Goal: Transaction & Acquisition: Purchase product/service

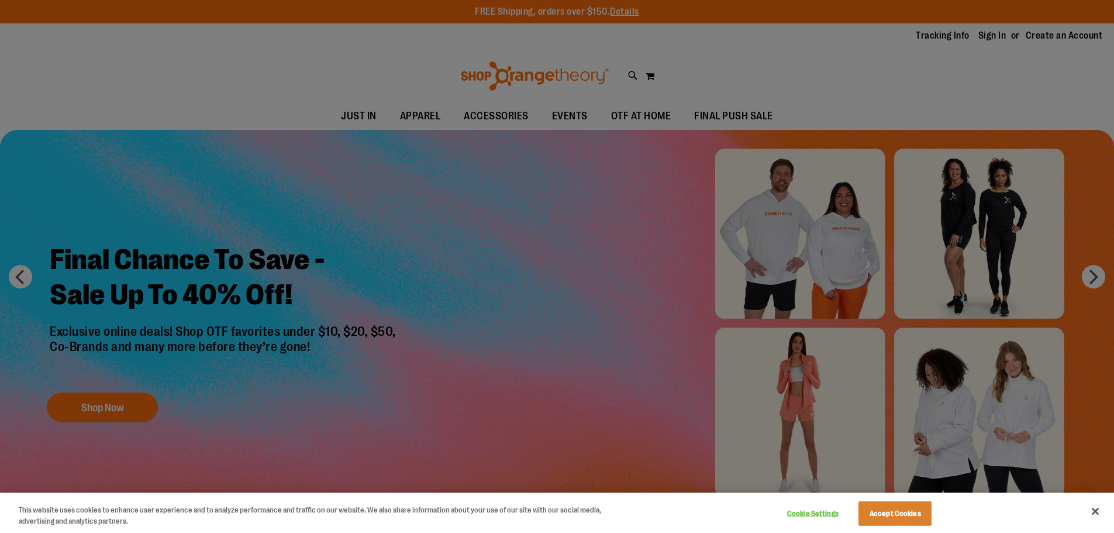
type input "**********"
click at [988, 34] on div at bounding box center [557, 266] width 1114 height 533
click at [1090, 505] on button "Close" at bounding box center [1096, 511] width 26 height 26
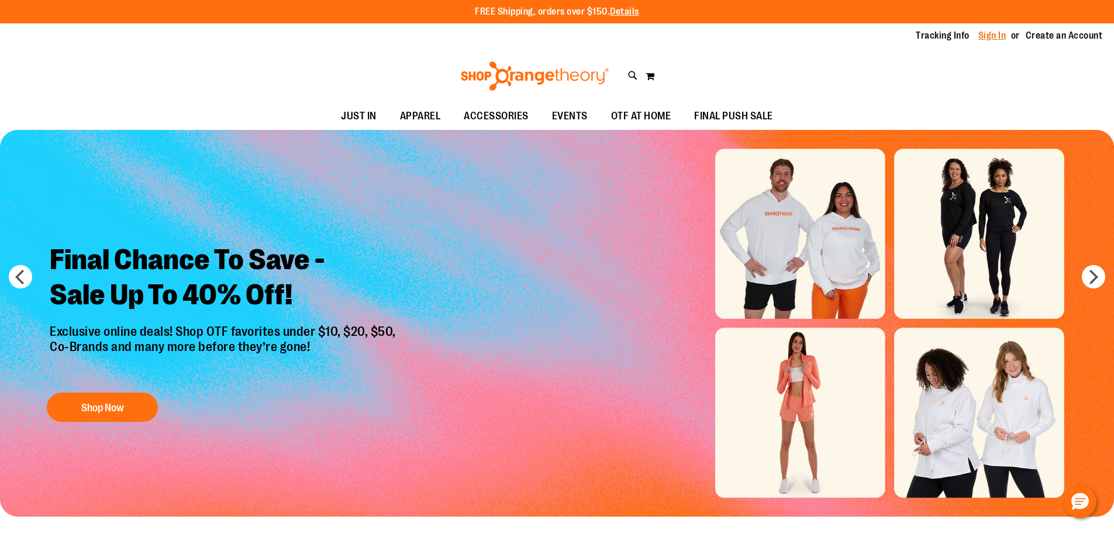
click at [993, 39] on link "Sign In" at bounding box center [993, 35] width 28 height 13
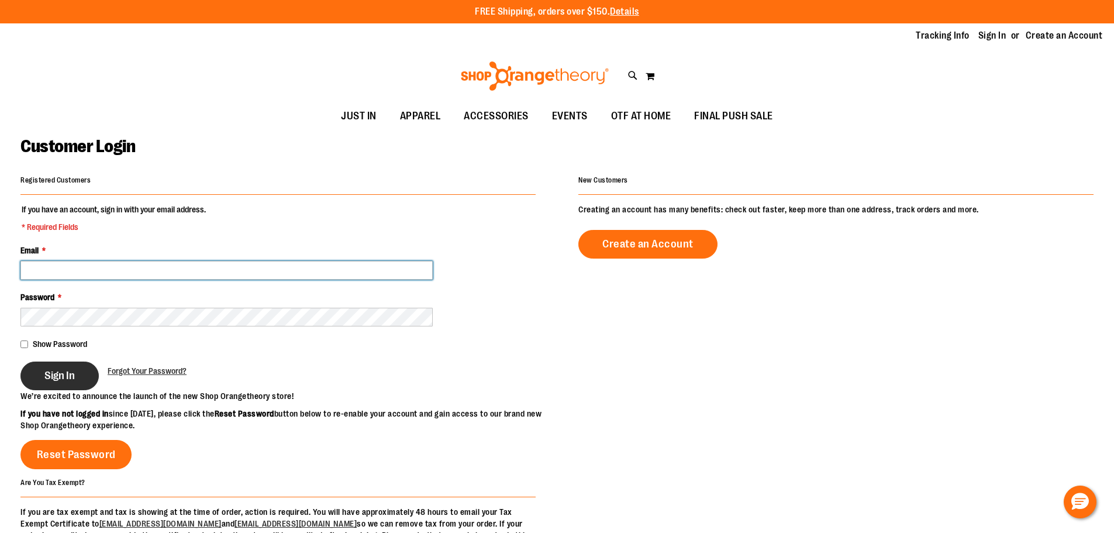
type input "**********"
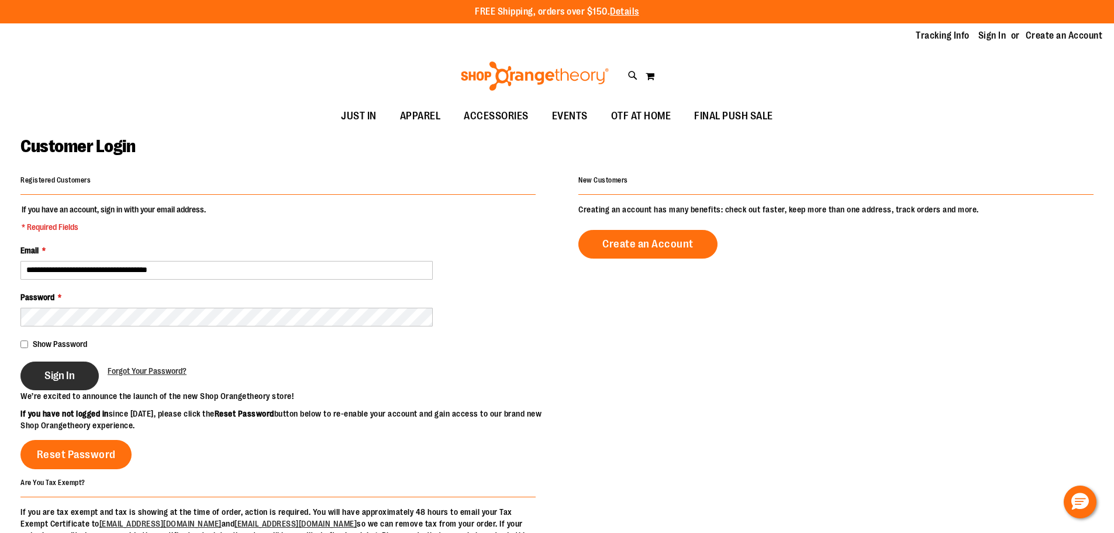
type input "**********"
click at [73, 367] on button "Sign In" at bounding box center [59, 376] width 78 height 29
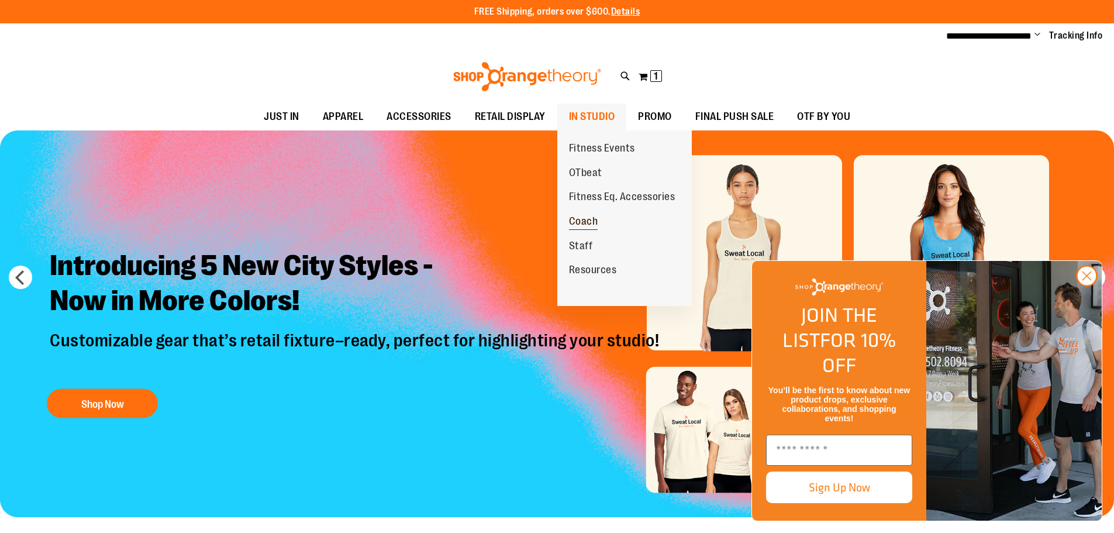
type input "**********"
click at [574, 212] on link "Coach" at bounding box center [583, 221] width 53 height 25
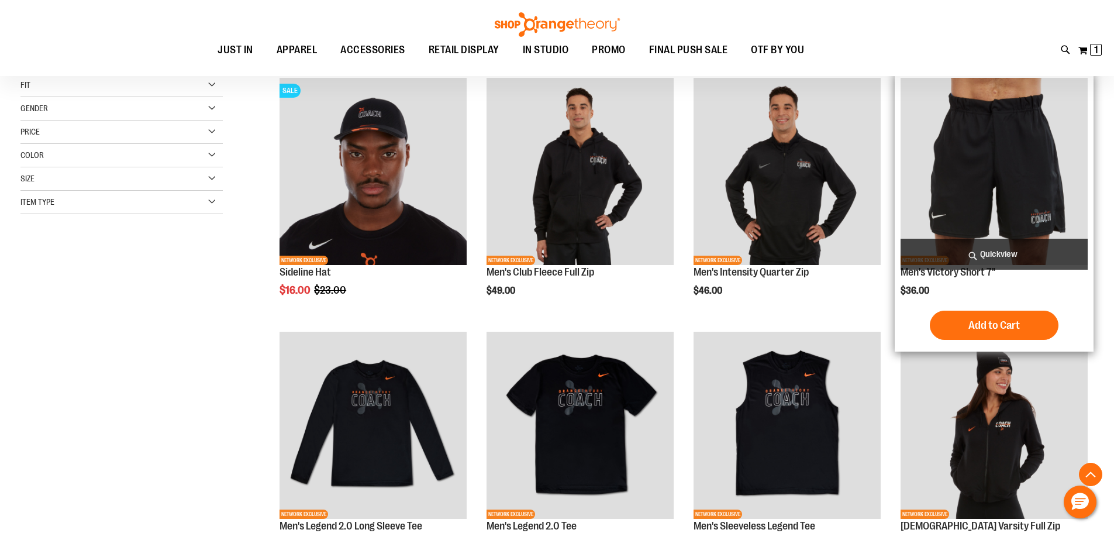
scroll to position [409, 0]
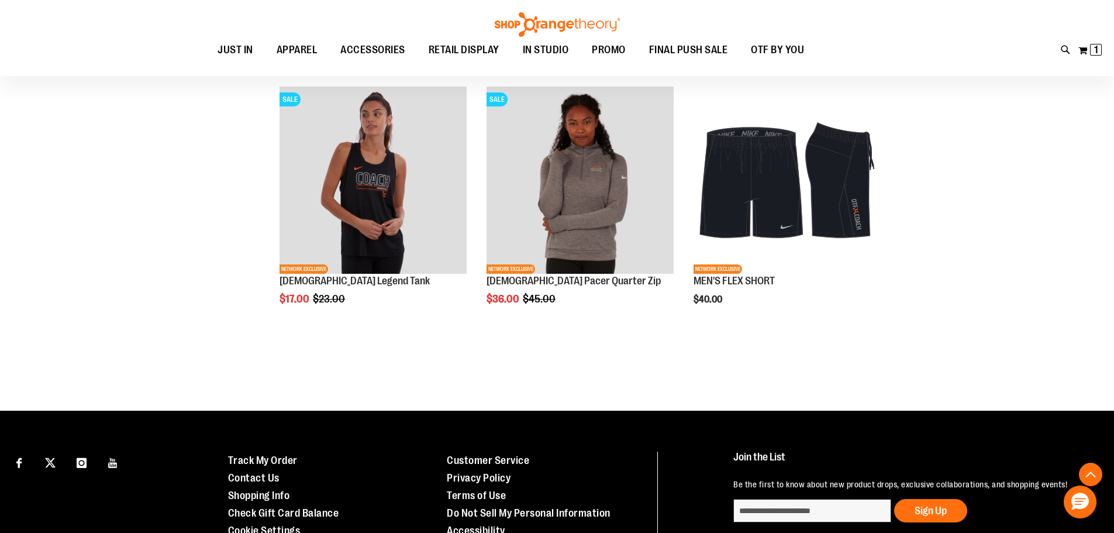
scroll to position [1169, 0]
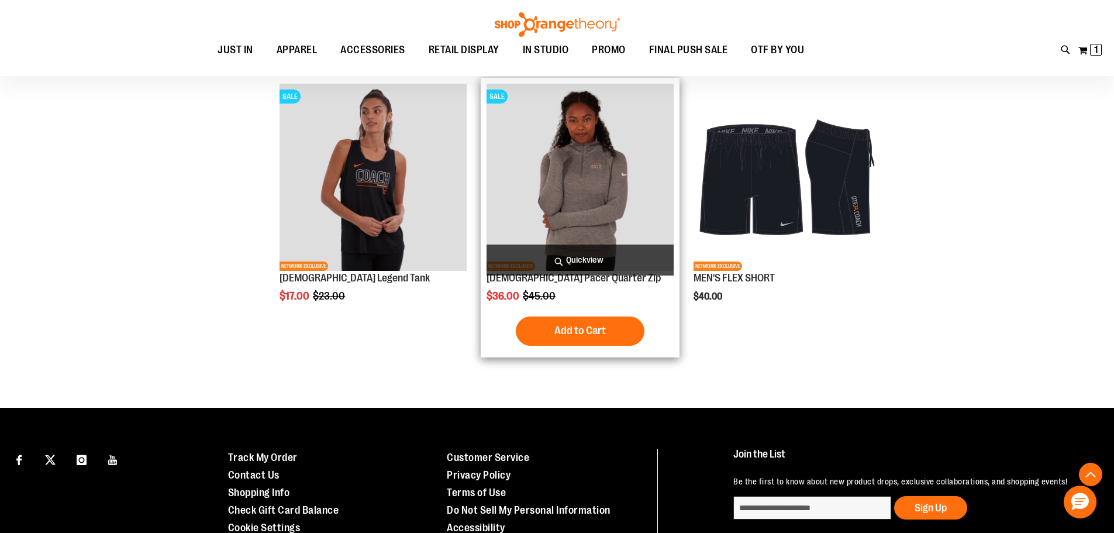
type input "**********"
click at [573, 214] on img "product" at bounding box center [580, 177] width 187 height 187
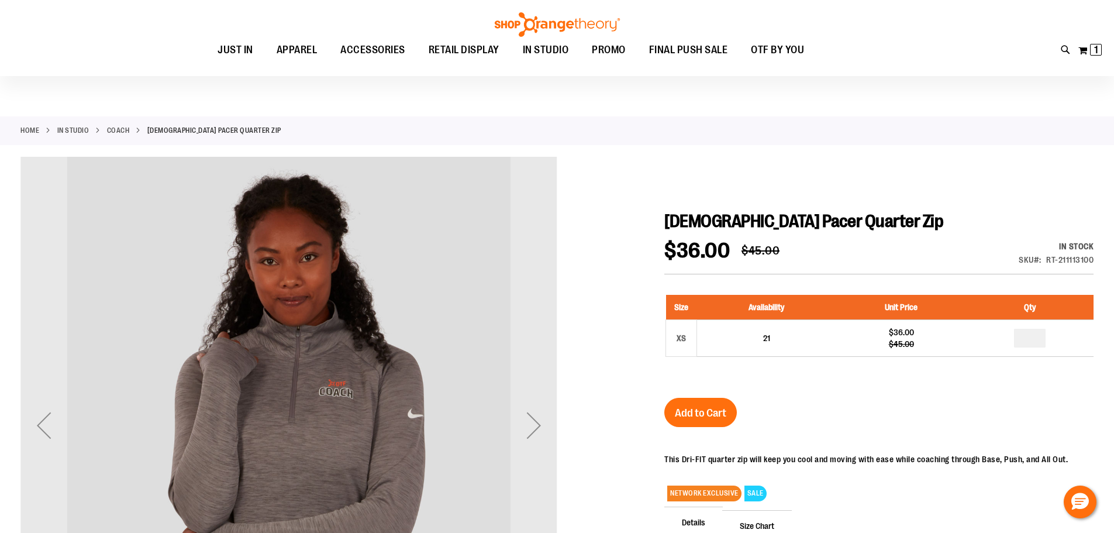
scroll to position [175, 0]
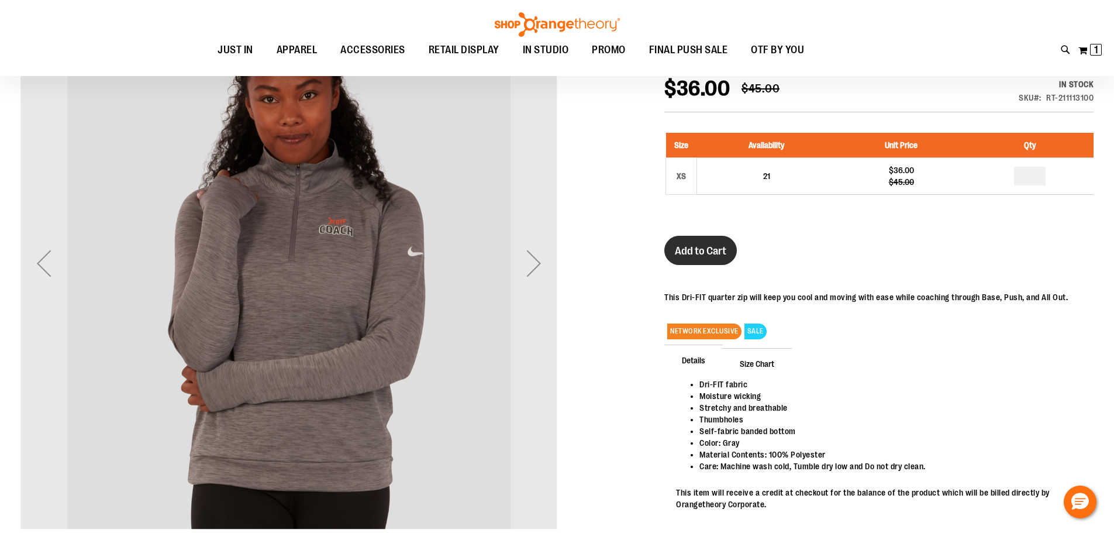
type input "**********"
click at [699, 246] on span "Add to Cart" at bounding box center [700, 251] width 51 height 13
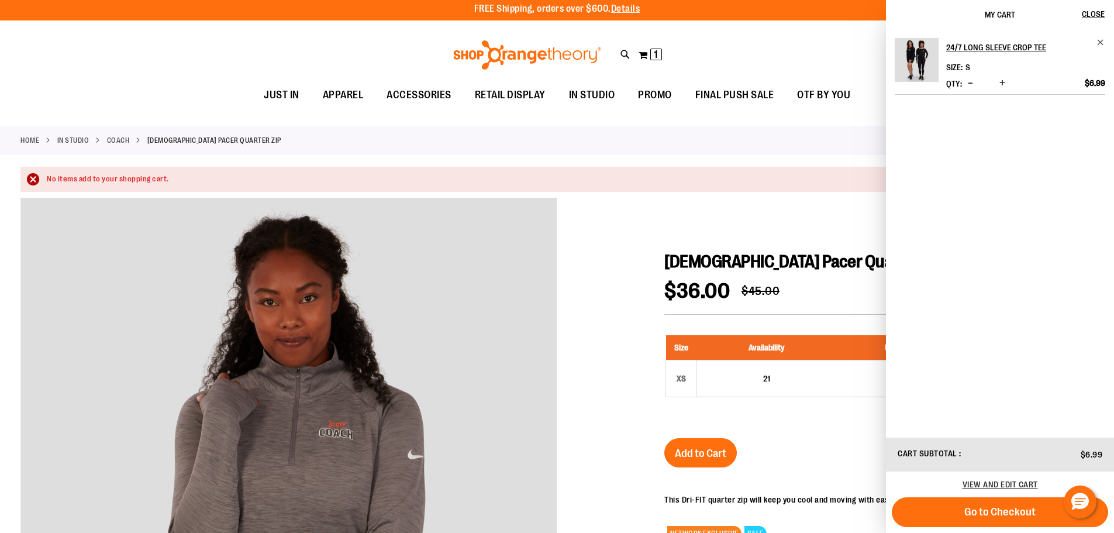
scroll to position [0, 0]
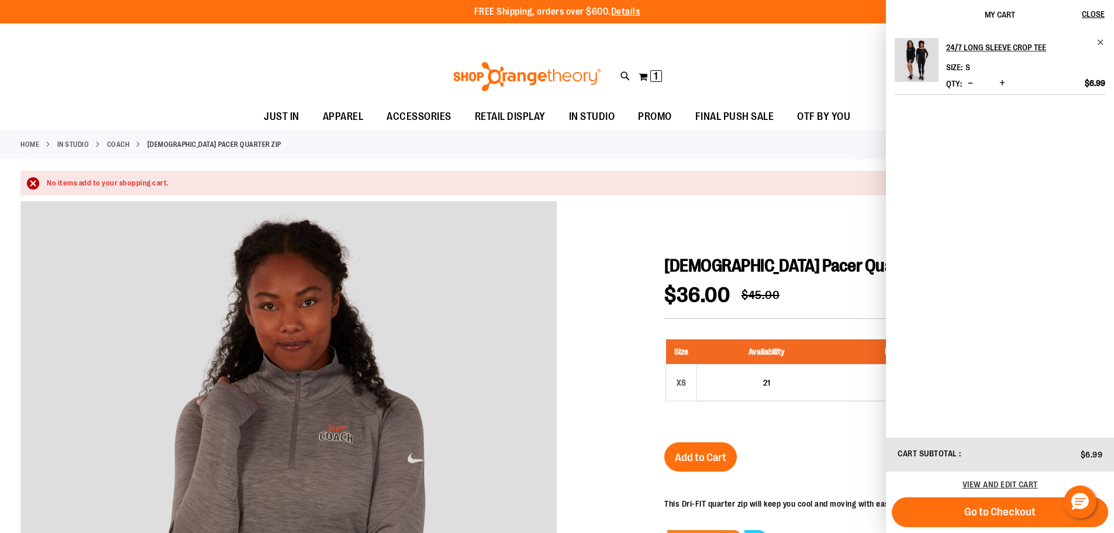
click at [588, 370] on div at bounding box center [556, 501] width 1073 height 601
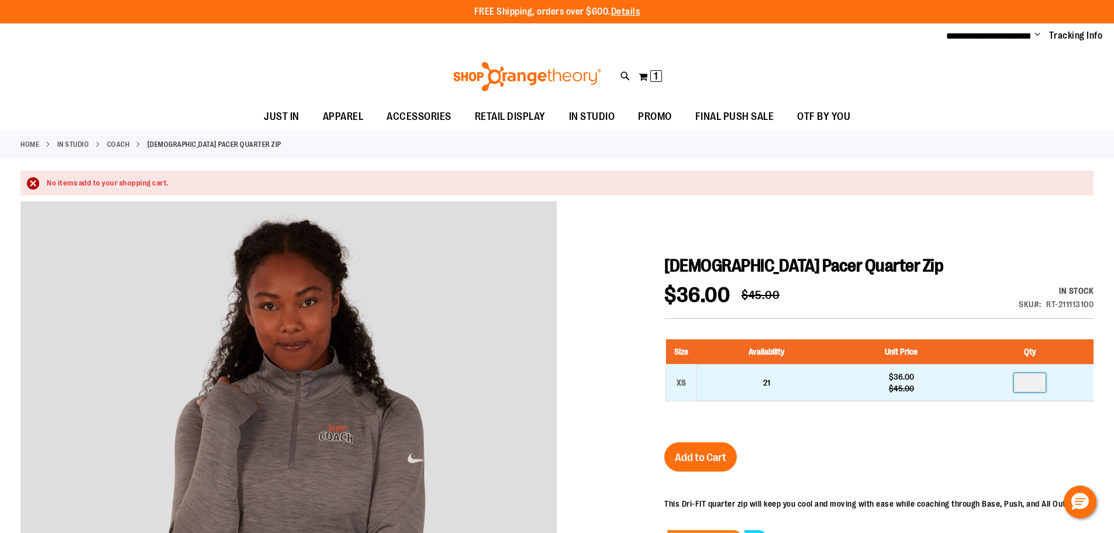
drag, startPoint x: 1031, startPoint y: 381, endPoint x: 1004, endPoint y: 388, distance: 28.4
click at [1004, 388] on td at bounding box center [1030, 382] width 127 height 37
type input "*"
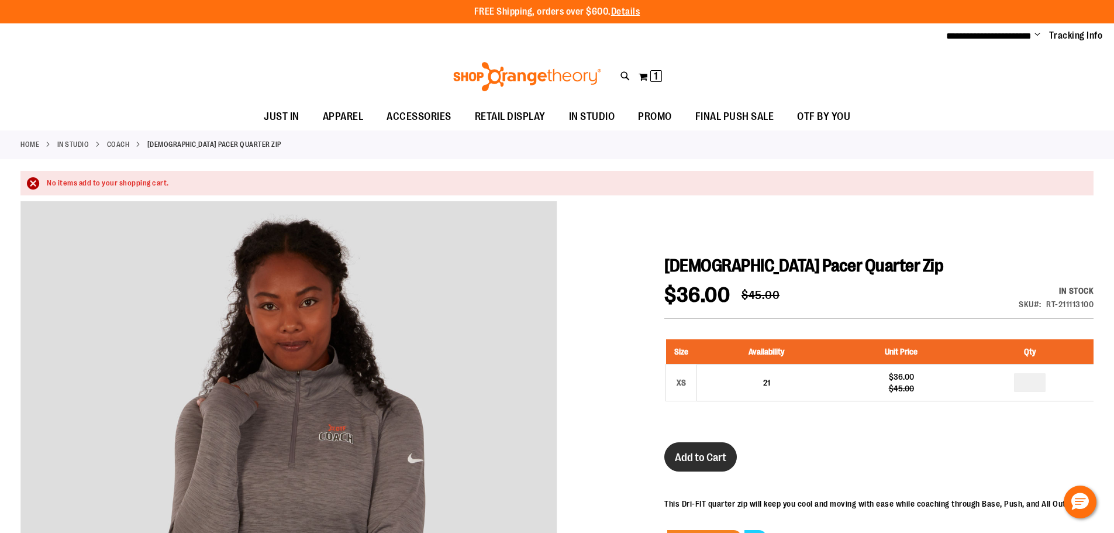
click at [704, 453] on span "Add to Cart" at bounding box center [700, 457] width 51 height 13
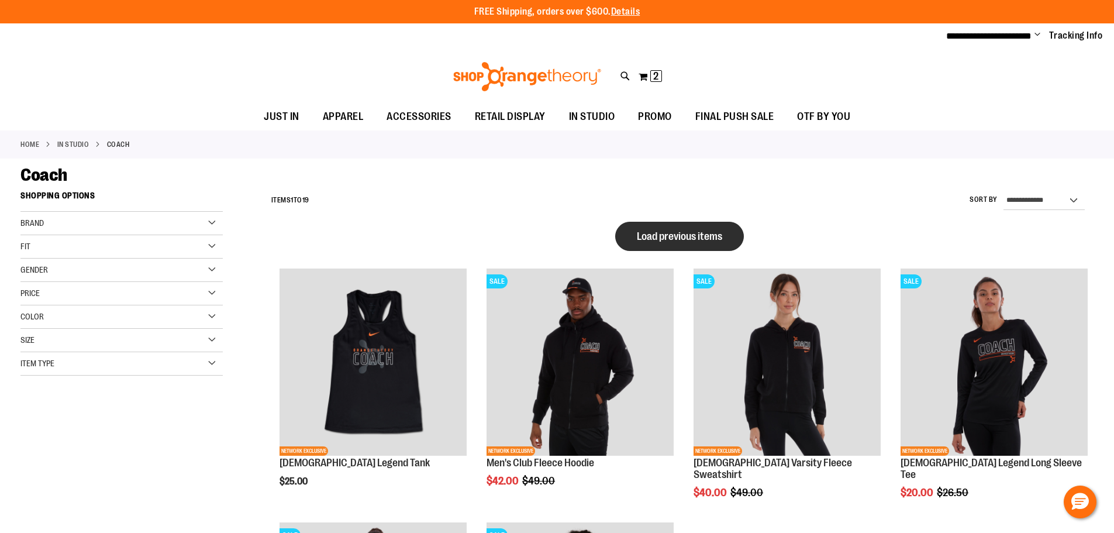
type input "**********"
click at [679, 248] on button "Load previous items" at bounding box center [679, 236] width 129 height 29
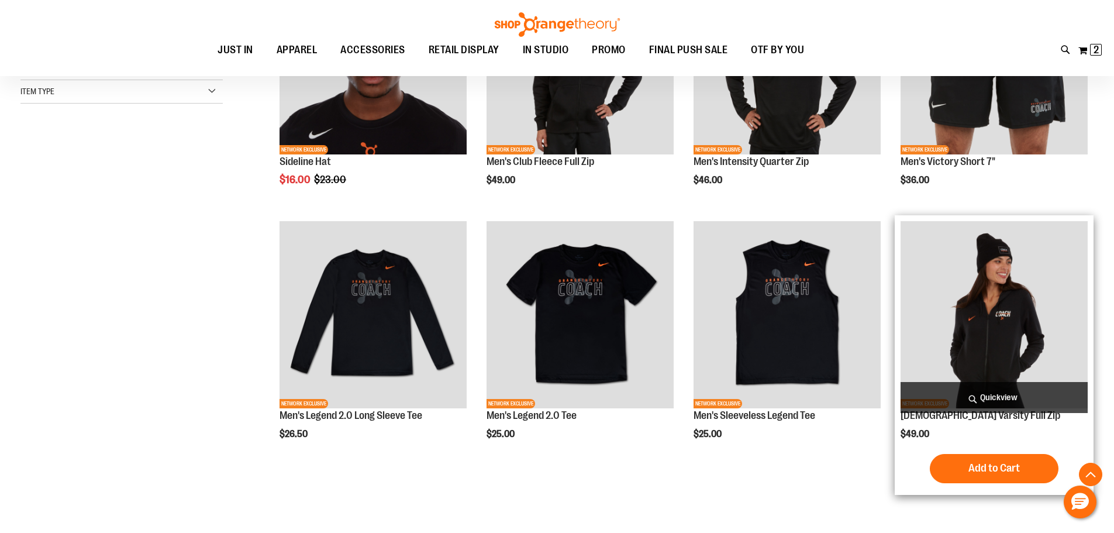
scroll to position [292, 0]
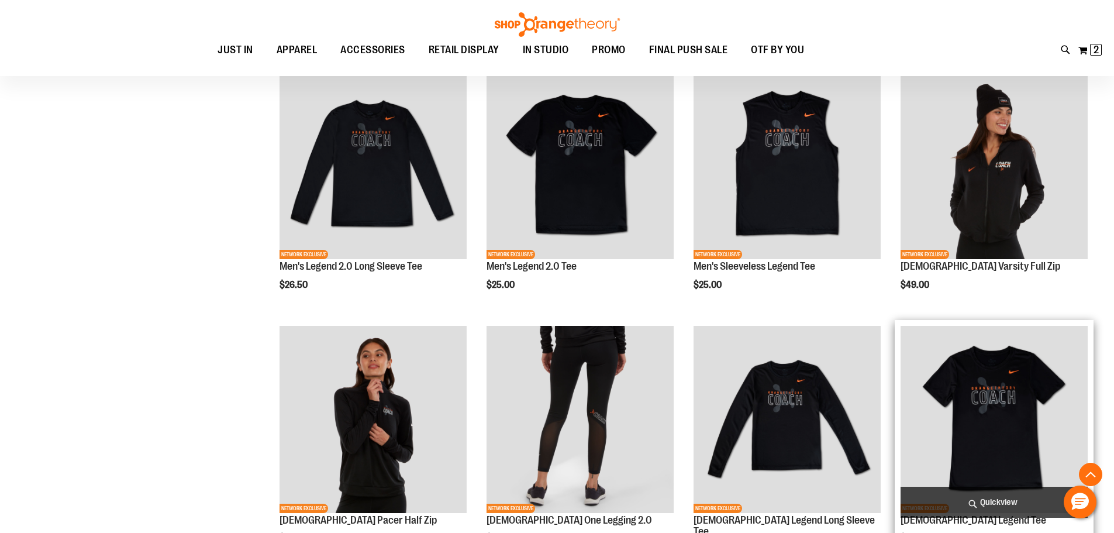
scroll to position [409, 0]
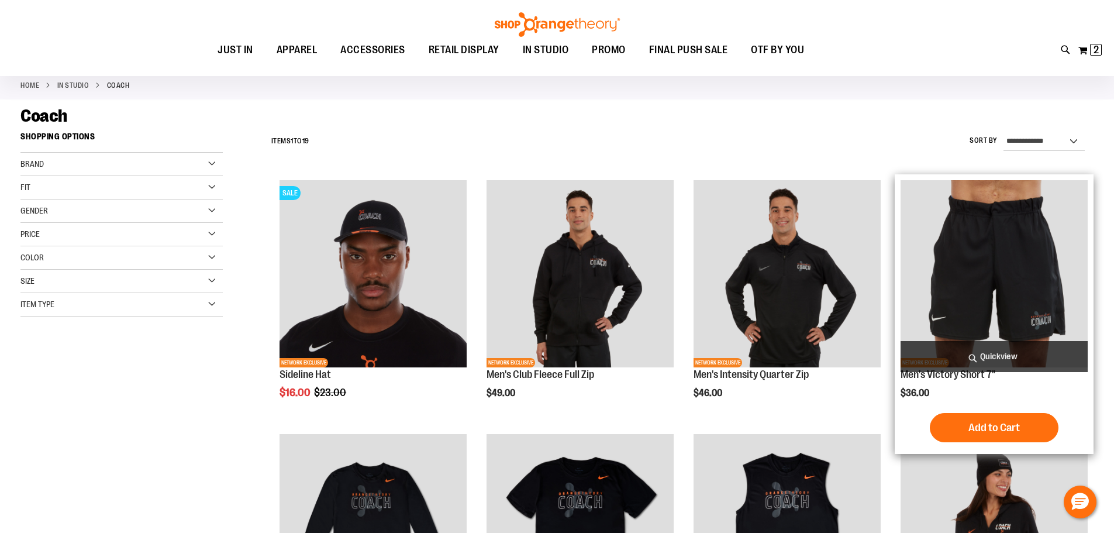
scroll to position [233, 0]
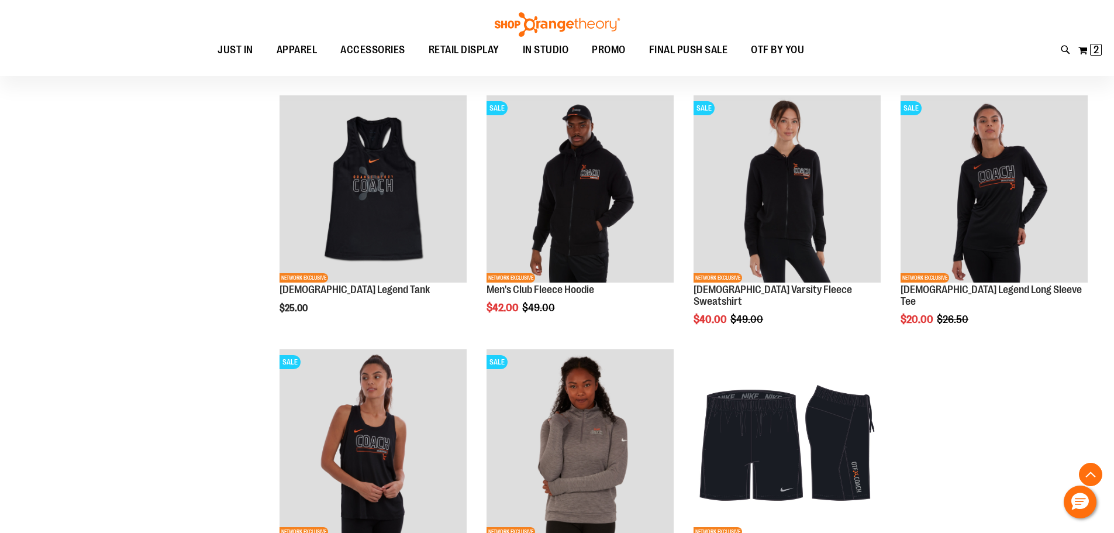
scroll to position [935, 0]
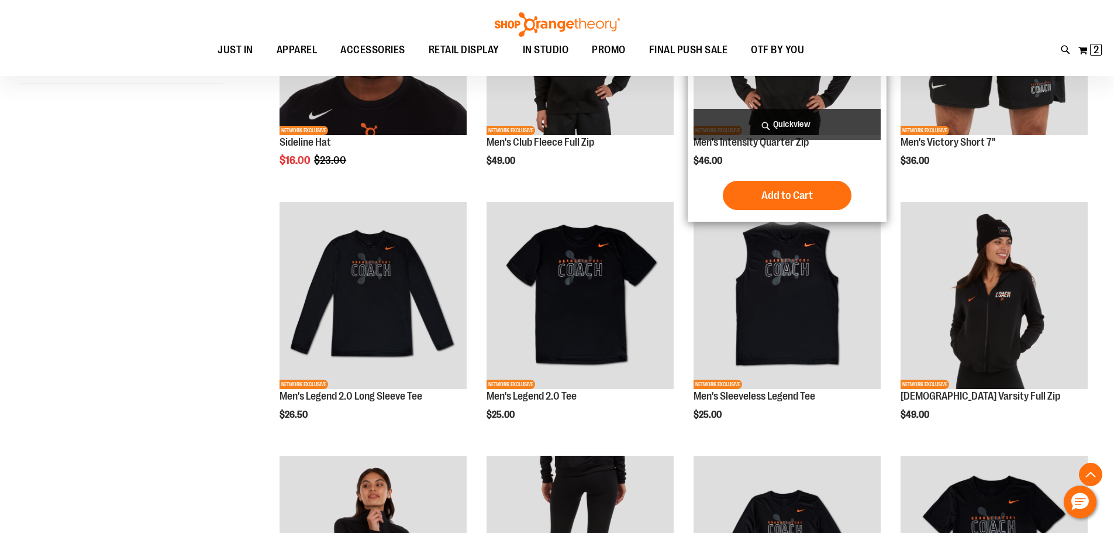
scroll to position [409, 0]
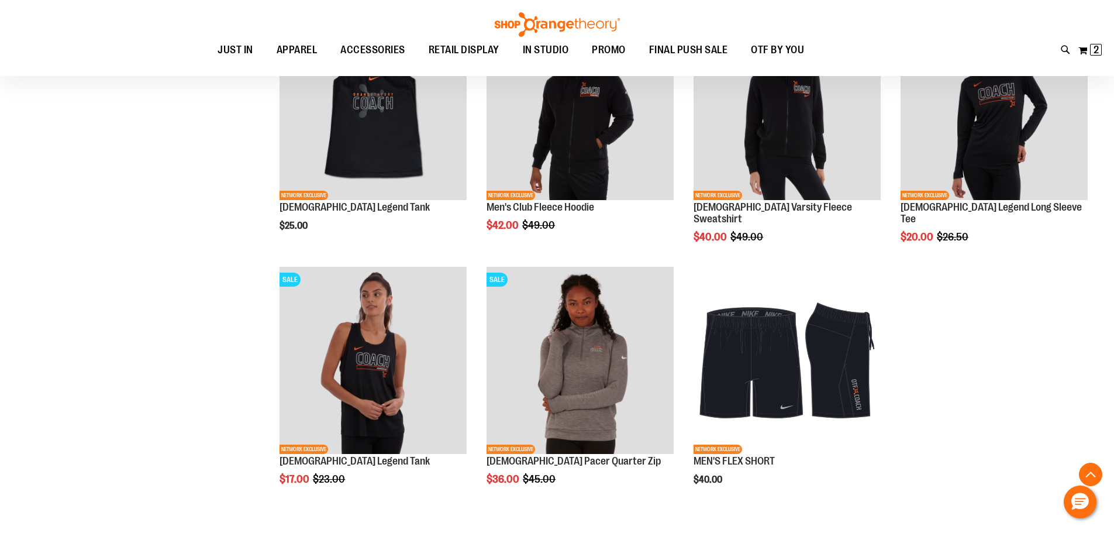
scroll to position [994, 0]
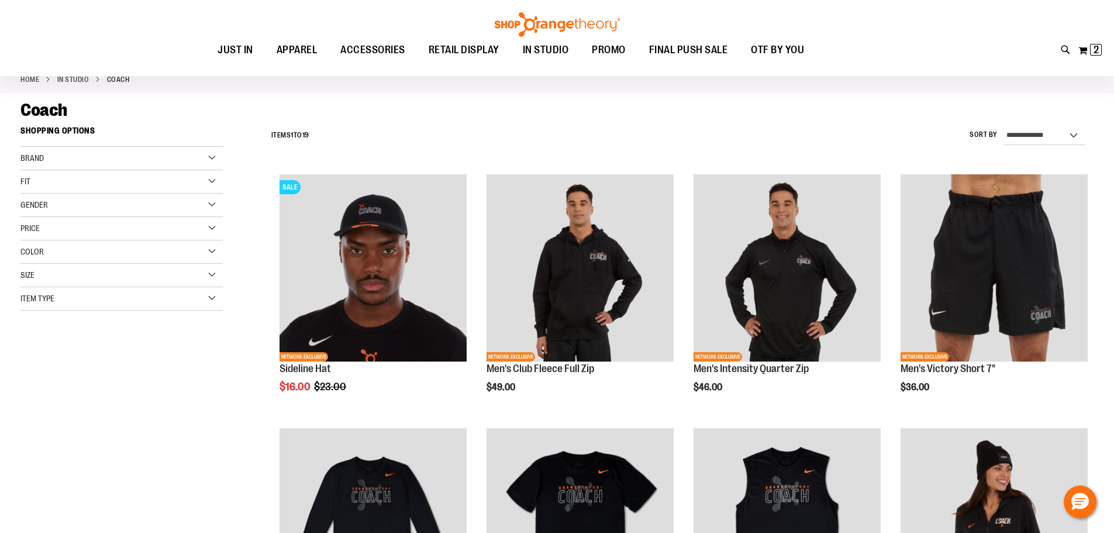
scroll to position [58, 0]
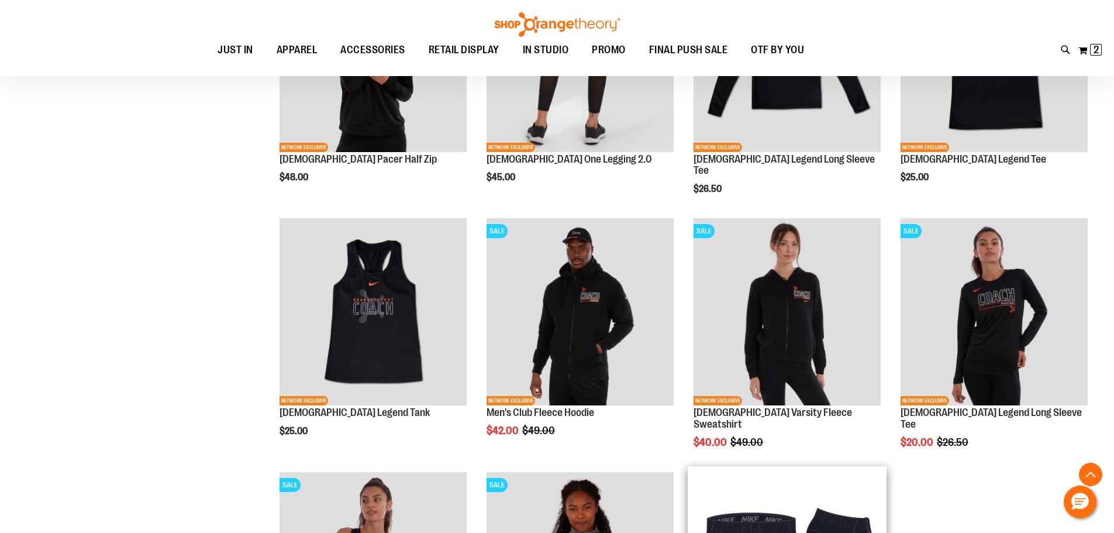
scroll to position [760, 0]
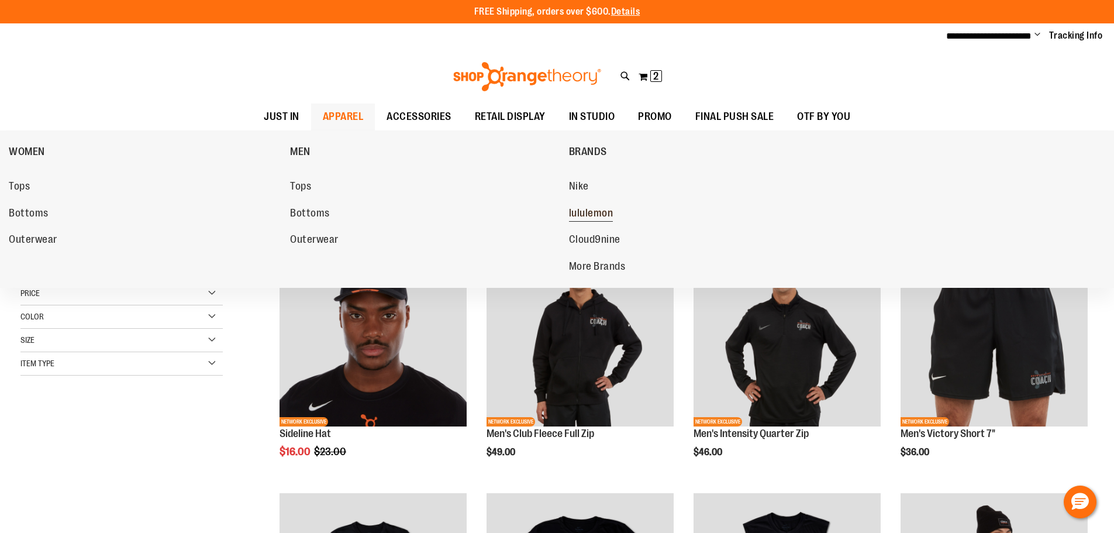
click at [574, 207] on span "lululemon" at bounding box center [591, 214] width 44 height 15
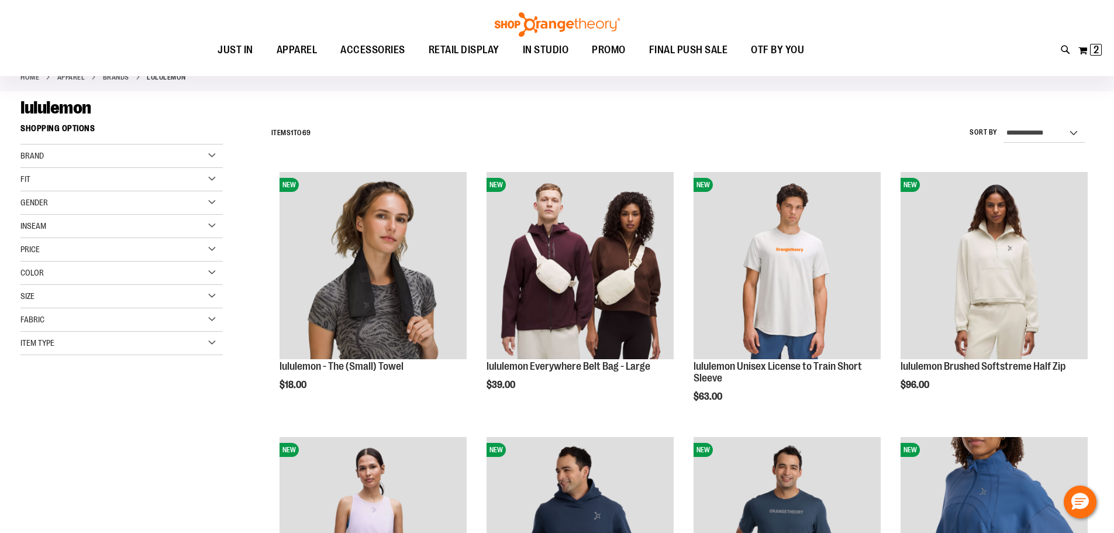
scroll to position [116, 0]
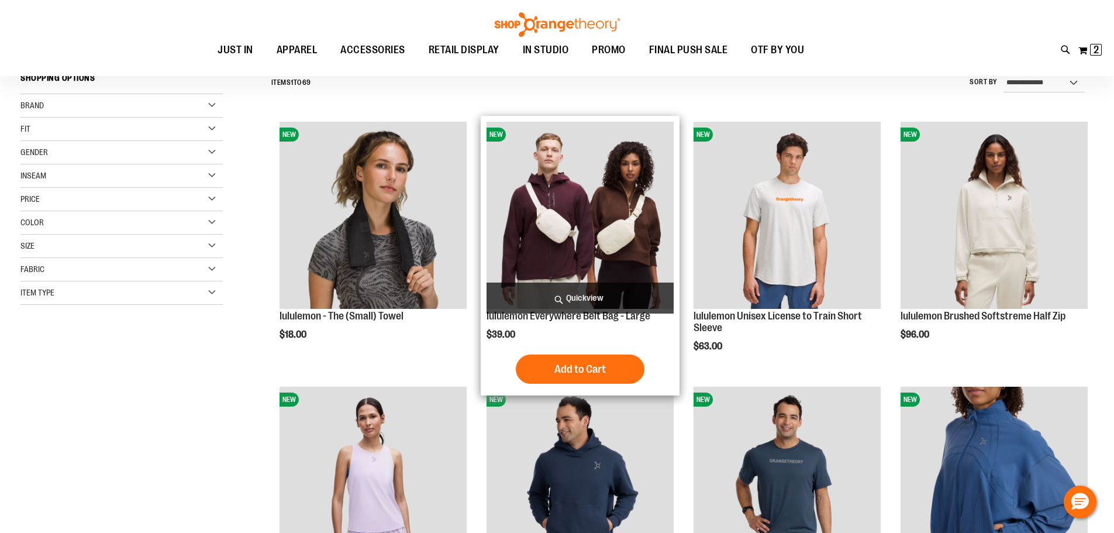
type input "**********"
click at [590, 250] on img "product" at bounding box center [580, 215] width 187 height 187
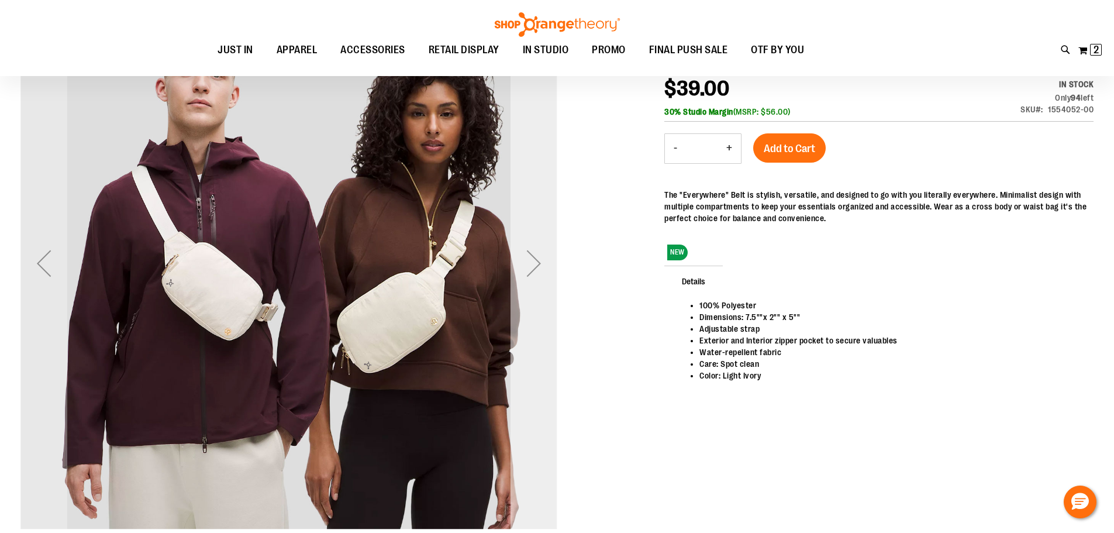
scroll to position [174, 0]
type input "**********"
click at [529, 265] on div "Next" at bounding box center [534, 263] width 47 height 47
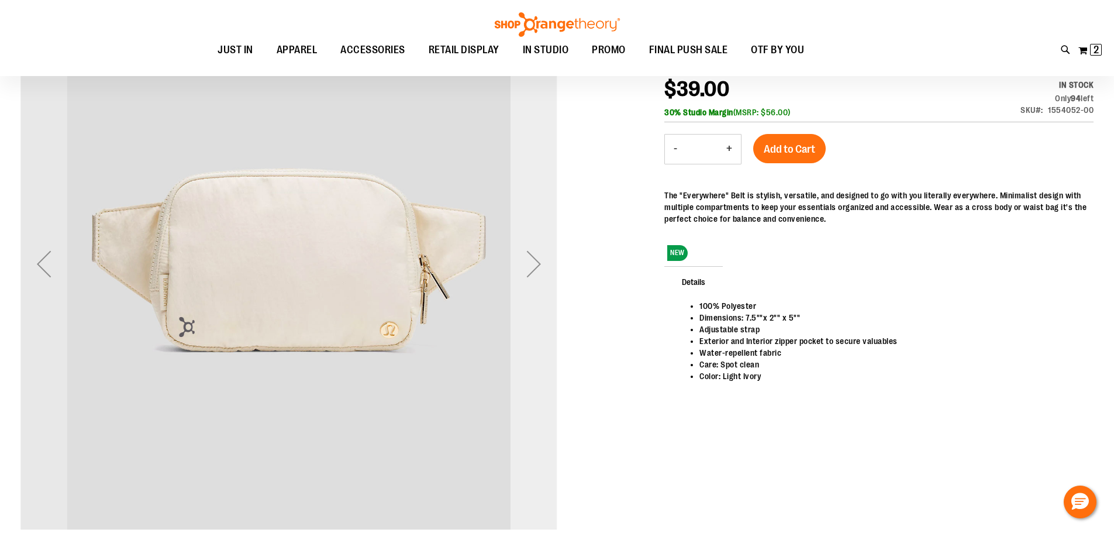
click at [529, 265] on div "Next" at bounding box center [534, 263] width 47 height 47
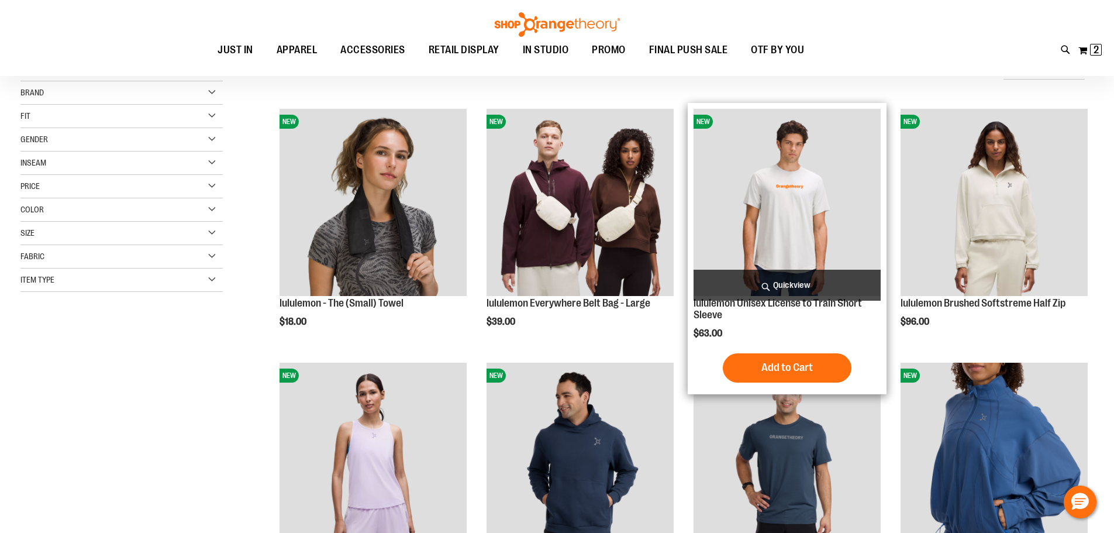
scroll to position [233, 0]
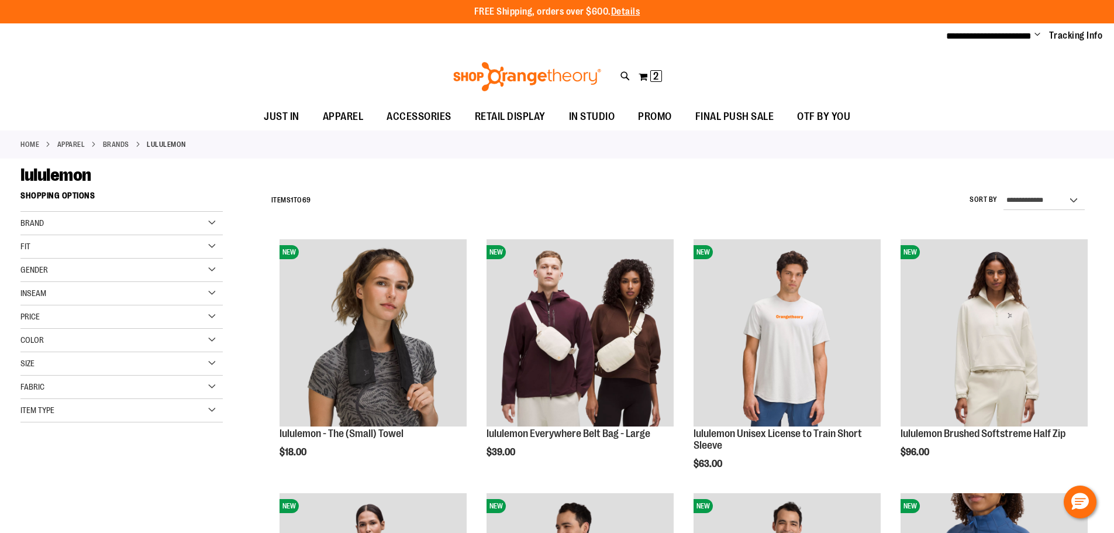
type input "**********"
click at [104, 269] on div "Gender" at bounding box center [121, 270] width 202 height 23
click at [55, 305] on link "Women 49 items" at bounding box center [115, 306] width 194 height 12
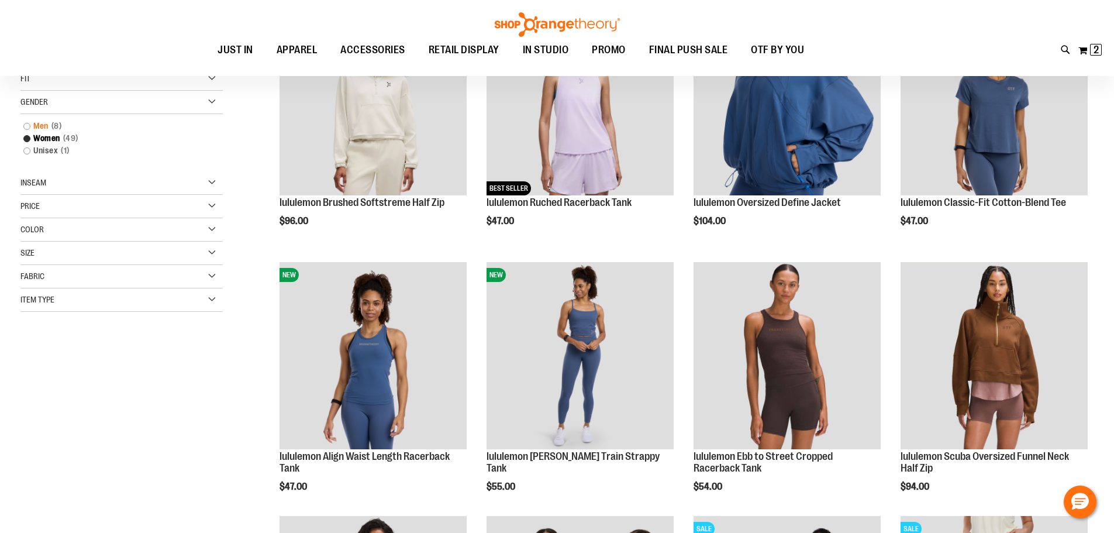
scroll to position [116, 0]
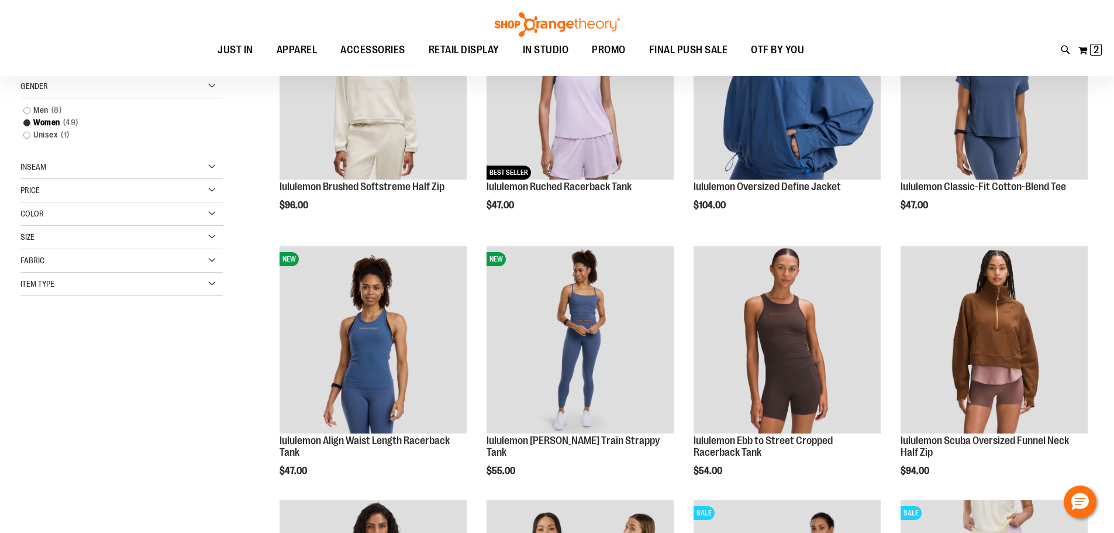
click at [216, 192] on div "Price" at bounding box center [121, 190] width 202 height 23
click at [238, 258] on div "Filter Shop By Now Shopping by Gender Women Remove This Item Clear All Shopping…" at bounding box center [131, 164] width 223 height 450
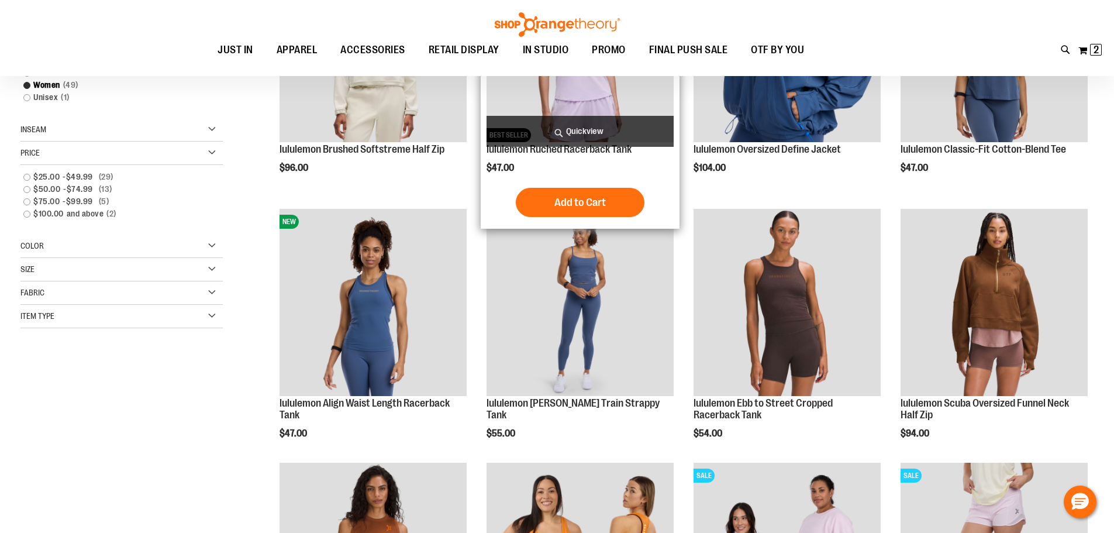
scroll to position [175, 0]
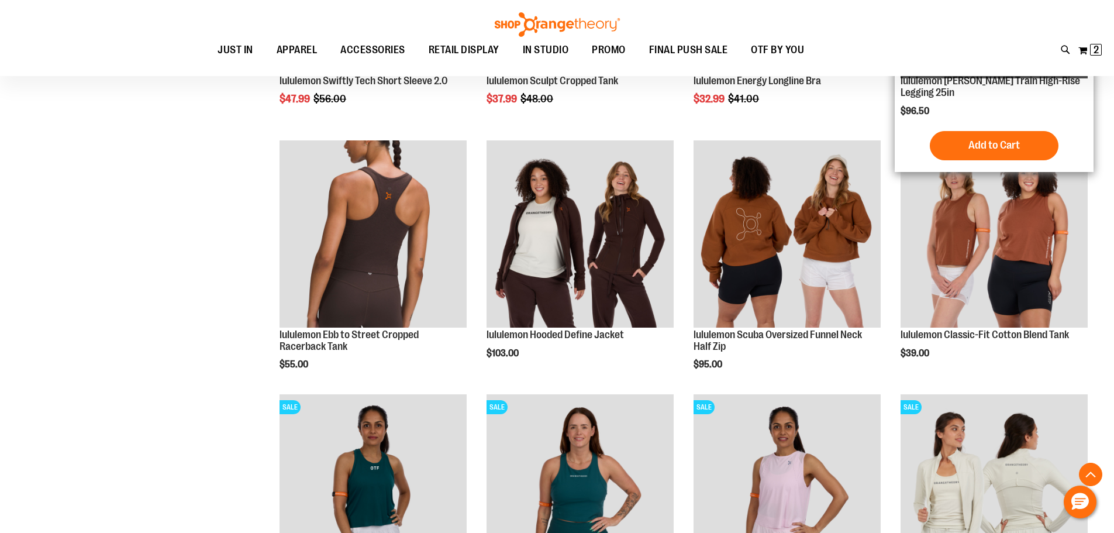
scroll to position [994, 0]
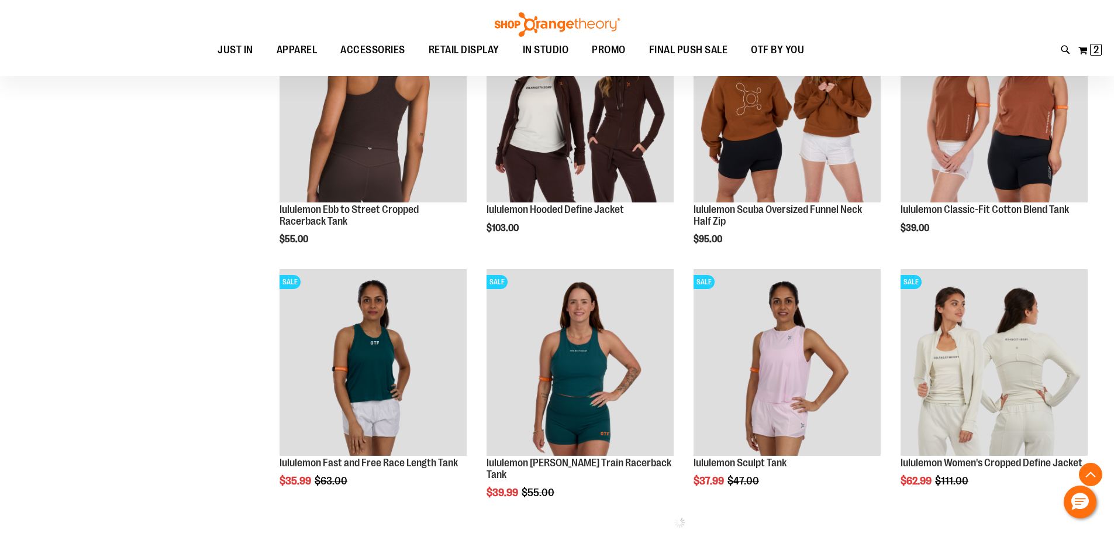
scroll to position [1169, 0]
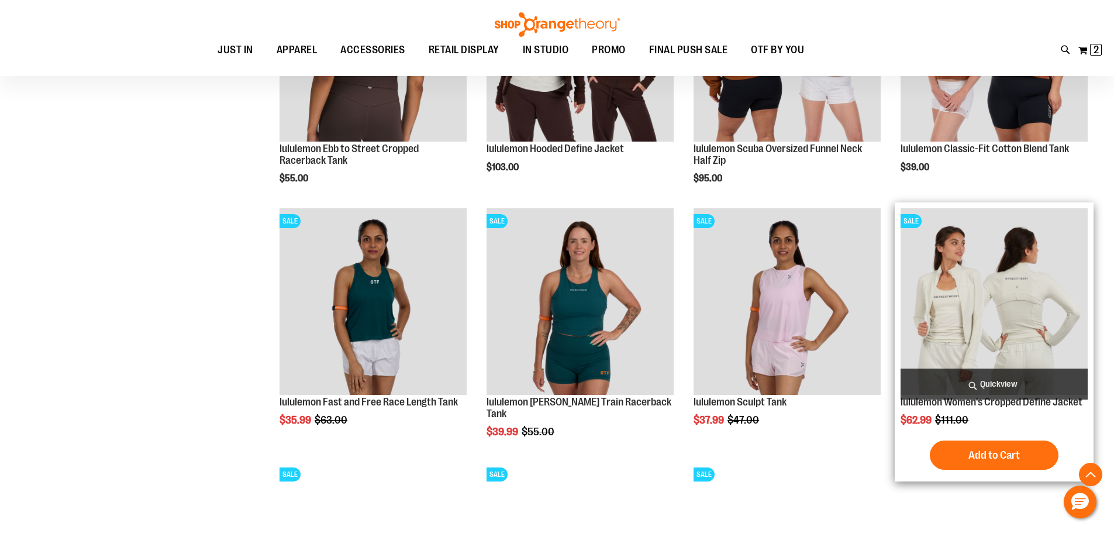
click at [969, 310] on img "product" at bounding box center [994, 301] width 187 height 187
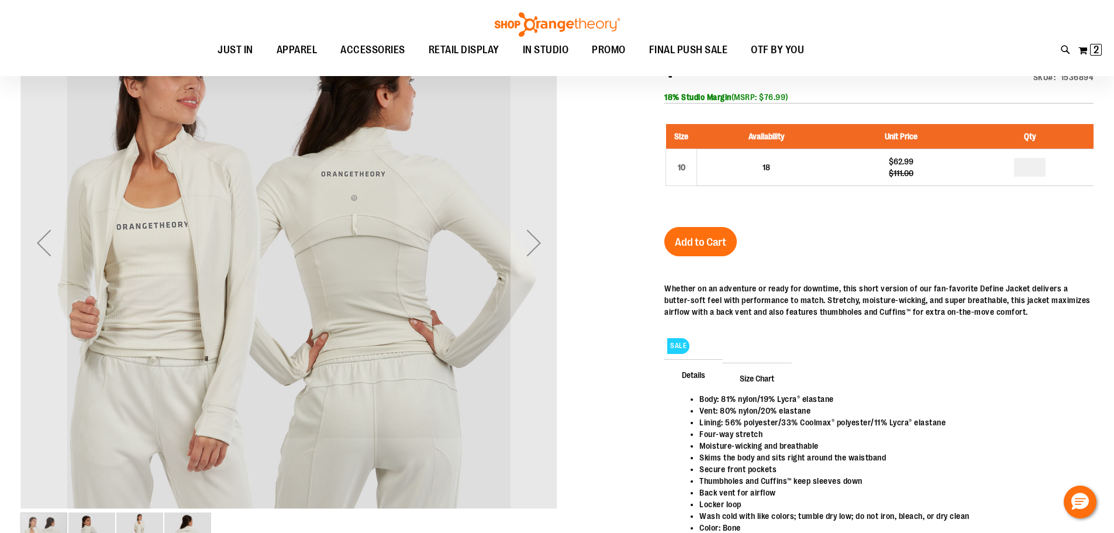
scroll to position [175, 0]
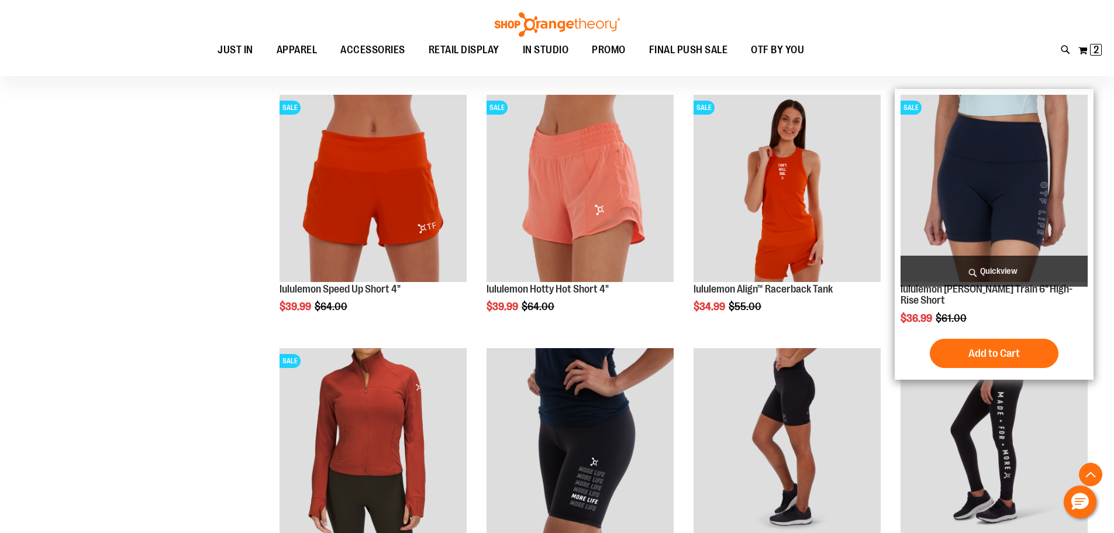
scroll to position [701, 0]
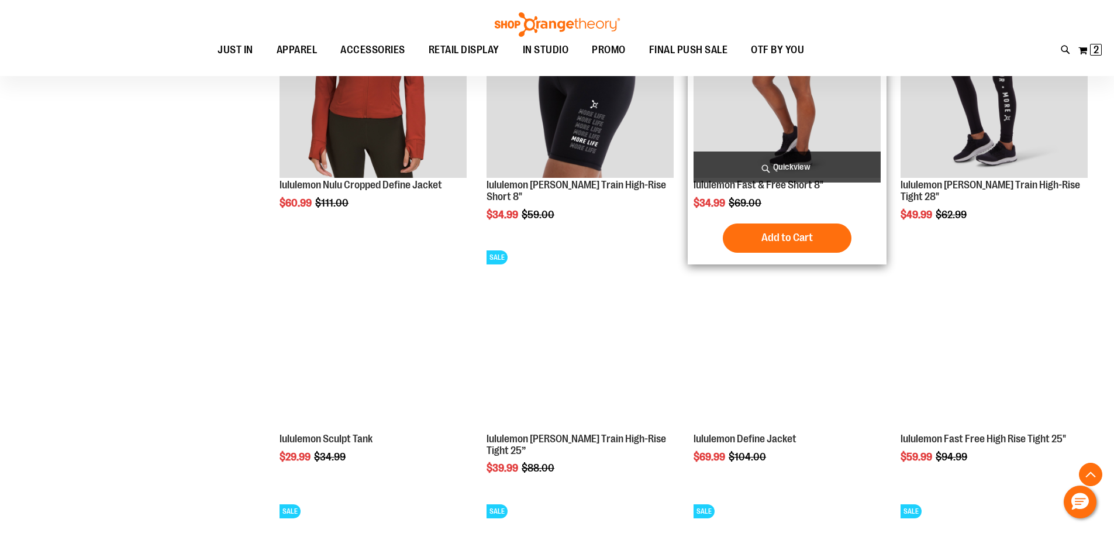
scroll to position [1052, 0]
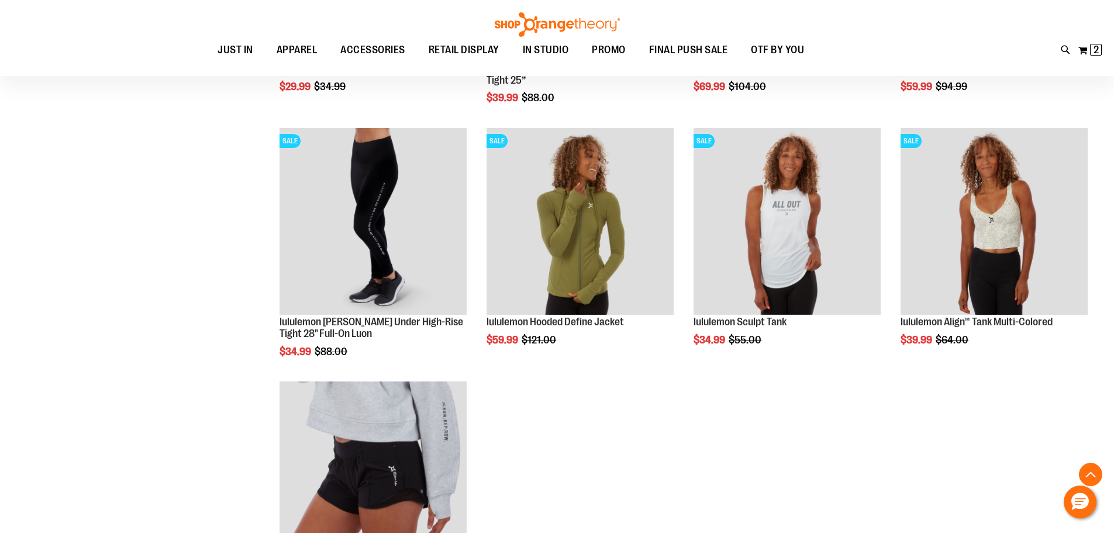
scroll to position [1403, 0]
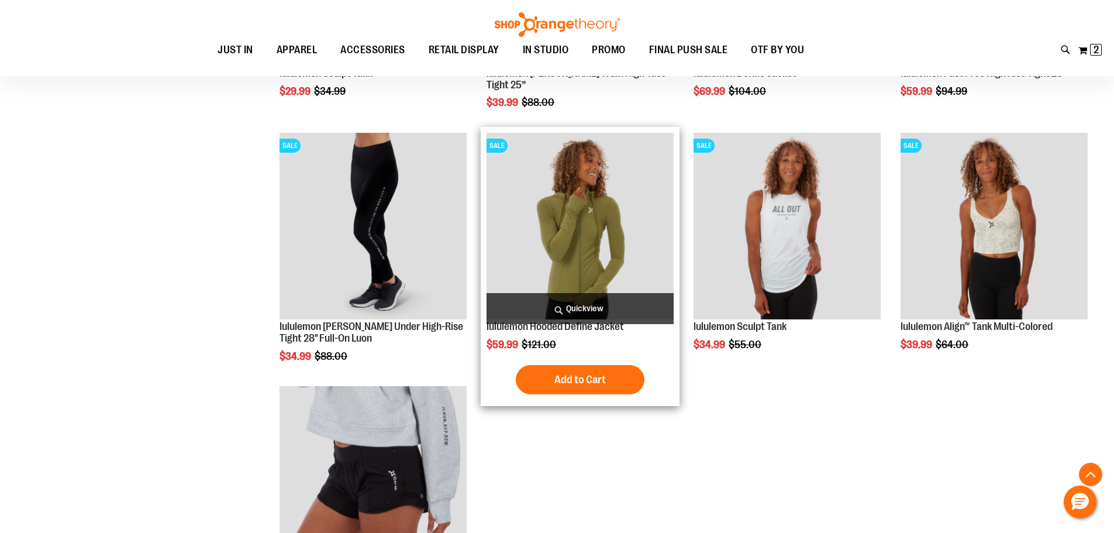
type input "**********"
click at [594, 222] on img "product" at bounding box center [580, 226] width 187 height 187
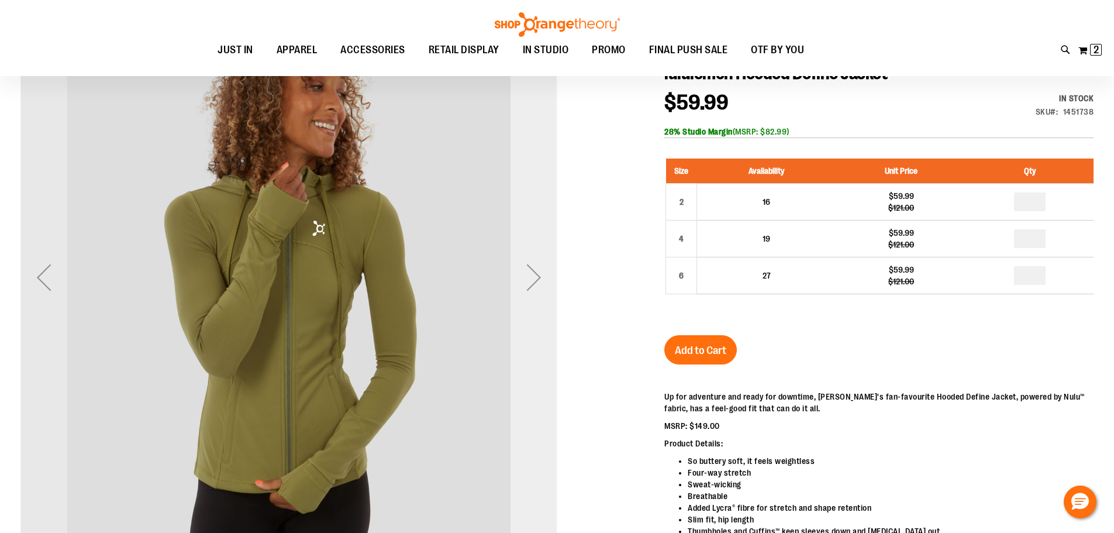
scroll to position [233, 0]
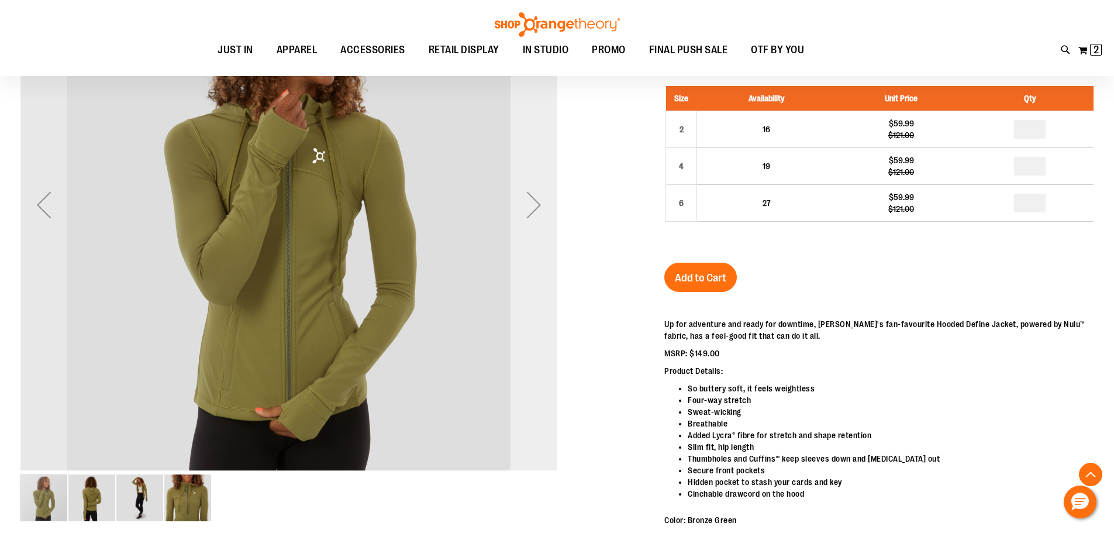
type input "**********"
click at [532, 205] on div "Next" at bounding box center [534, 204] width 47 height 47
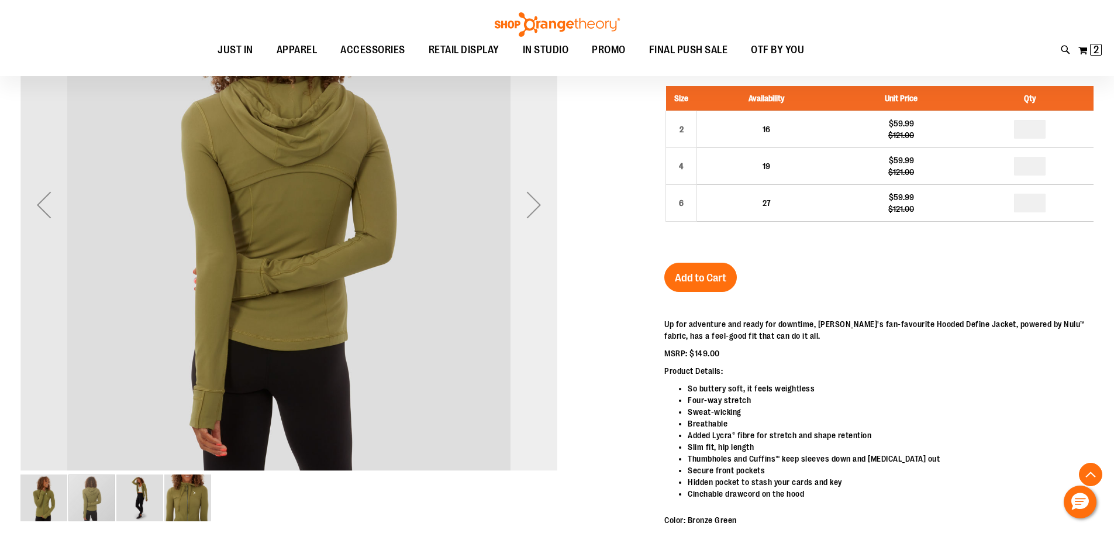
click at [532, 205] on div "Next" at bounding box center [534, 204] width 47 height 47
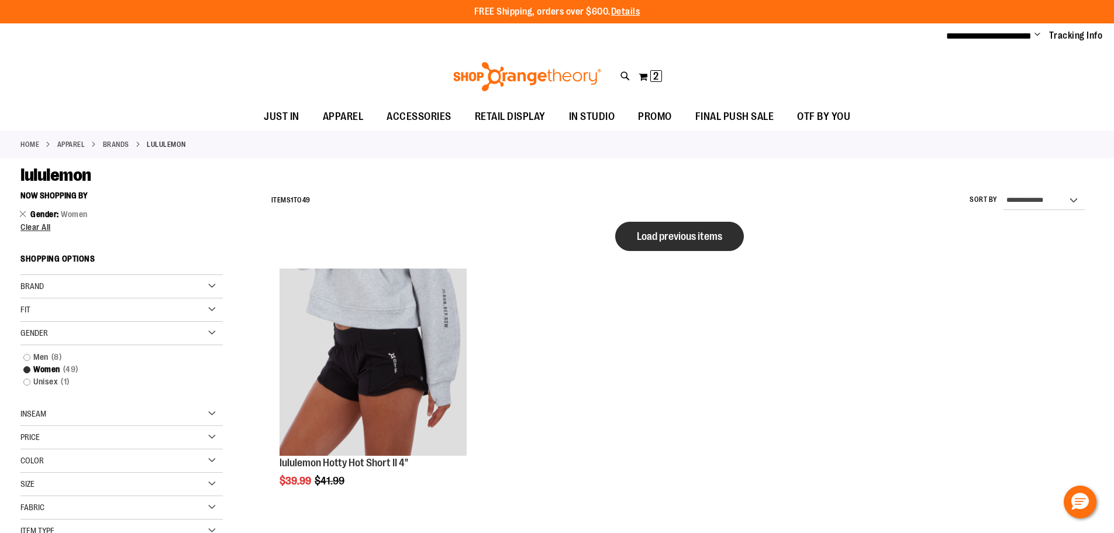
type input "**********"
click at [675, 232] on span "Load previous items" at bounding box center [679, 236] width 85 height 12
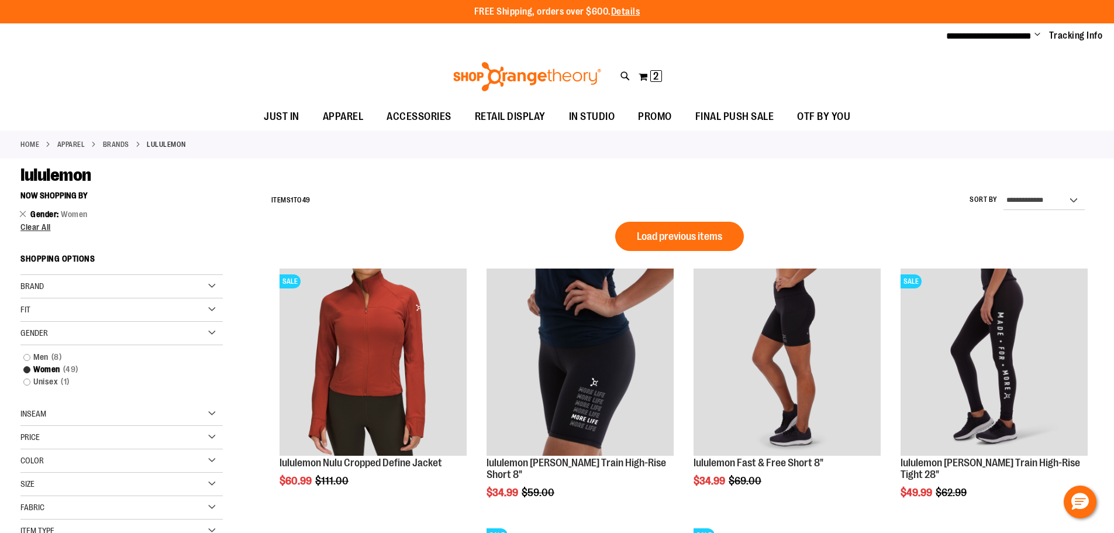
click at [675, 232] on span "Load previous items" at bounding box center [679, 236] width 85 height 12
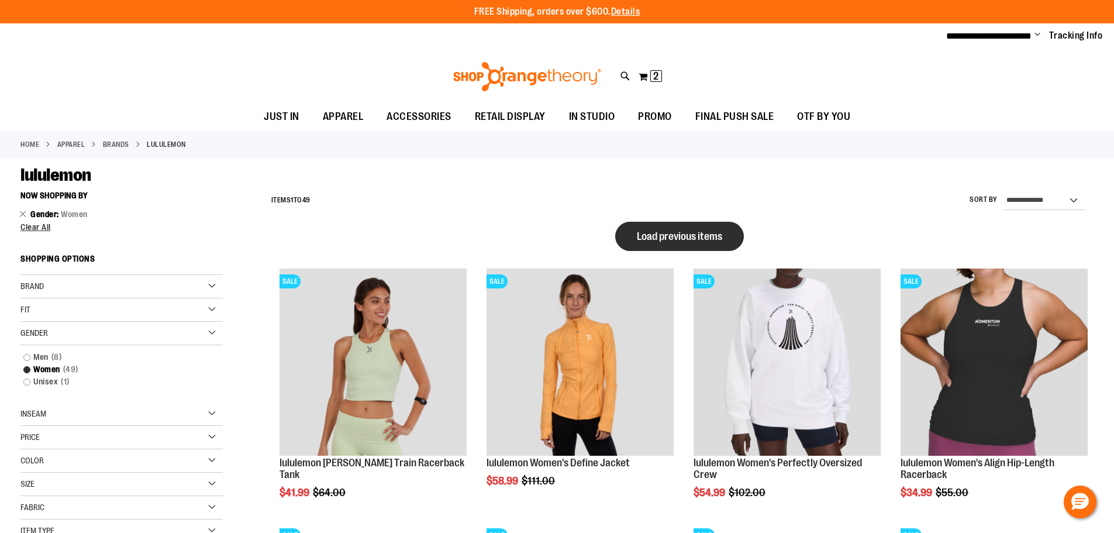
click at [704, 230] on span "Load previous items" at bounding box center [679, 236] width 85 height 12
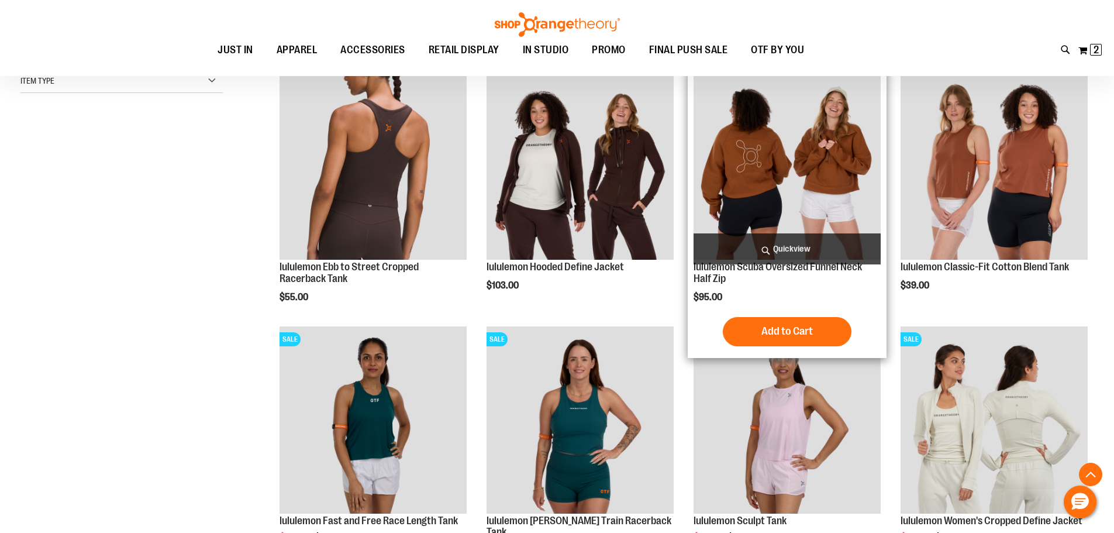
scroll to position [526, 0]
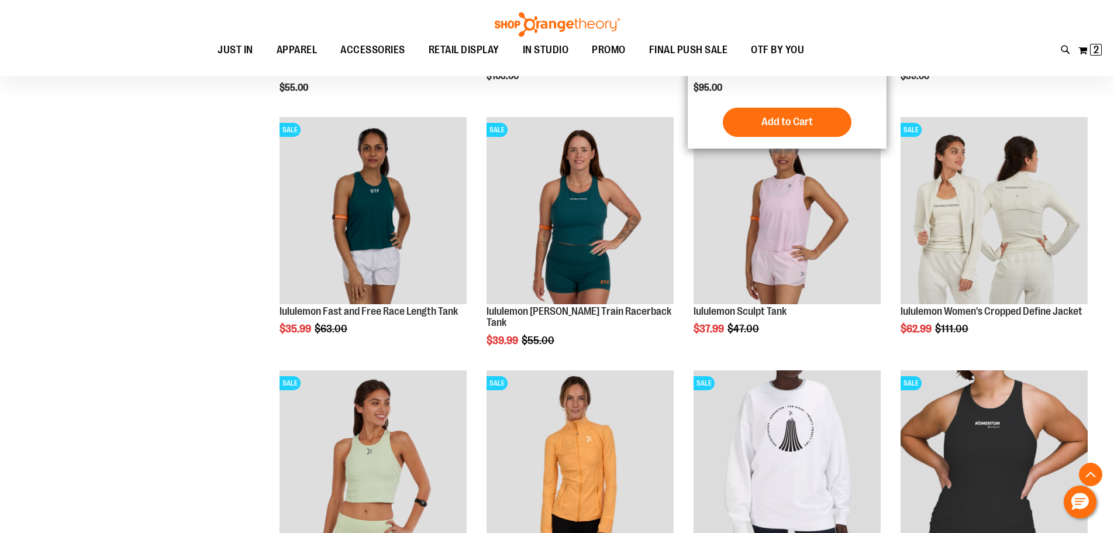
scroll to position [701, 0]
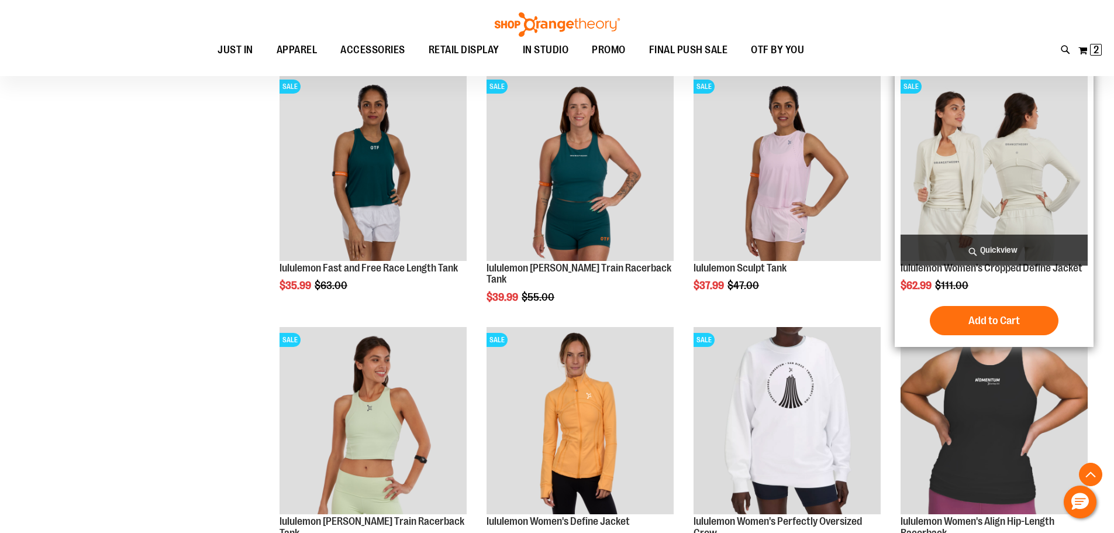
click at [977, 179] on img "product" at bounding box center [994, 167] width 187 height 187
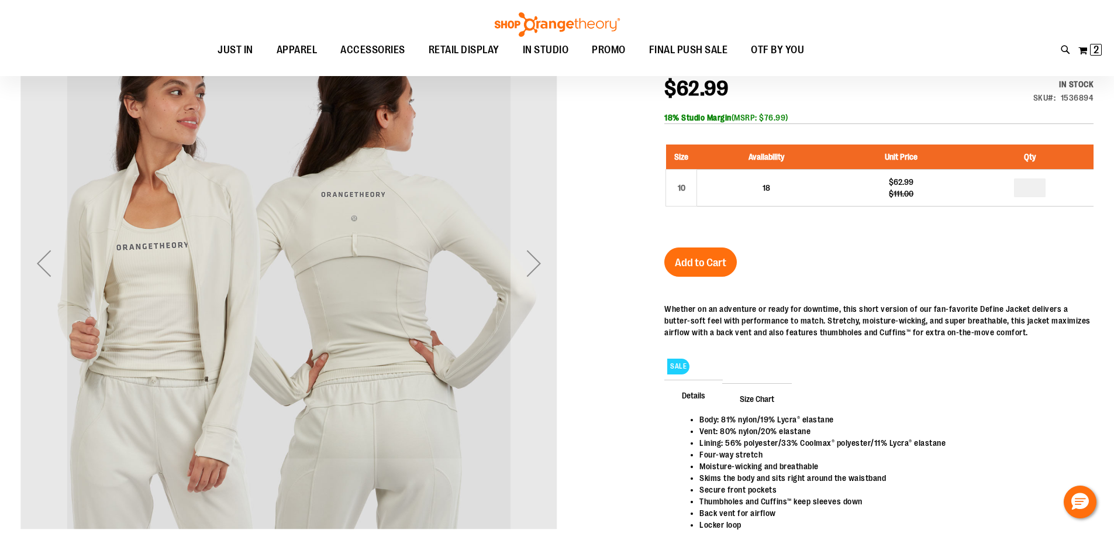
scroll to position [174, 0]
type input "**********"
click at [541, 270] on div "Next" at bounding box center [534, 263] width 47 height 47
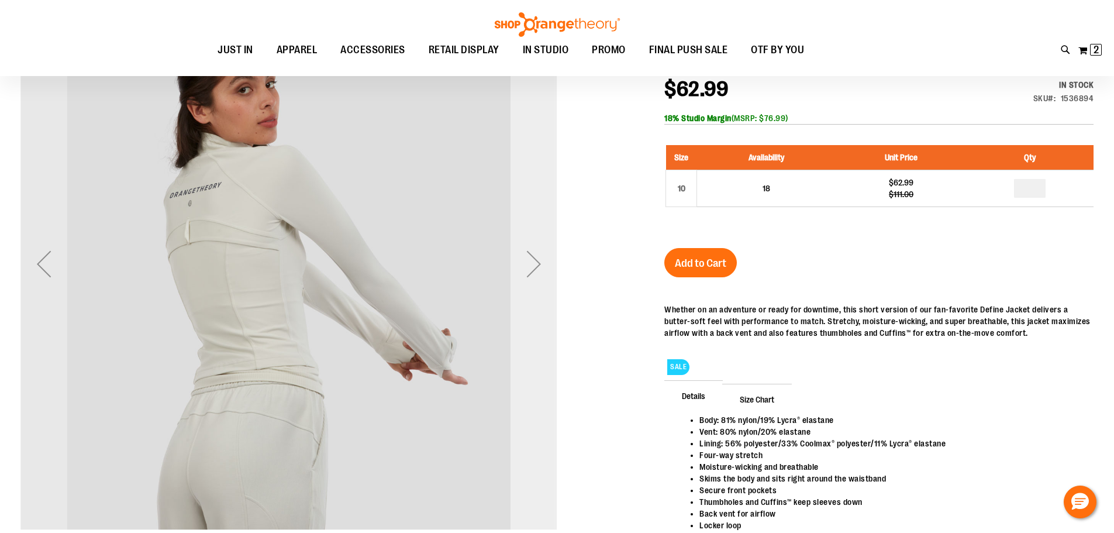
click at [537, 270] on div "Next" at bounding box center [534, 263] width 47 height 47
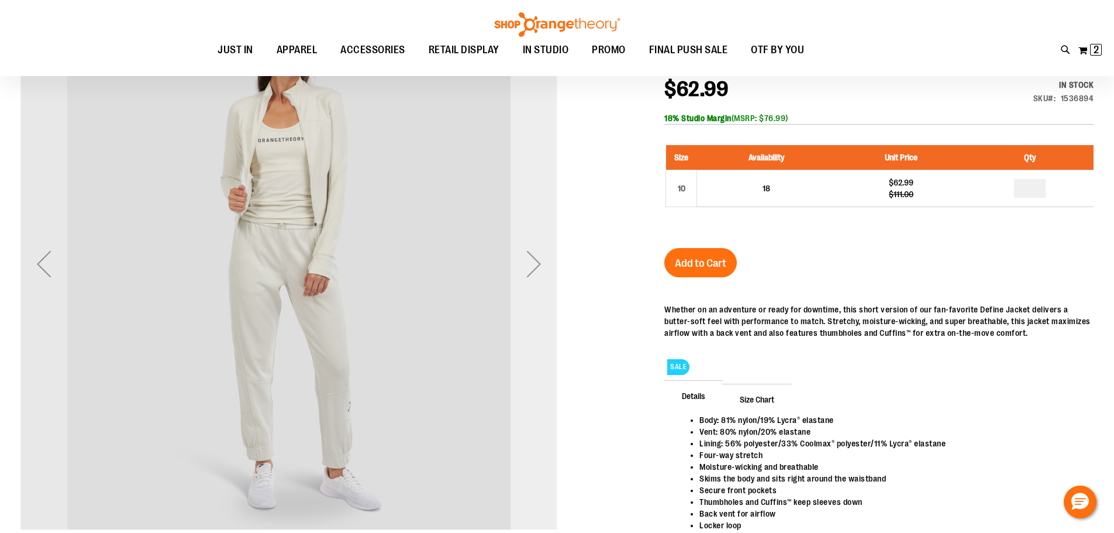
click at [537, 270] on div "Next" at bounding box center [534, 263] width 47 height 47
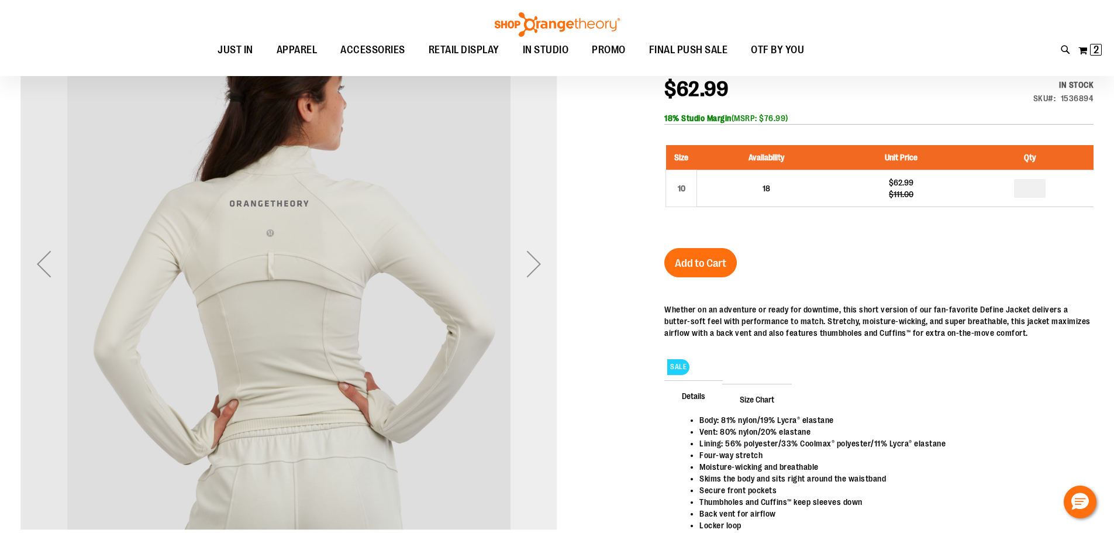
click at [537, 270] on div "Next" at bounding box center [534, 263] width 47 height 47
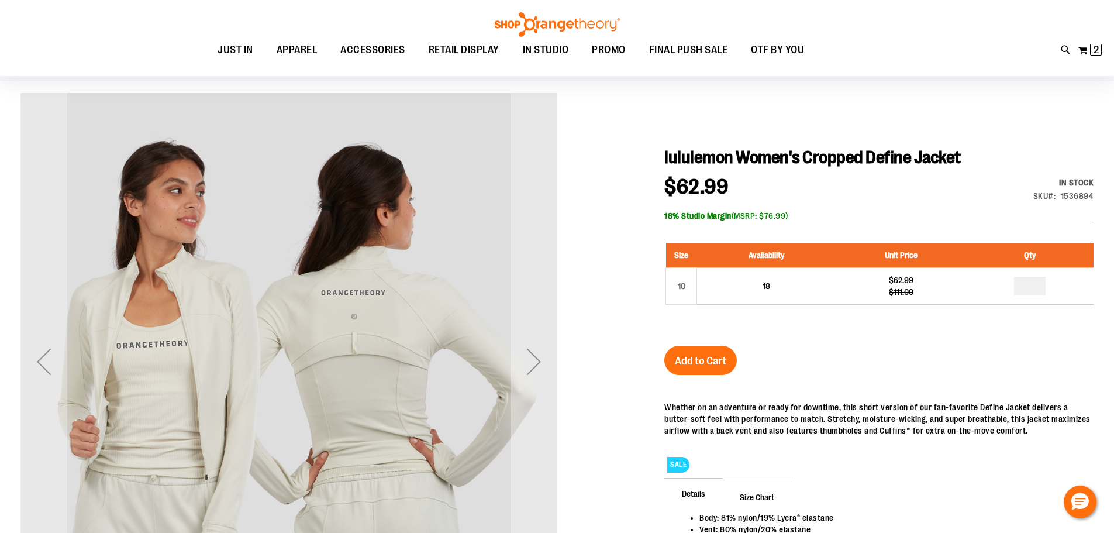
scroll to position [116, 0]
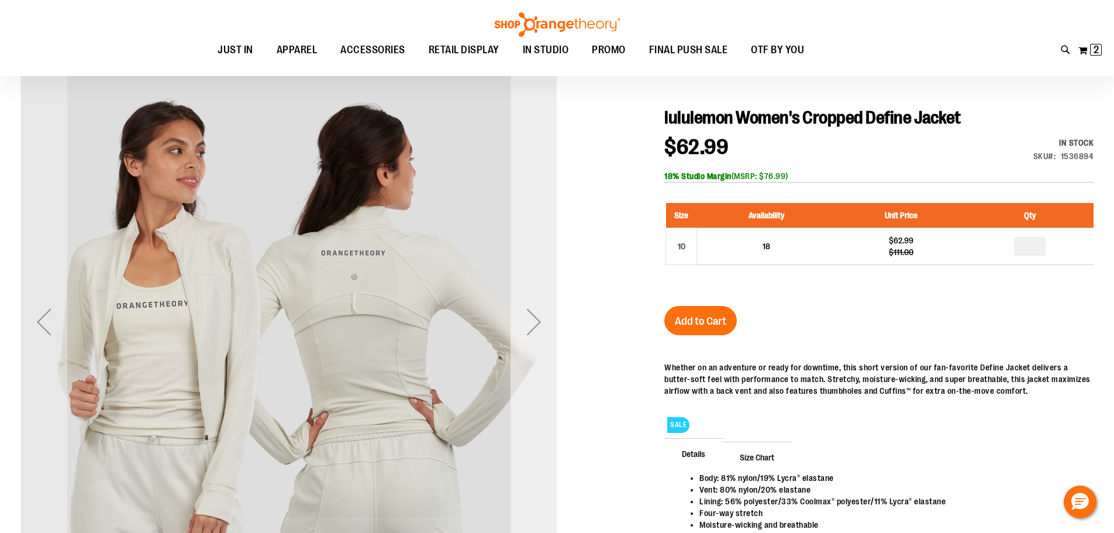
click at [520, 325] on div "Next" at bounding box center [534, 321] width 47 height 47
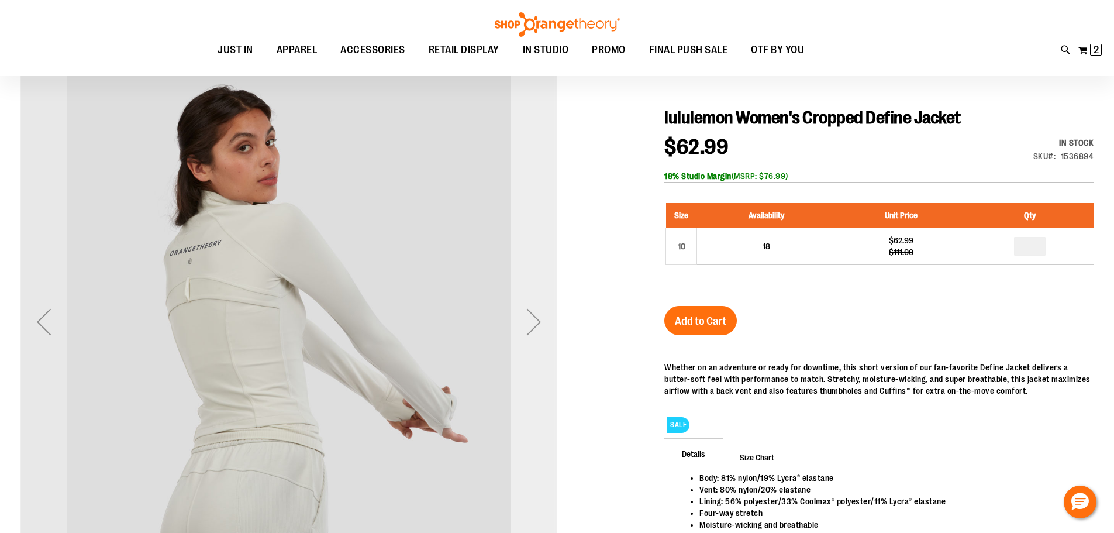
click at [526, 318] on div "Next" at bounding box center [534, 321] width 47 height 47
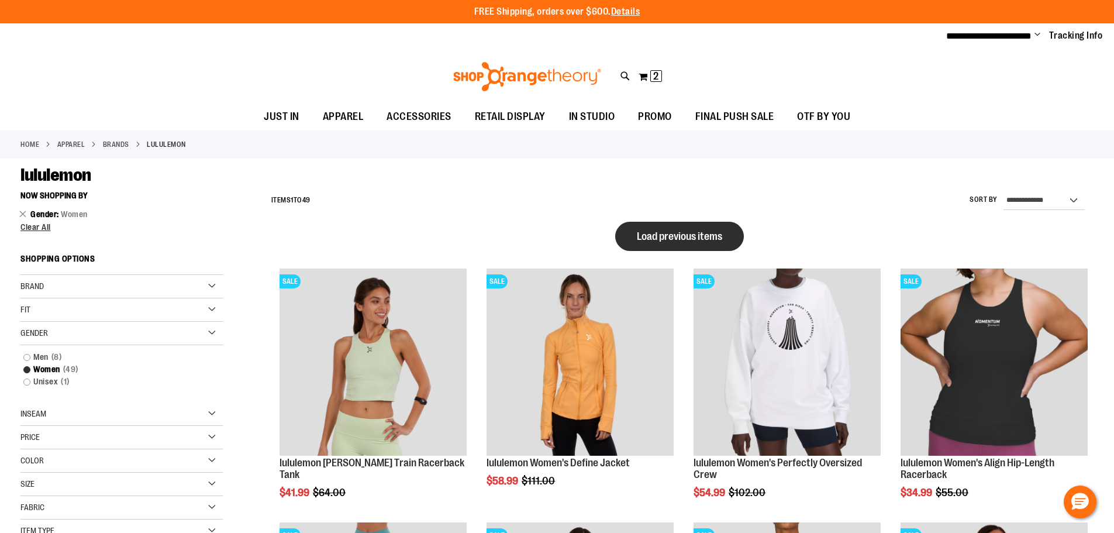
type input "**********"
click at [675, 245] on button "Load previous items" at bounding box center [679, 236] width 129 height 29
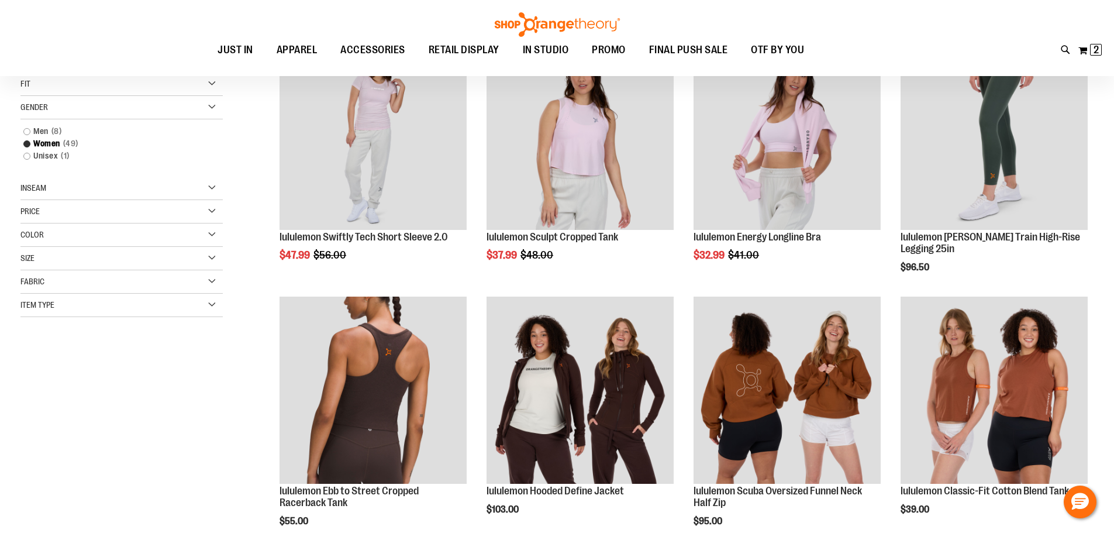
scroll to position [116, 0]
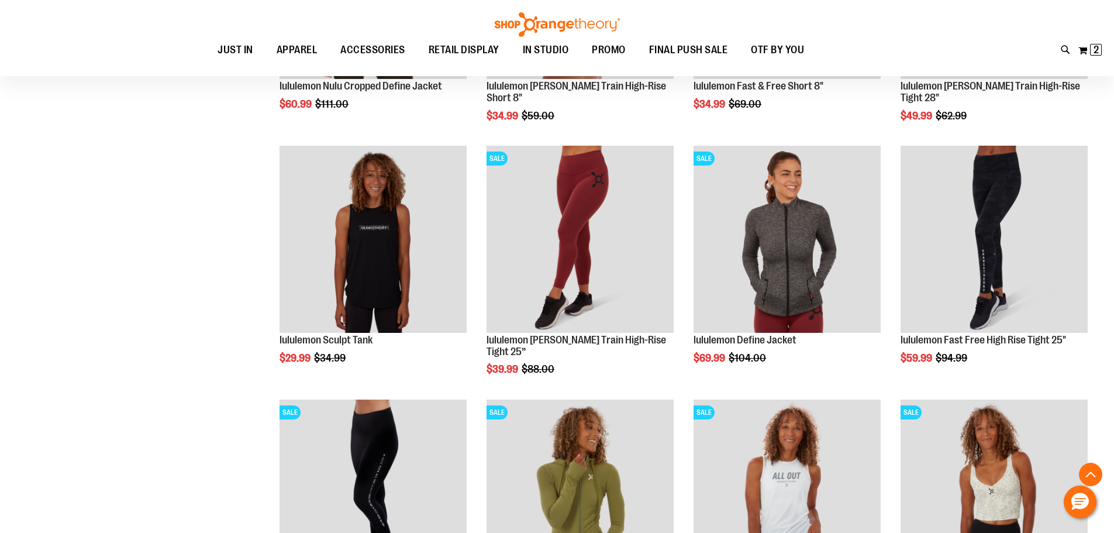
scroll to position [1813, 0]
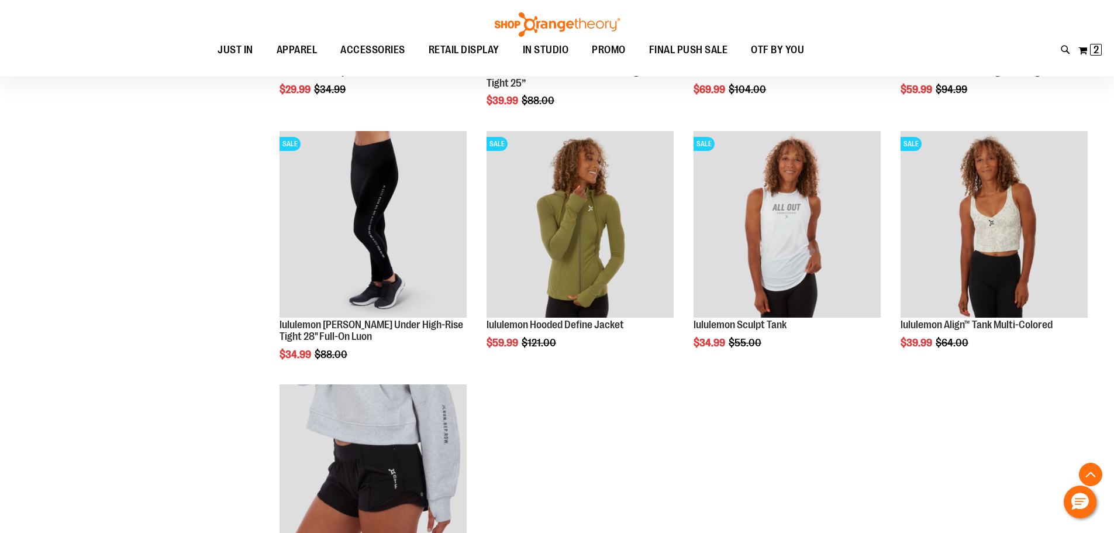
scroll to position [2047, 0]
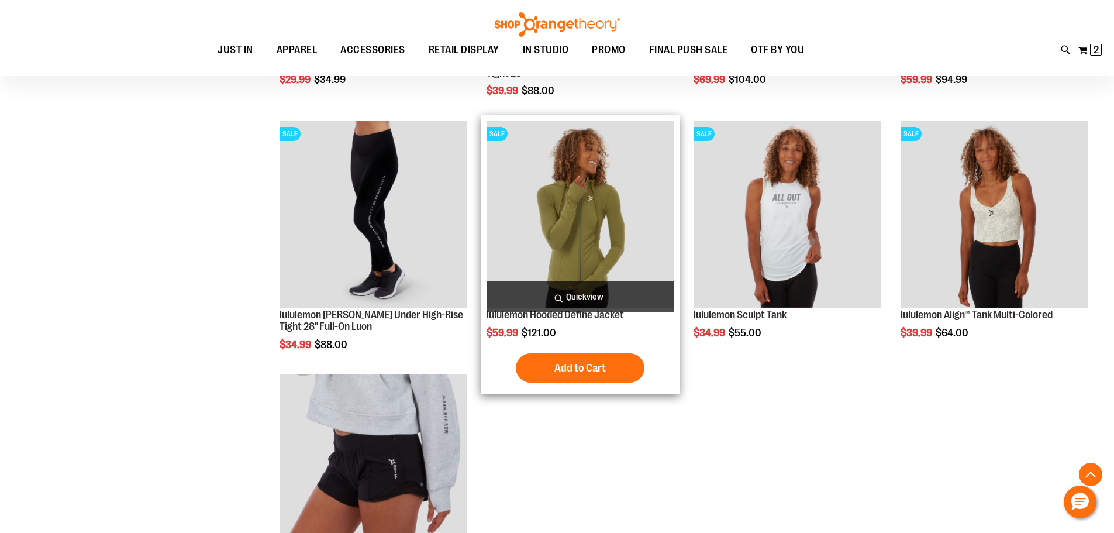
click at [624, 249] on img "product" at bounding box center [580, 214] width 187 height 187
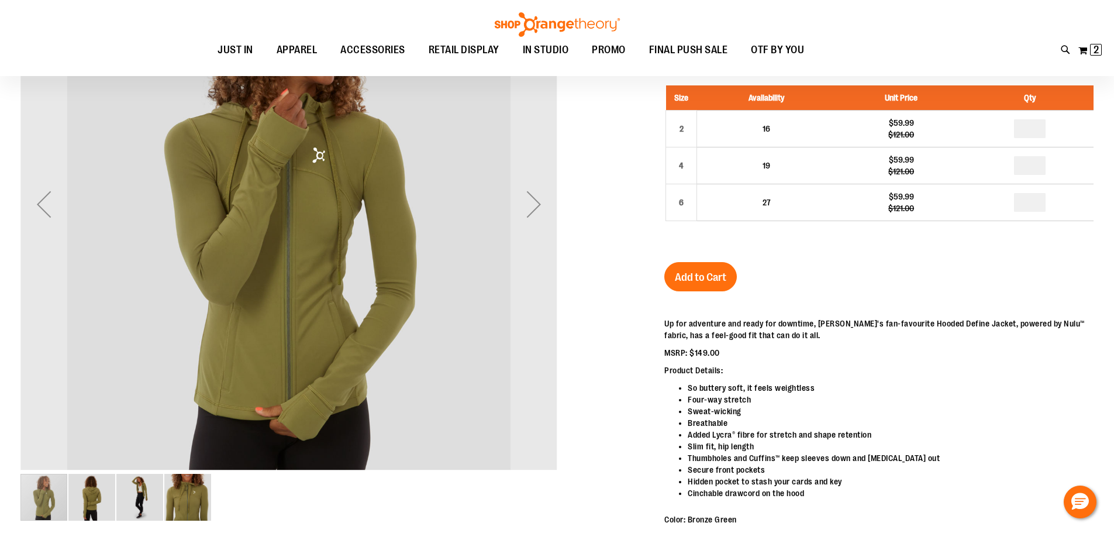
scroll to position [104, 0]
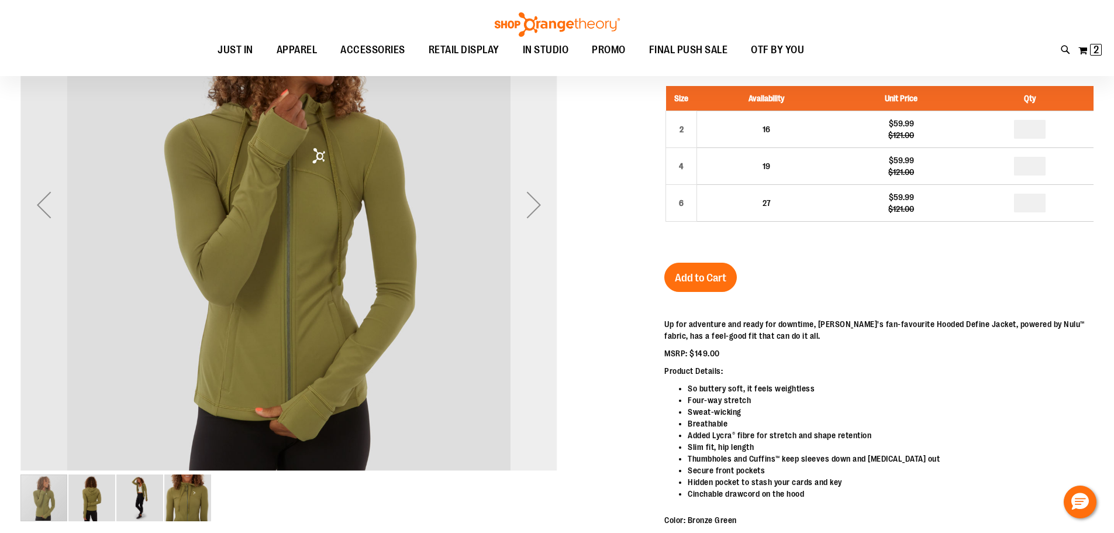
type input "**********"
click at [521, 218] on div "Next" at bounding box center [534, 204] width 47 height 47
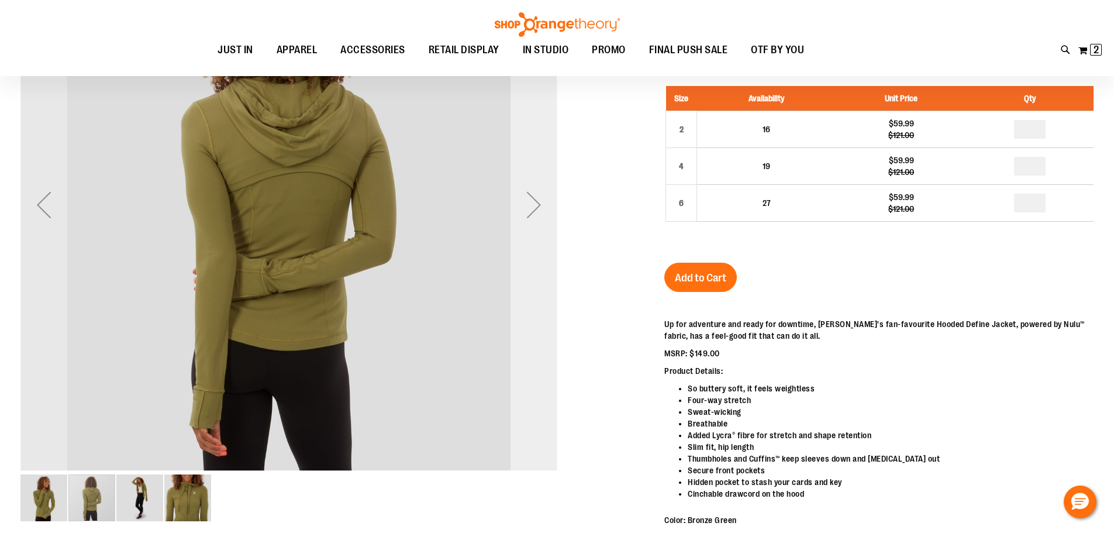
click at [521, 218] on div "Next" at bounding box center [534, 204] width 47 height 47
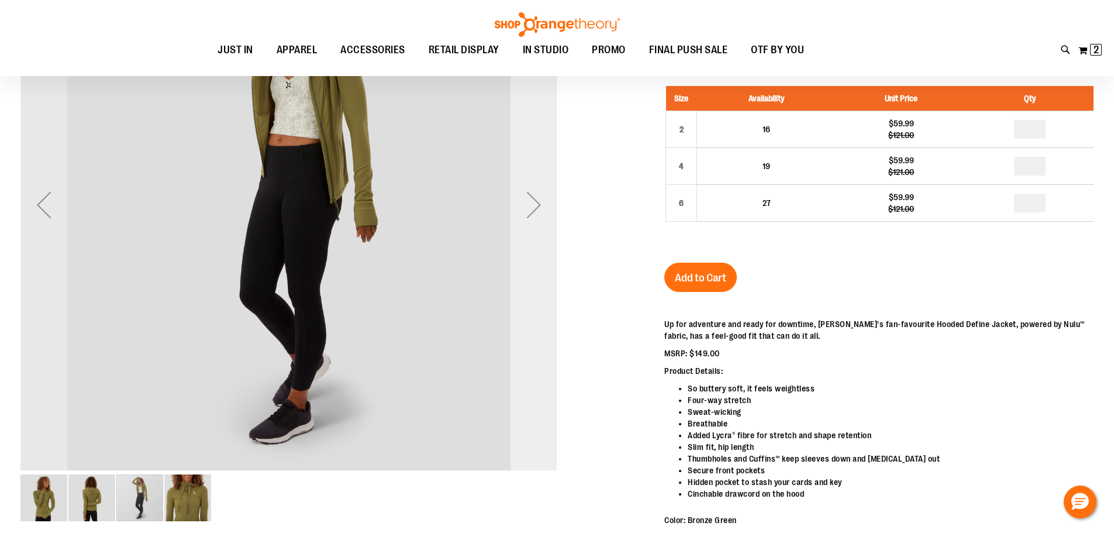
click at [521, 218] on div "Next" at bounding box center [534, 204] width 47 height 47
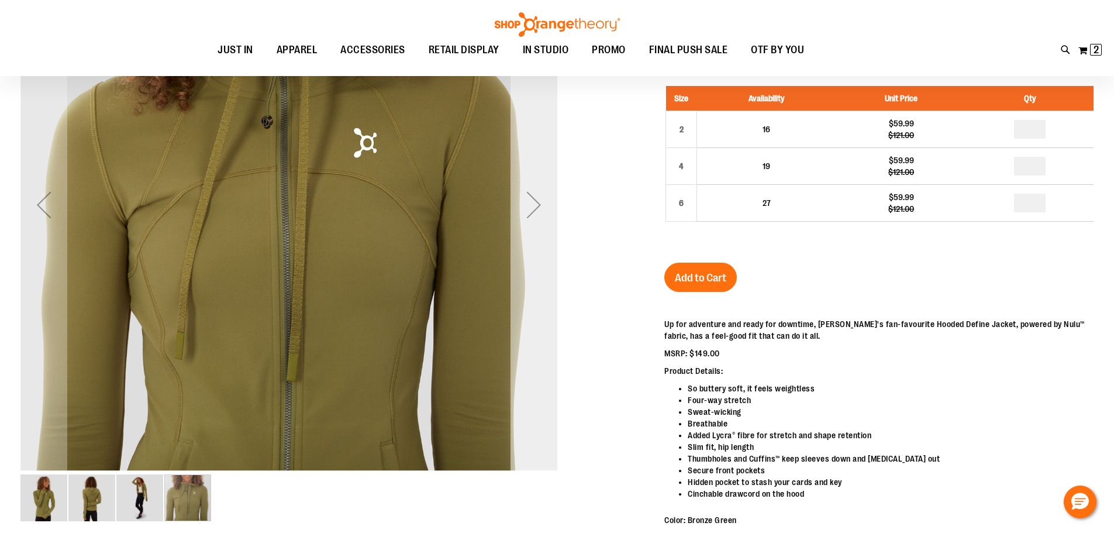
scroll to position [46, 0]
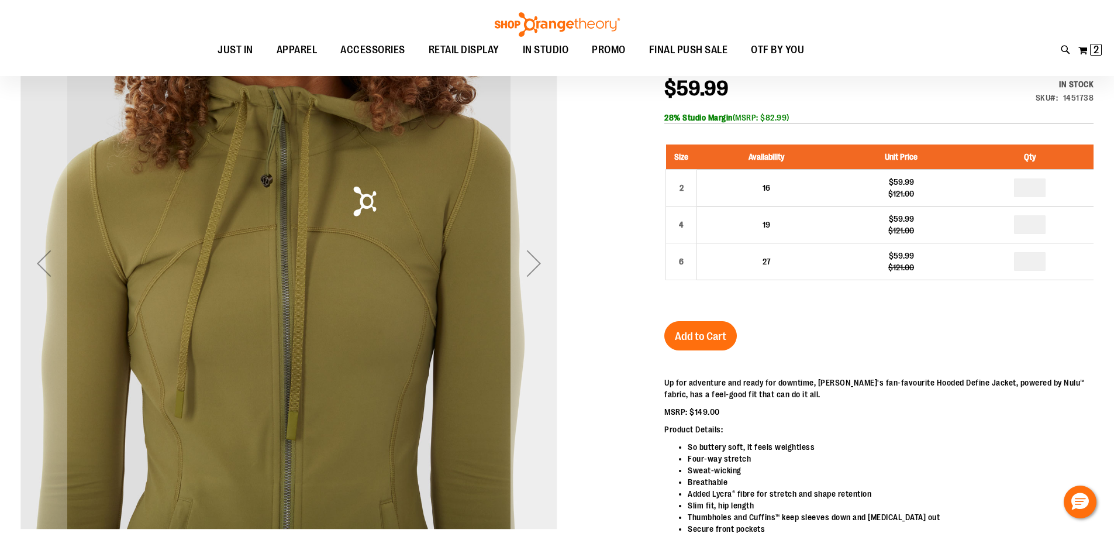
click at [526, 261] on div "Next" at bounding box center [534, 263] width 47 height 47
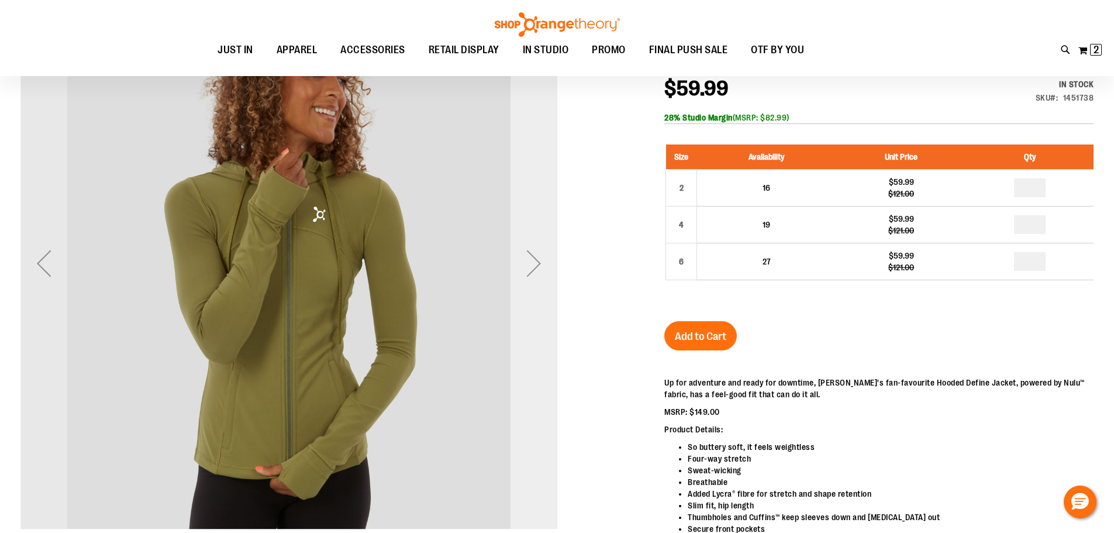
click at [526, 261] on div "Next" at bounding box center [534, 263] width 47 height 47
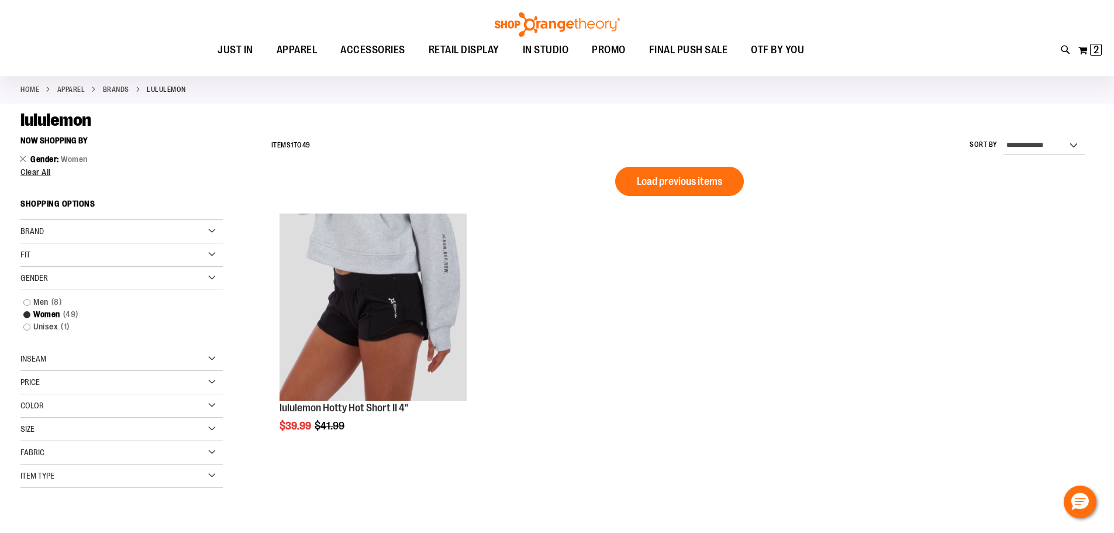
scroll to position [46, 0]
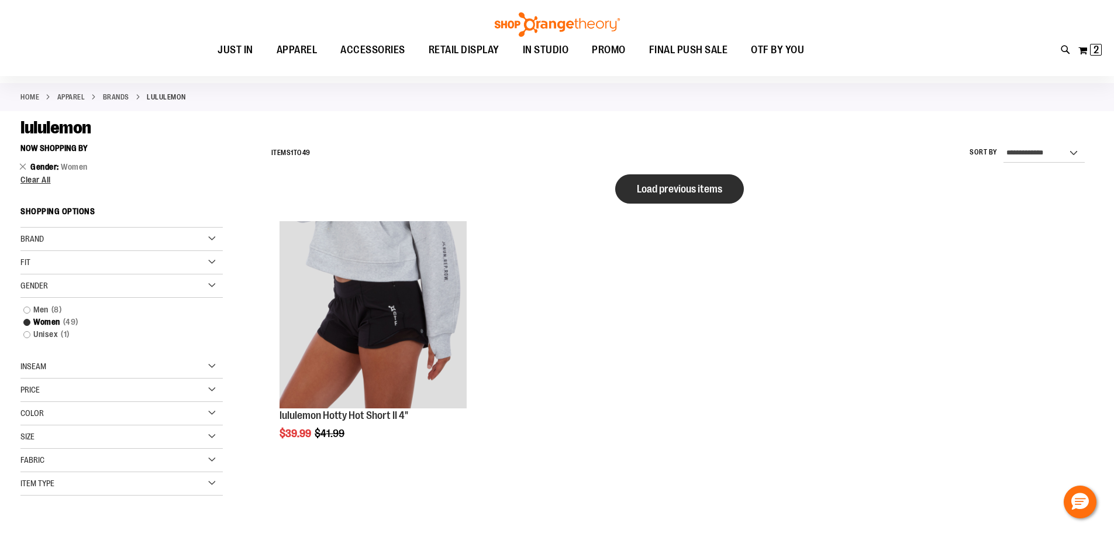
type input "**********"
click at [656, 192] on span "Load previous items" at bounding box center [679, 189] width 85 height 12
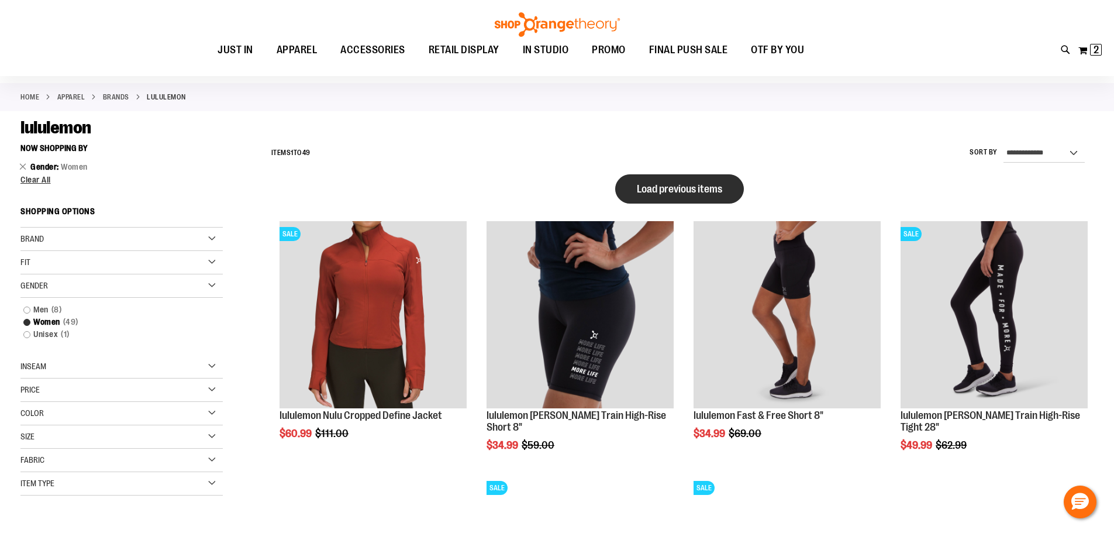
click at [638, 191] on span "Load previous items" at bounding box center [679, 189] width 85 height 12
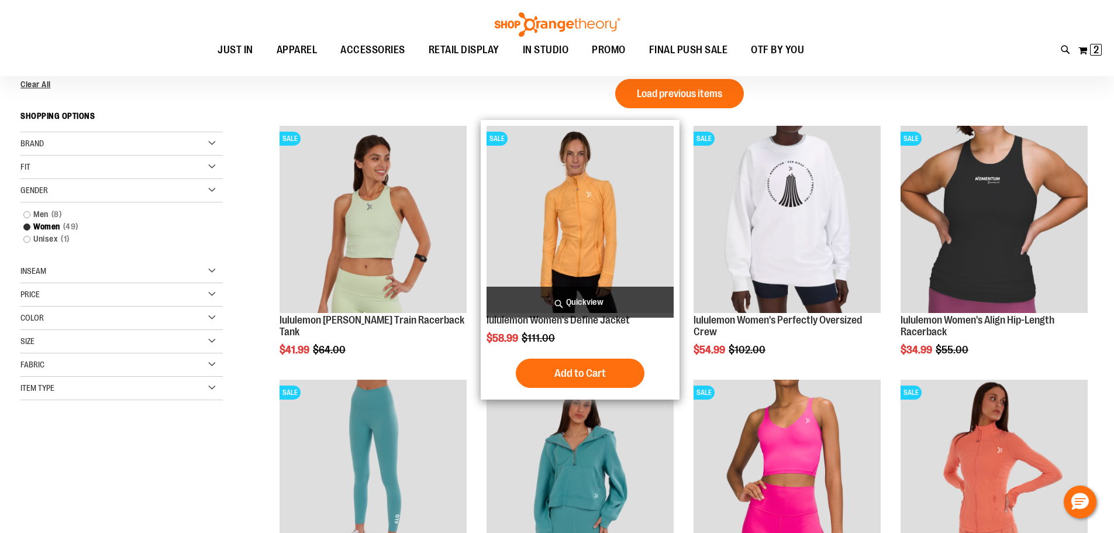
scroll to position [175, 0]
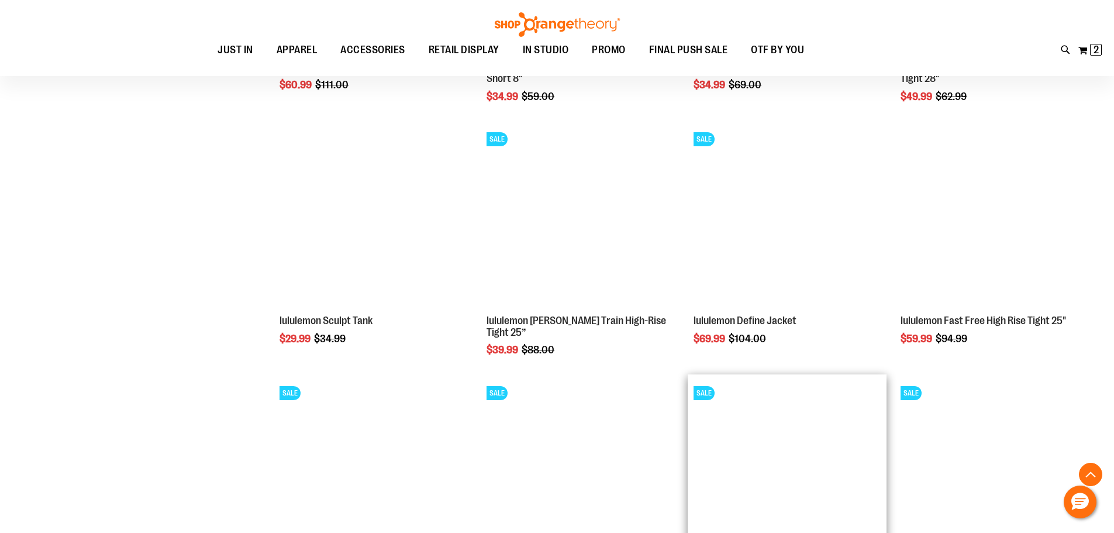
scroll to position [1111, 0]
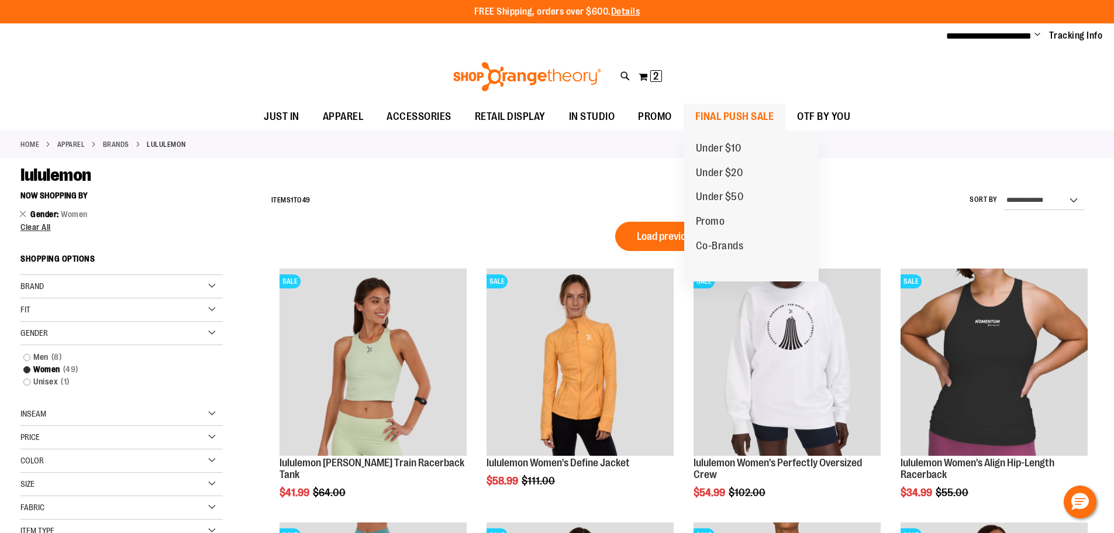
click at [717, 113] on span "FINAL PUSH SALE" at bounding box center [735, 117] width 79 height 26
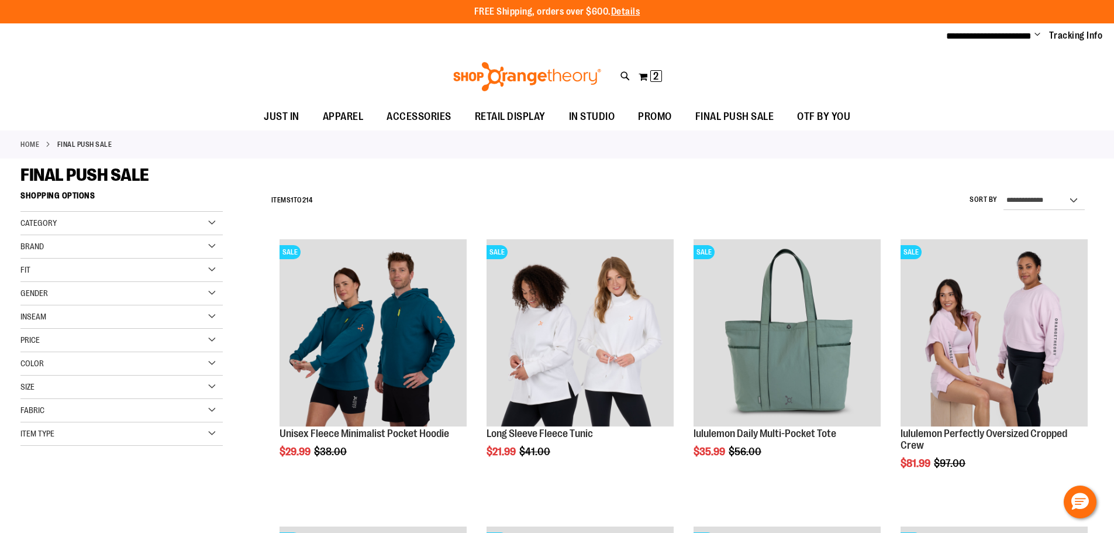
type input "**********"
click at [126, 291] on div "Gender" at bounding box center [121, 293] width 202 height 23
click at [47, 331] on link "Women 109 items" at bounding box center [115, 329] width 194 height 12
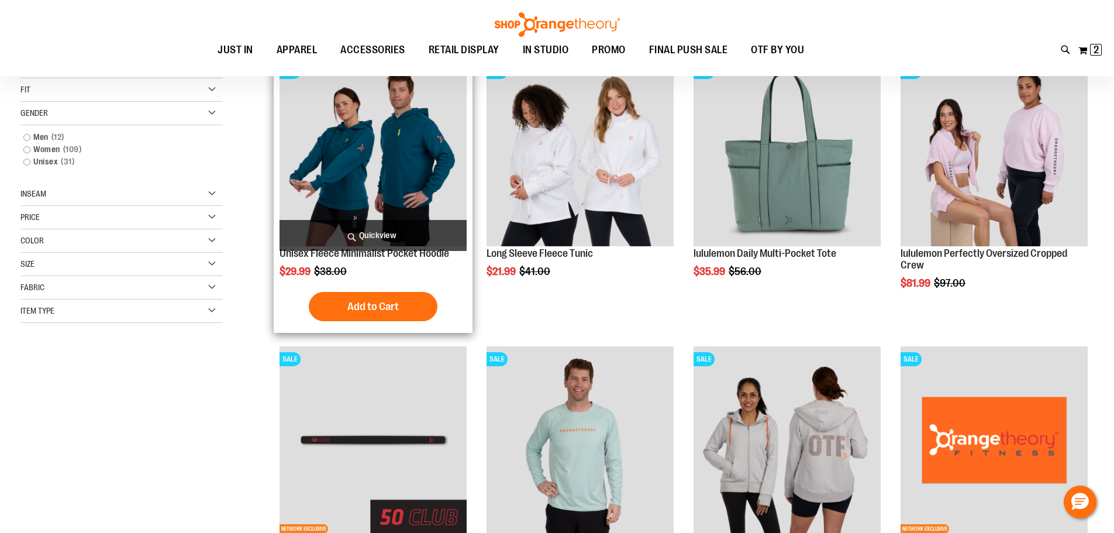
scroll to position [185, 0]
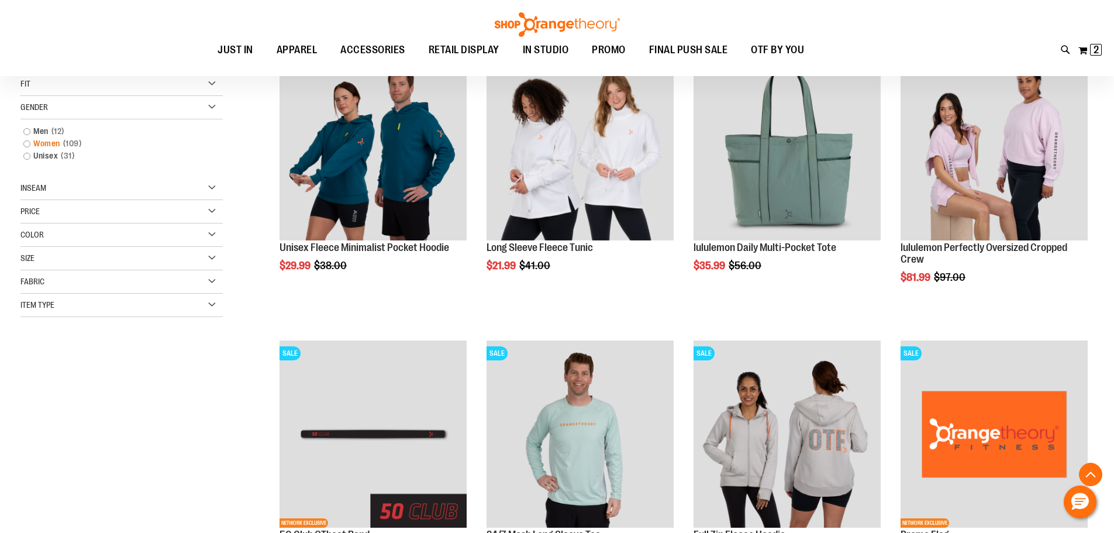
click at [24, 142] on link "Women 109 items" at bounding box center [115, 143] width 194 height 12
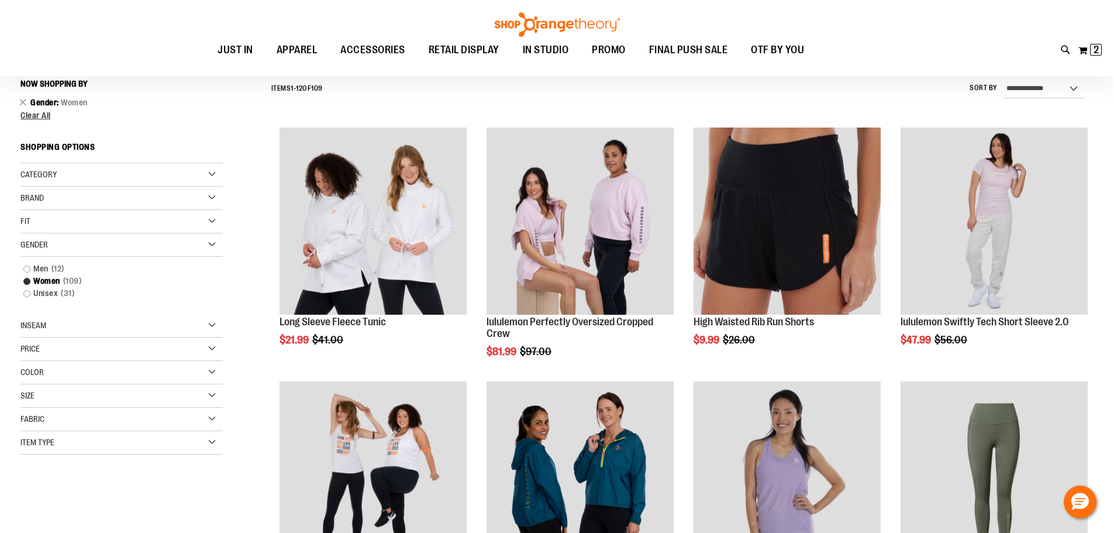
scroll to position [109, 0]
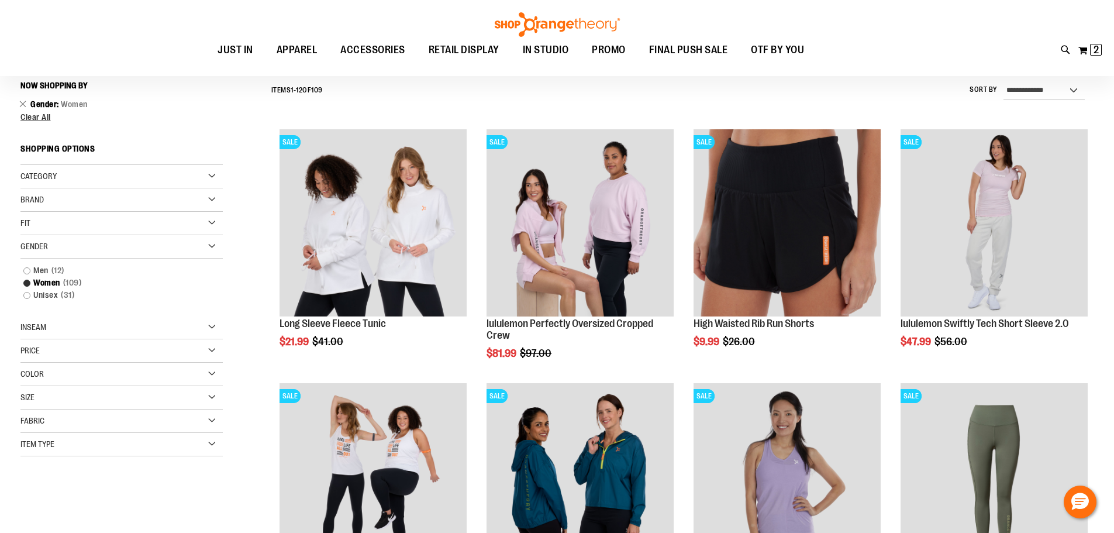
click at [79, 355] on div "Price" at bounding box center [121, 350] width 202 height 23
click at [78, 354] on div "Price" at bounding box center [121, 350] width 202 height 23
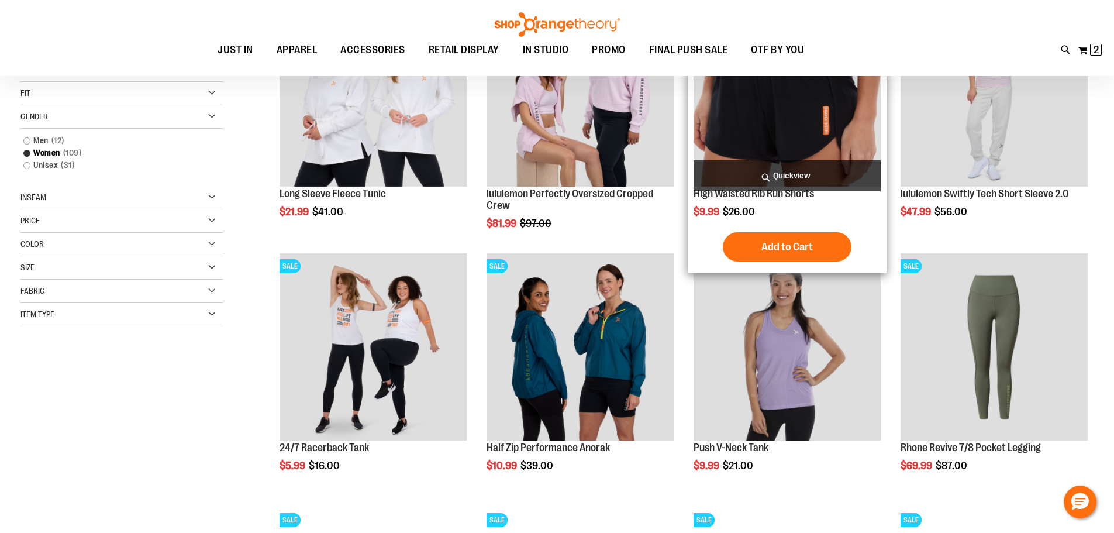
scroll to position [284, 0]
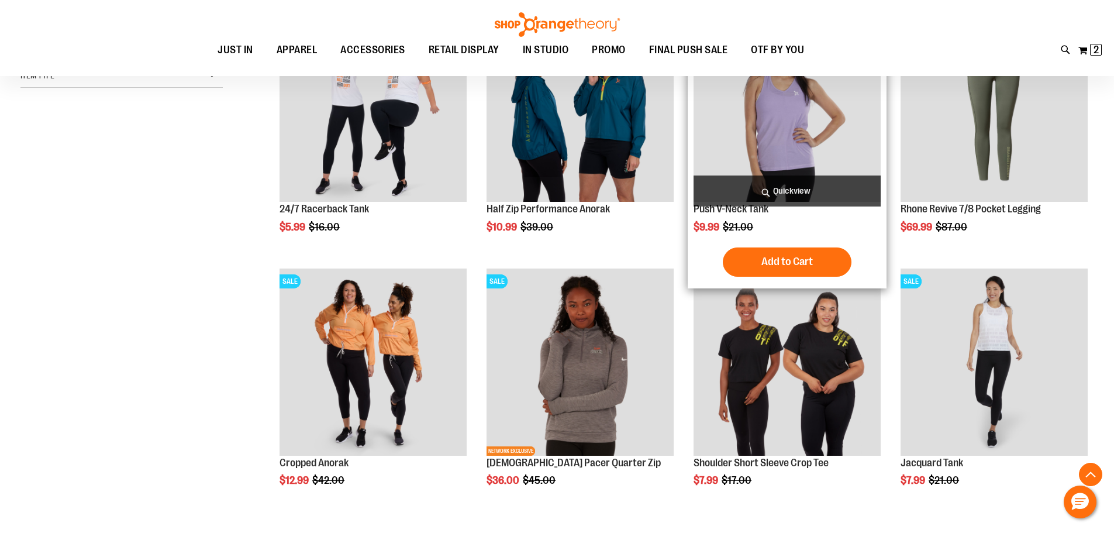
scroll to position [518, 0]
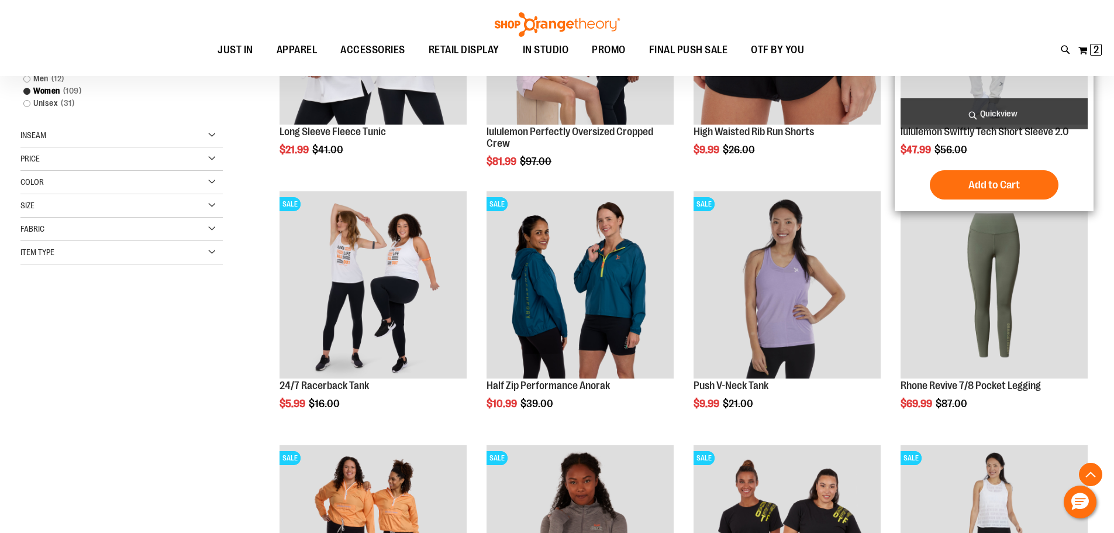
scroll to position [350, 0]
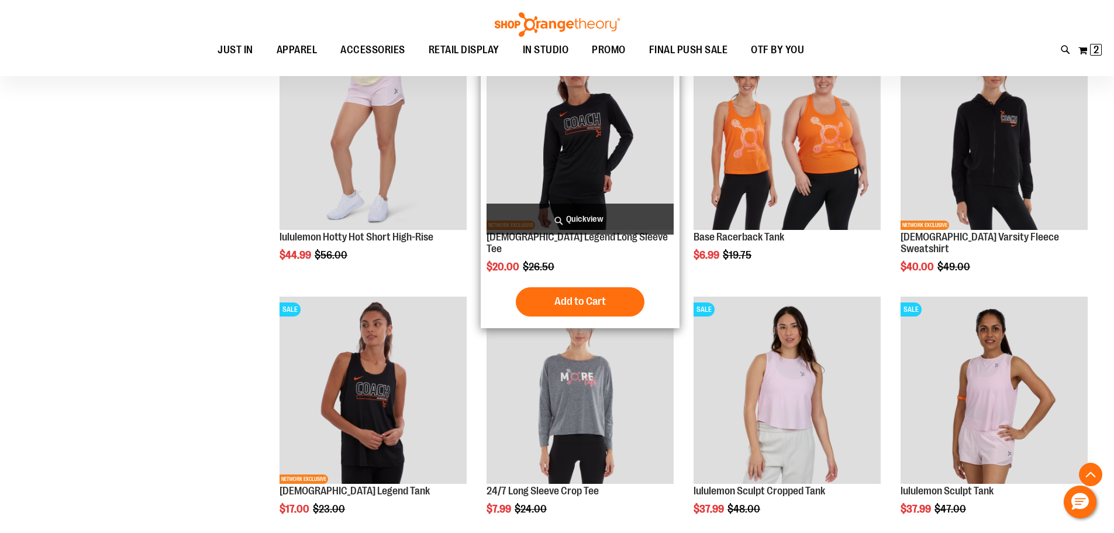
scroll to position [1052, 0]
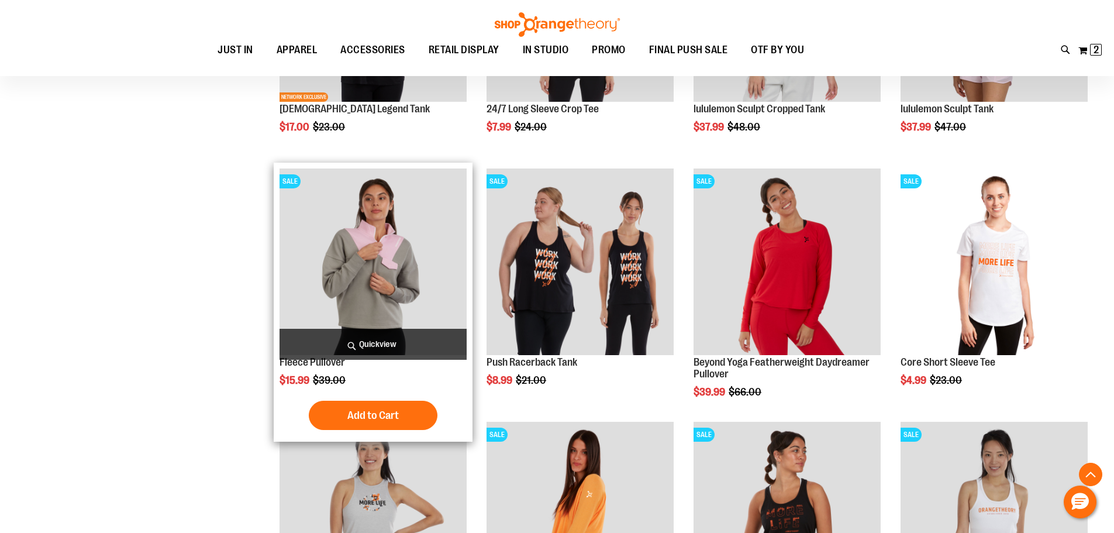
scroll to position [1345, 0]
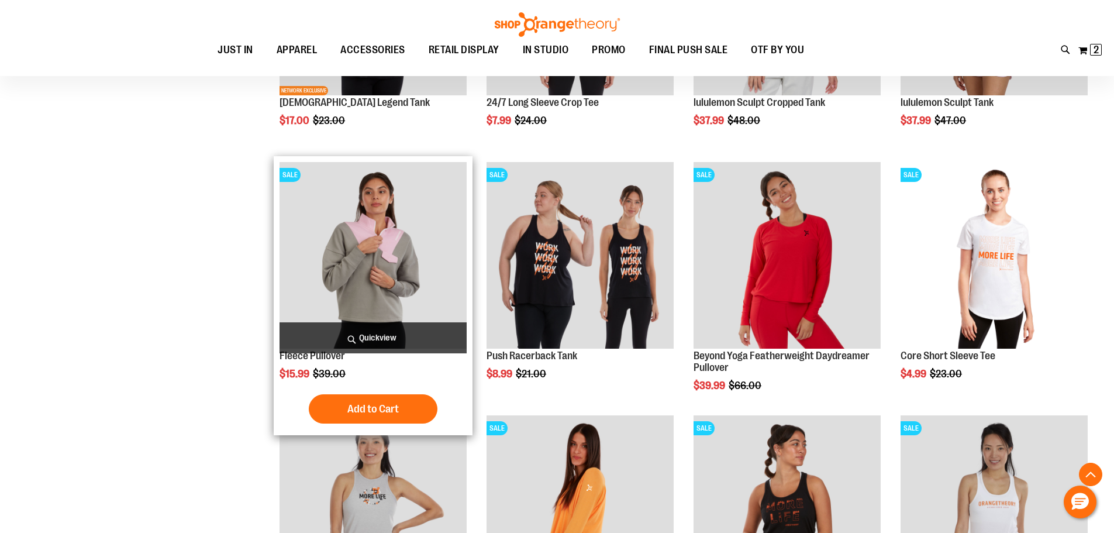
click at [380, 291] on img "product" at bounding box center [373, 255] width 187 height 187
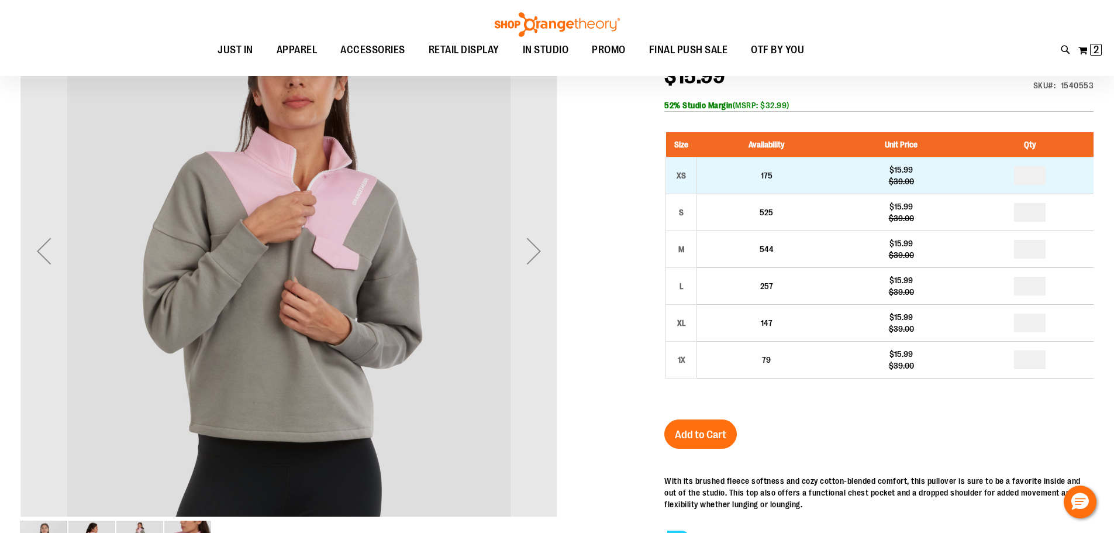
scroll to position [57, 0]
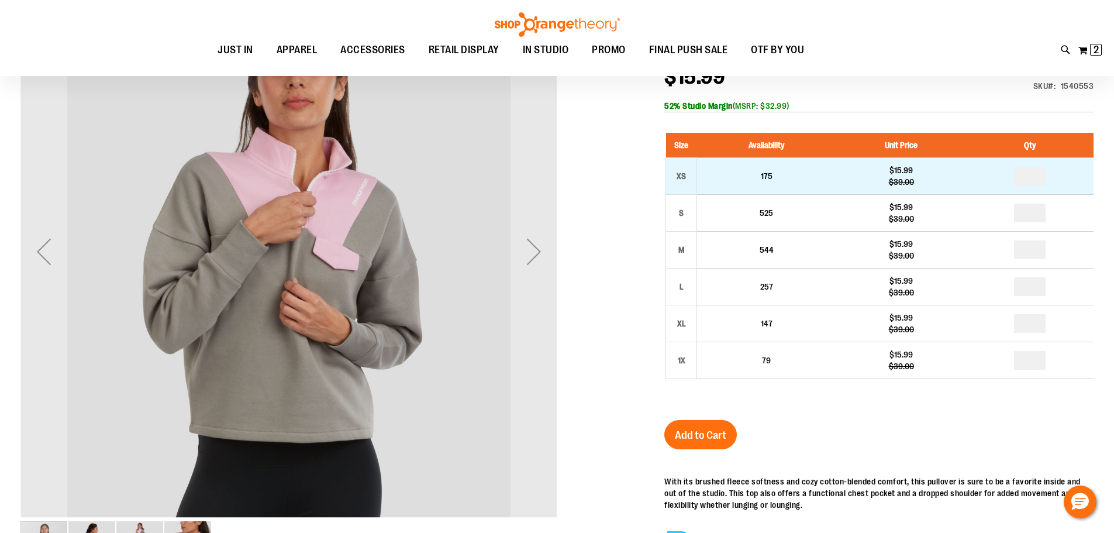
type input "**********"
click at [1033, 177] on input "number" at bounding box center [1030, 176] width 32 height 19
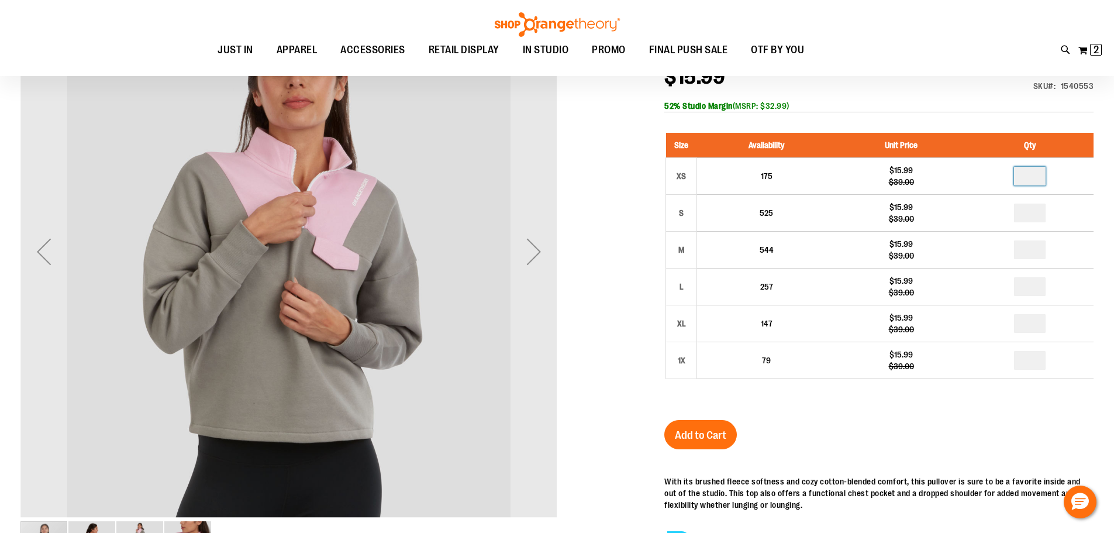
type input "*"
click at [684, 433] on span "Add to Cart" at bounding box center [700, 435] width 51 height 13
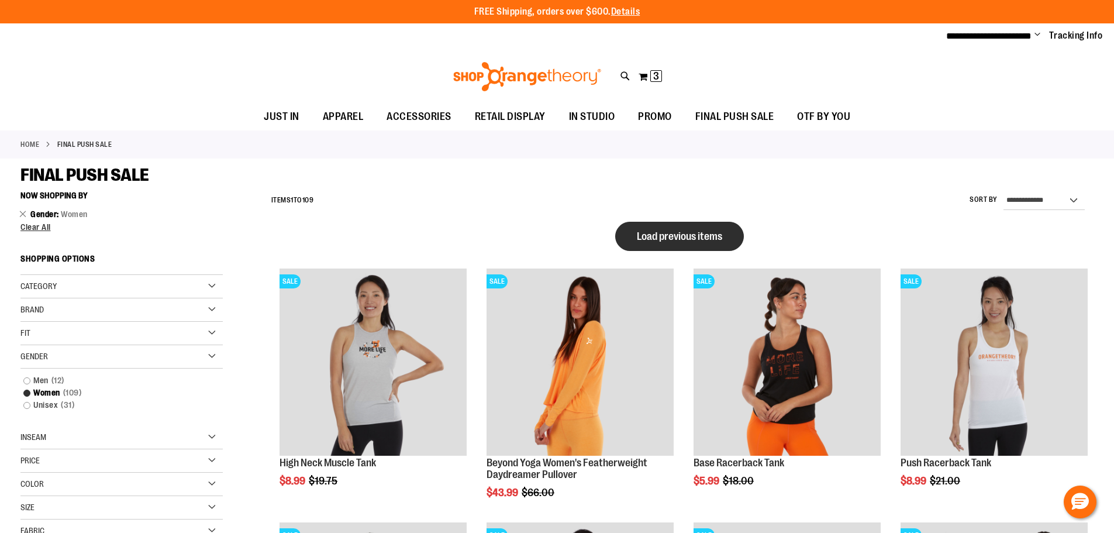
type input "**********"
click at [677, 239] on span "Load previous items" at bounding box center [679, 236] width 85 height 12
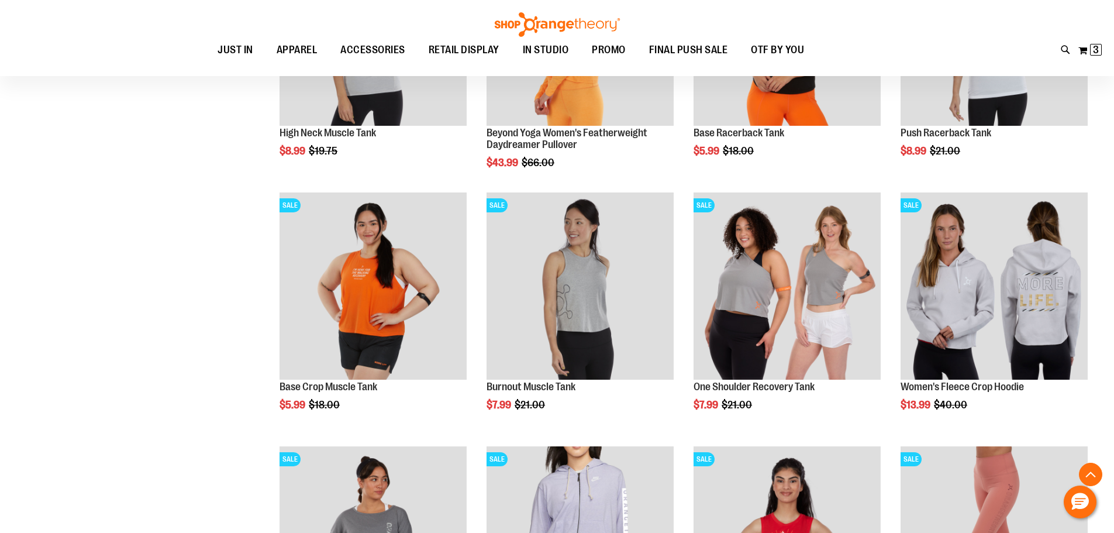
scroll to position [1111, 0]
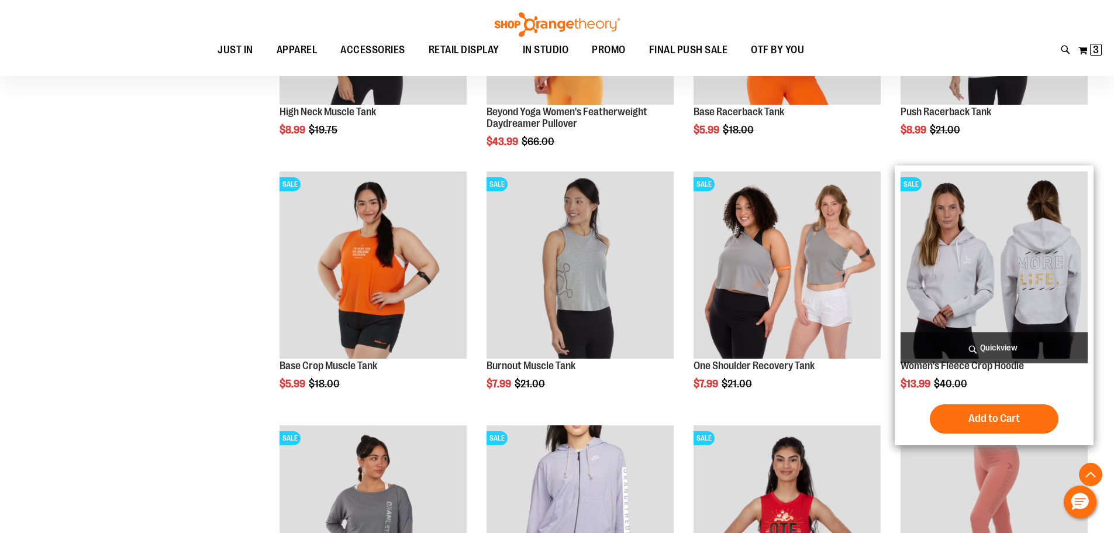
click at [1027, 292] on img "product" at bounding box center [994, 264] width 187 height 187
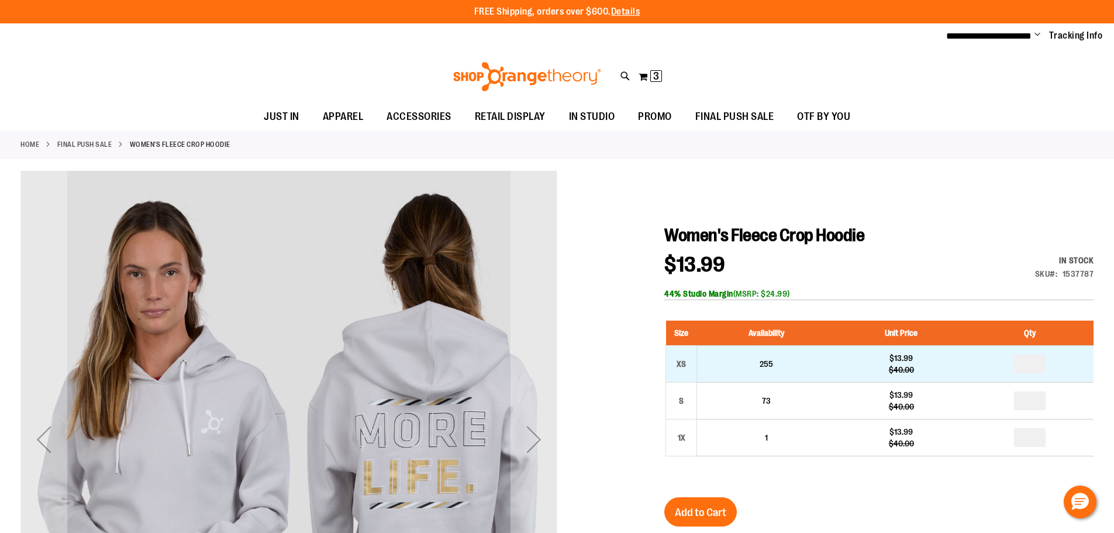
type input "**********"
click at [1037, 365] on input "number" at bounding box center [1030, 363] width 32 height 19
type input "*"
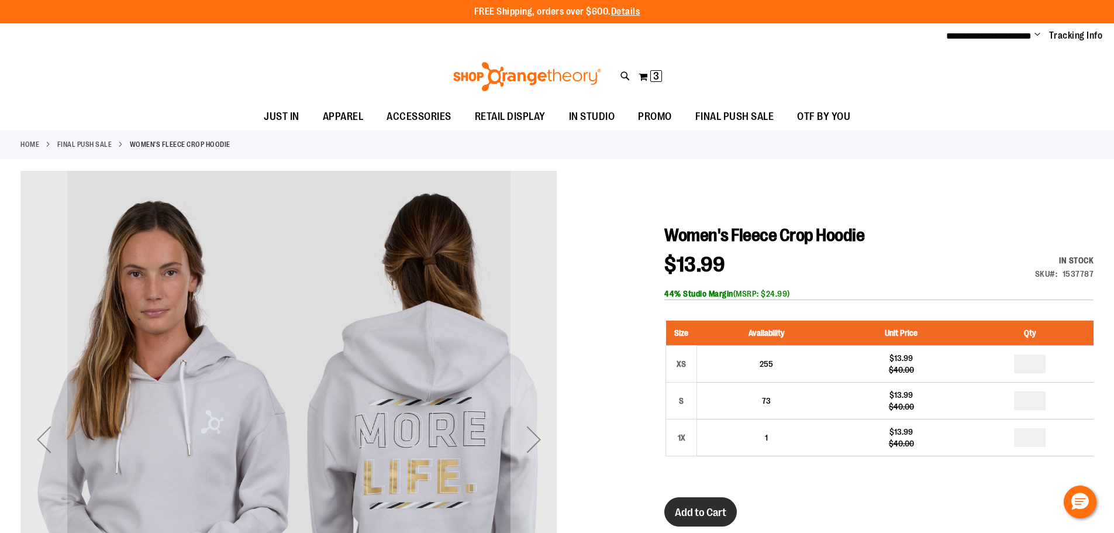
click at [696, 501] on button "Add to Cart" at bounding box center [701, 511] width 73 height 29
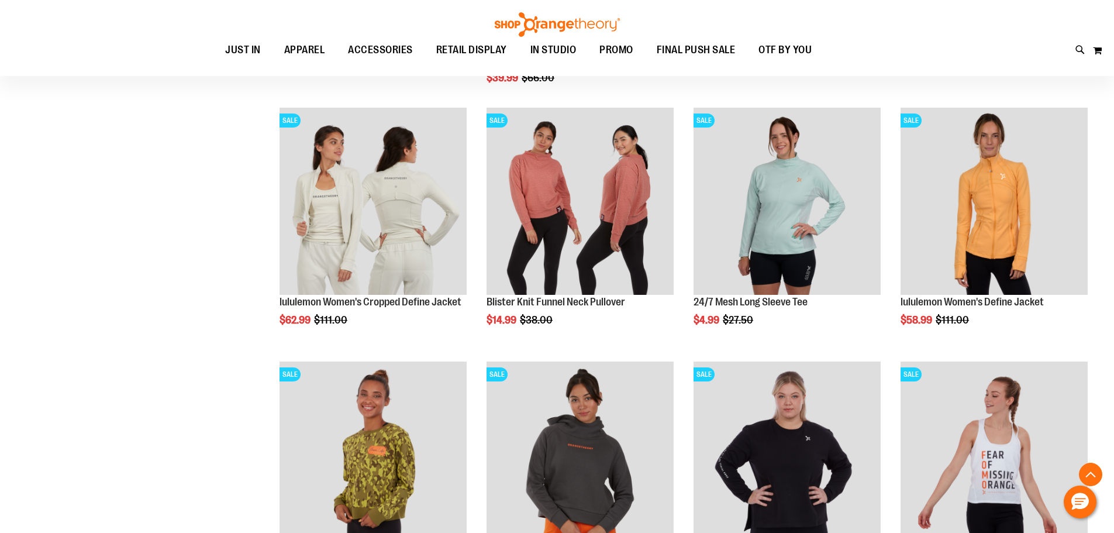
scroll to position [901, 0]
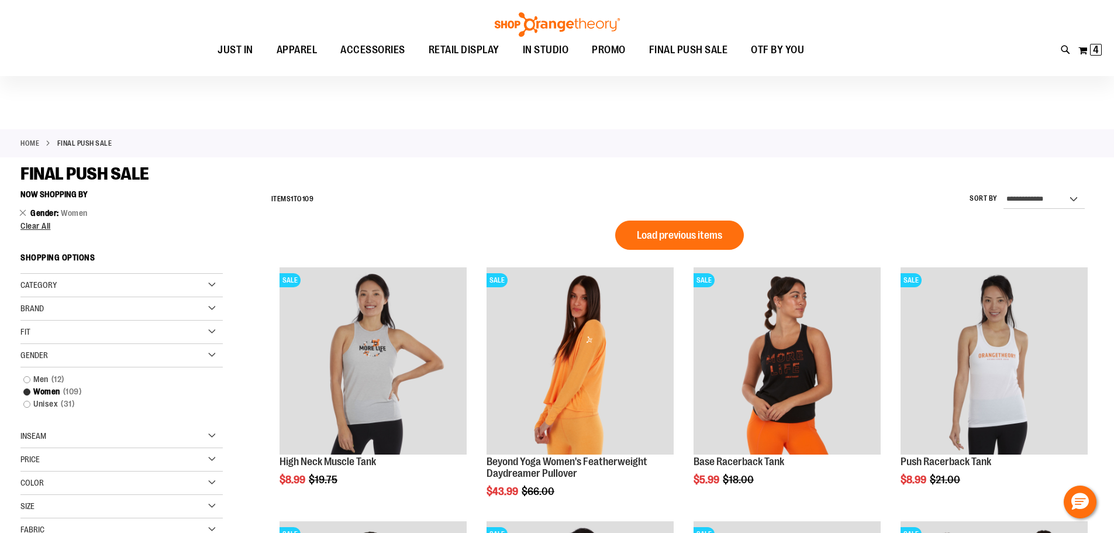
scroll to position [58, 0]
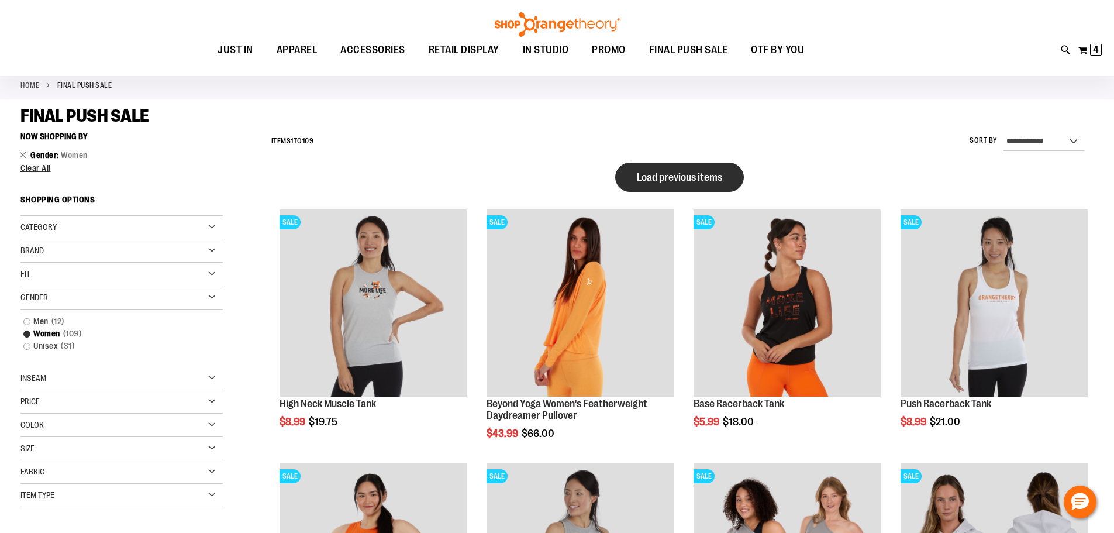
type input "**********"
click at [707, 183] on span "Load previous items" at bounding box center [679, 177] width 85 height 12
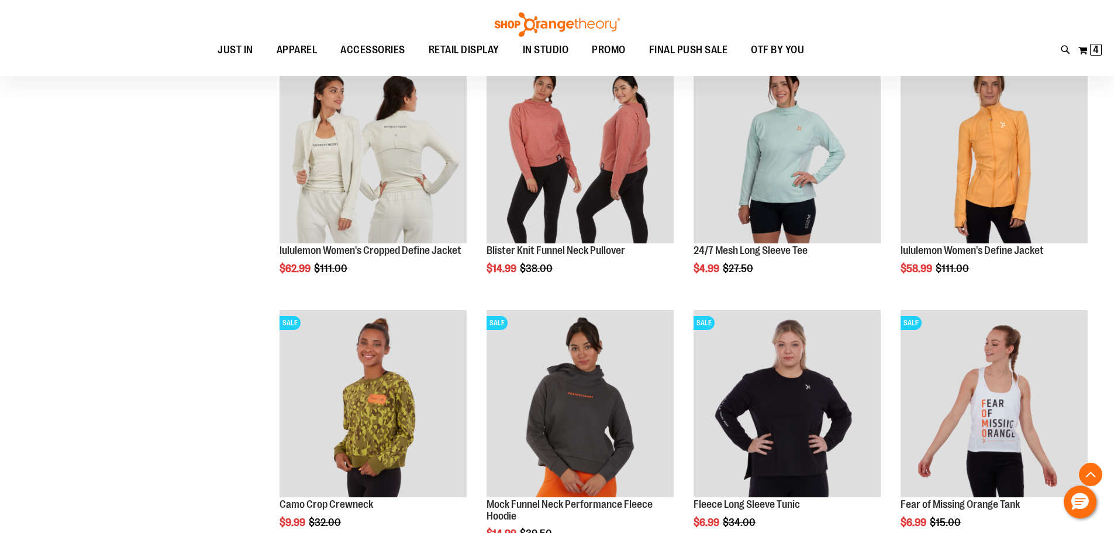
scroll to position [1754, 0]
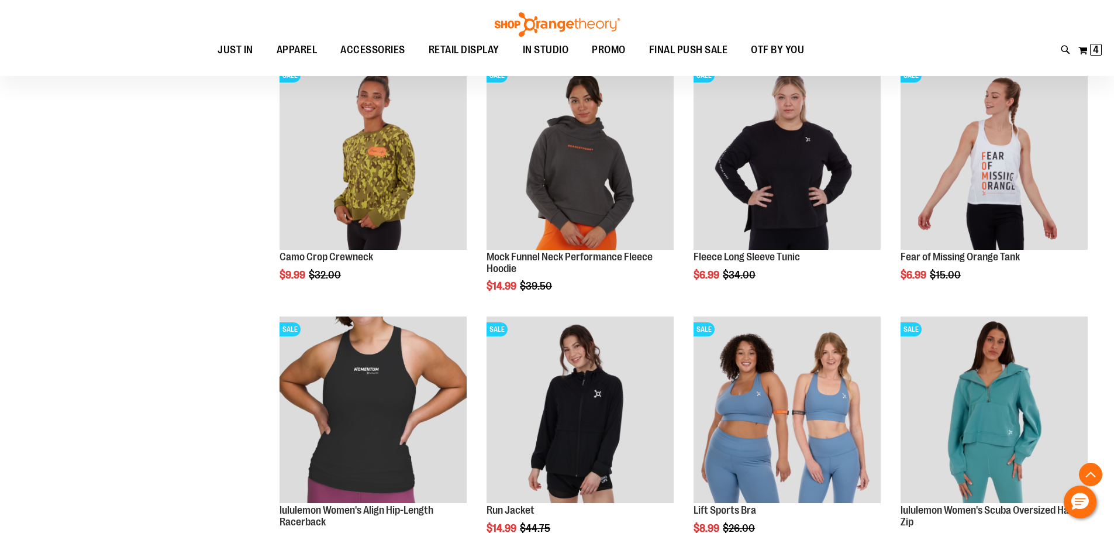
scroll to position [1988, 0]
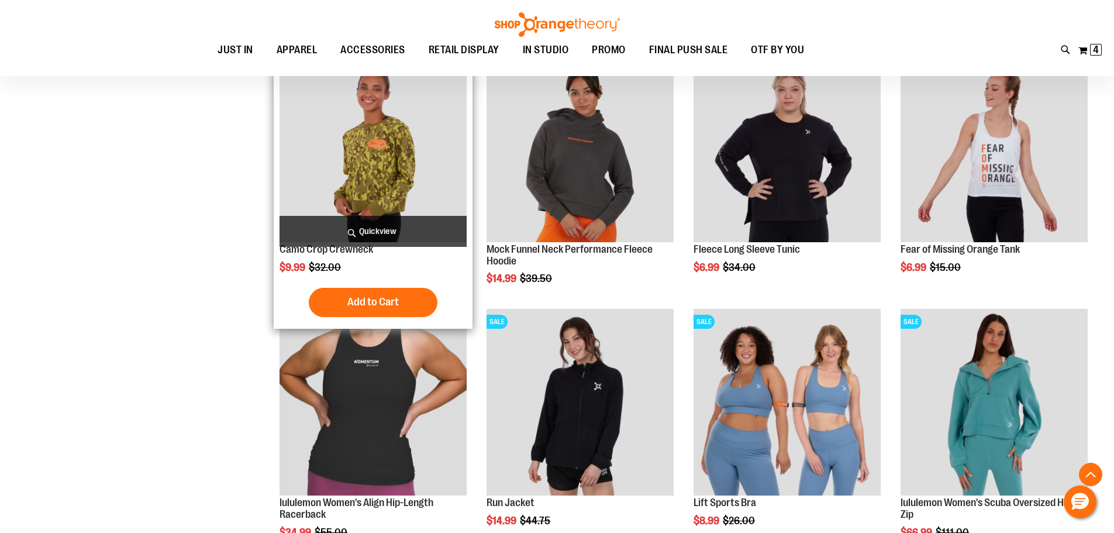
click at [363, 194] on img "product" at bounding box center [373, 148] width 187 height 187
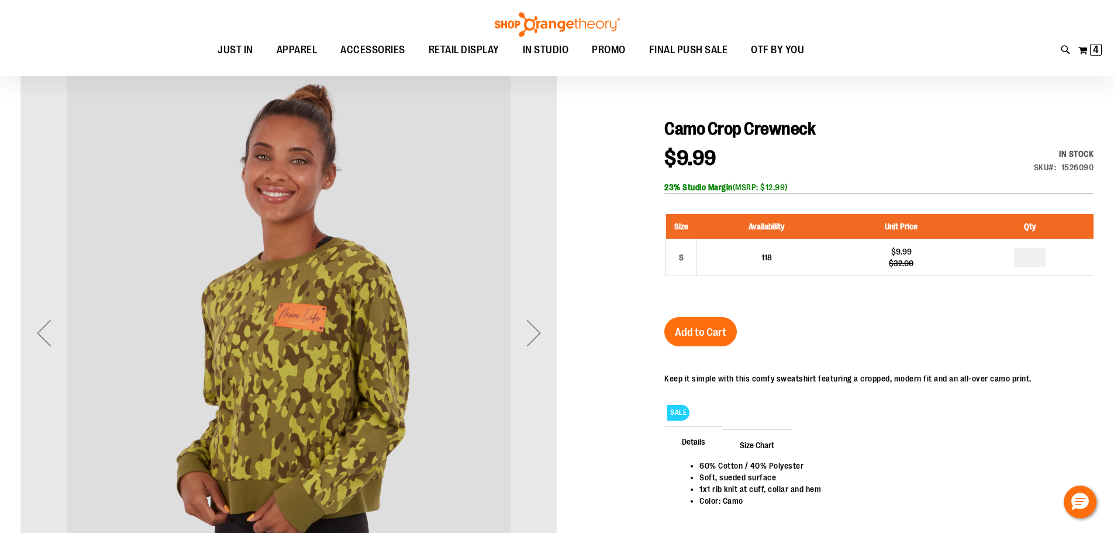
scroll to position [116, 0]
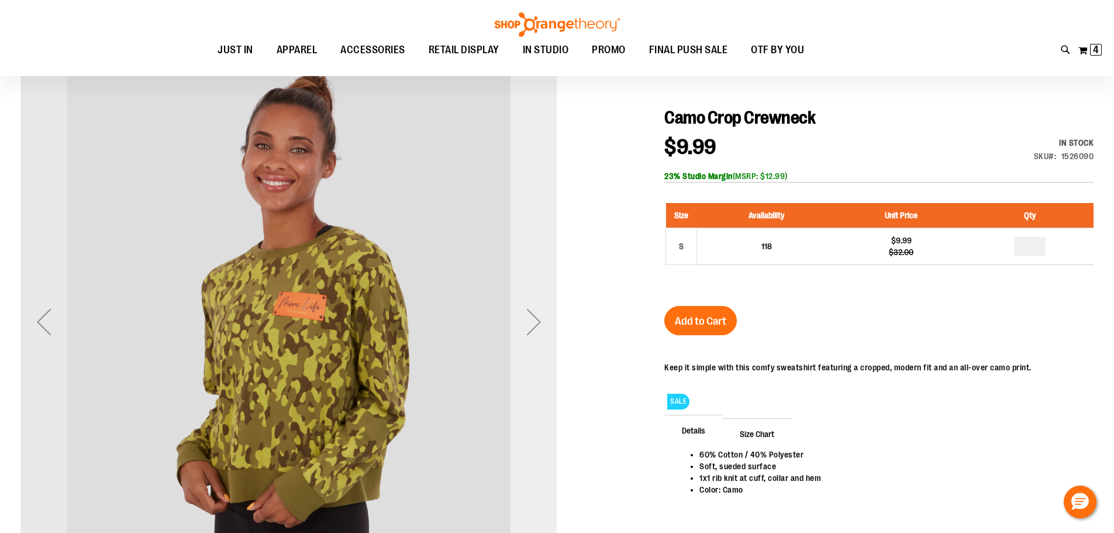
type input "**********"
click at [533, 331] on div "Next" at bounding box center [534, 321] width 47 height 47
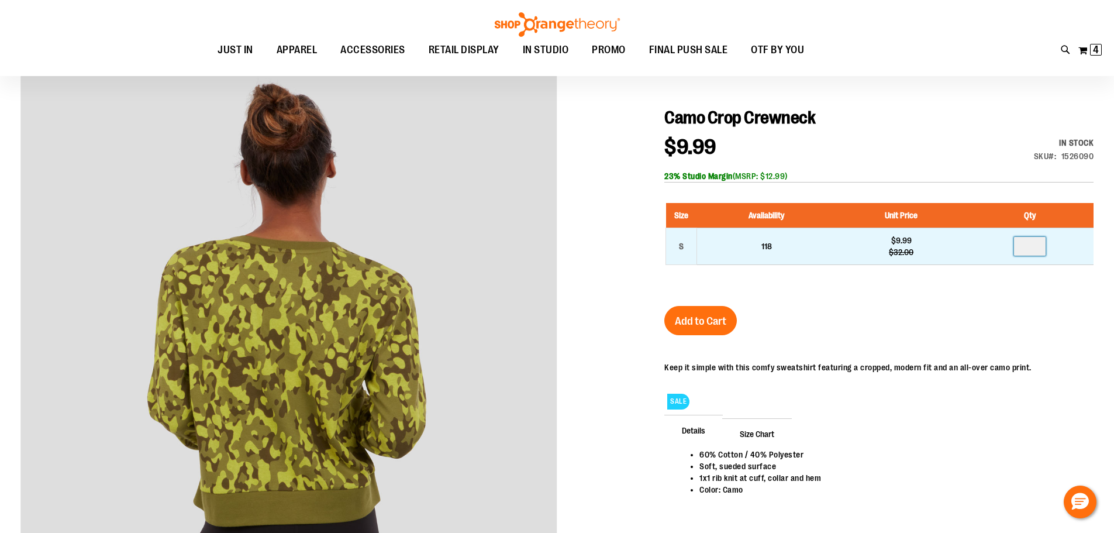
drag, startPoint x: 1032, startPoint y: 245, endPoint x: 1002, endPoint y: 250, distance: 30.9
click at [1002, 250] on td at bounding box center [1030, 246] width 127 height 37
type input "*"
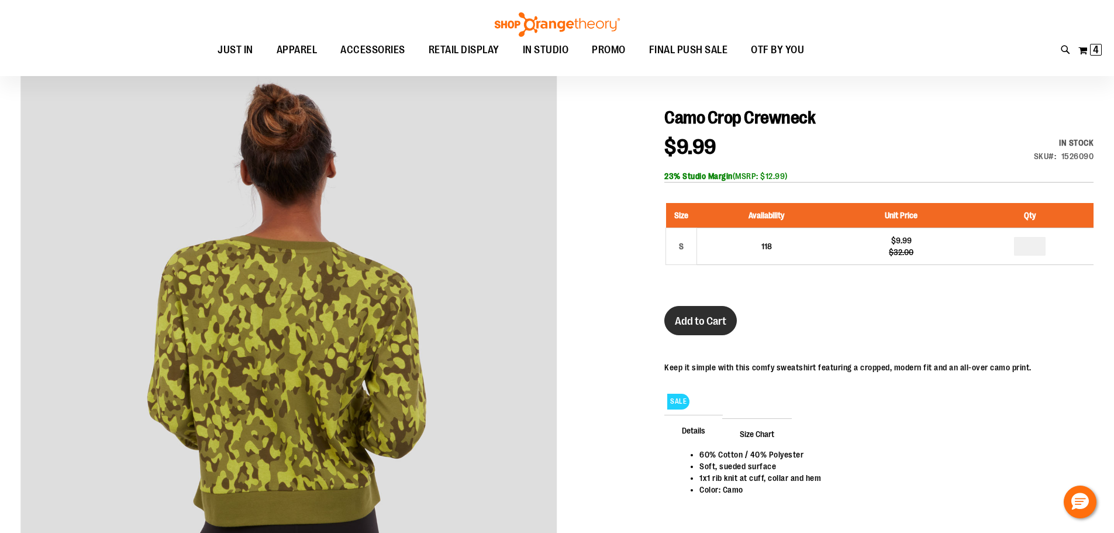
click at [715, 315] on span "Add to Cart" at bounding box center [700, 321] width 51 height 13
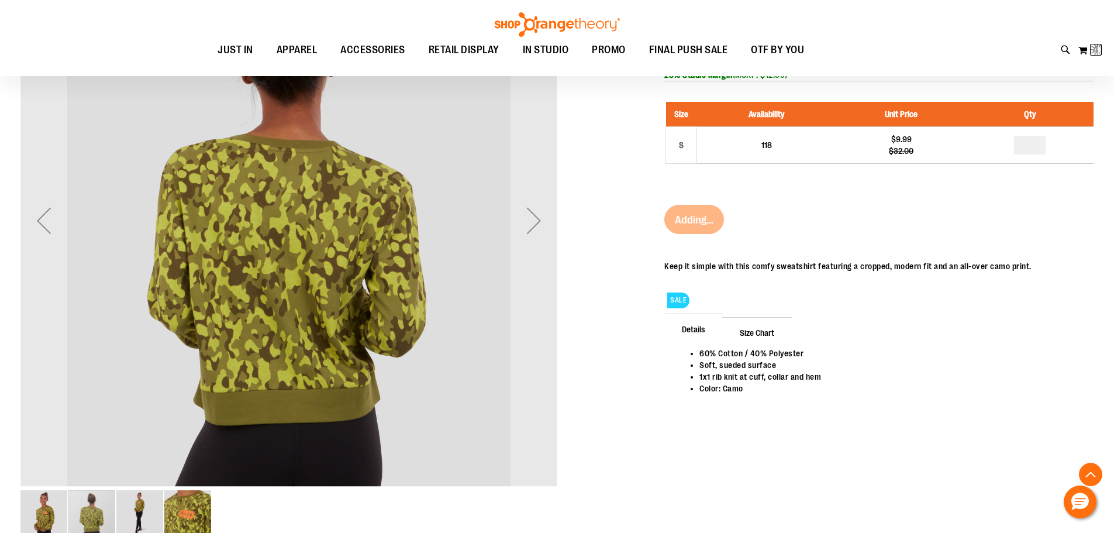
scroll to position [233, 0]
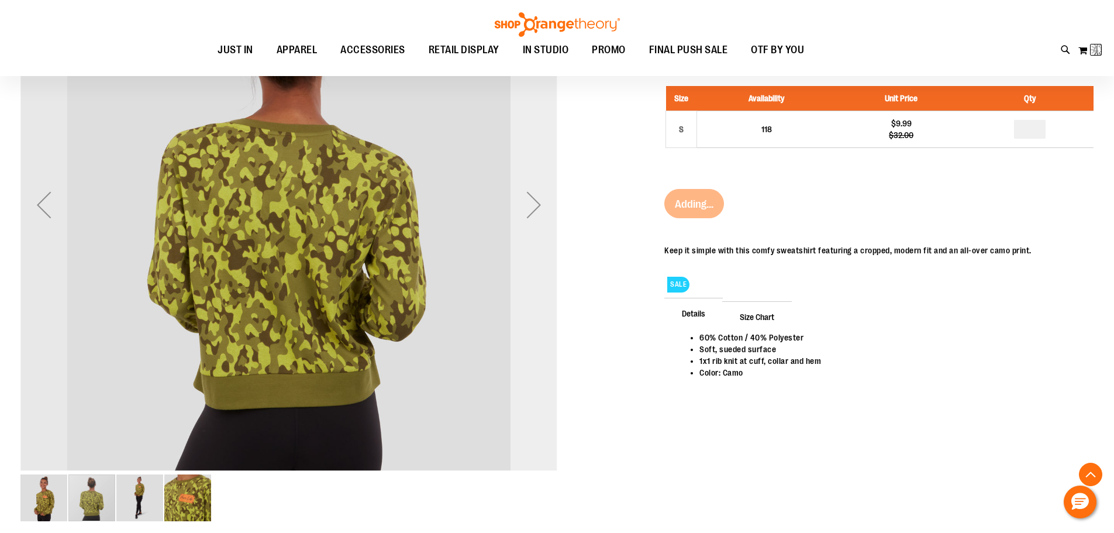
click at [536, 215] on div "Next" at bounding box center [534, 204] width 47 height 47
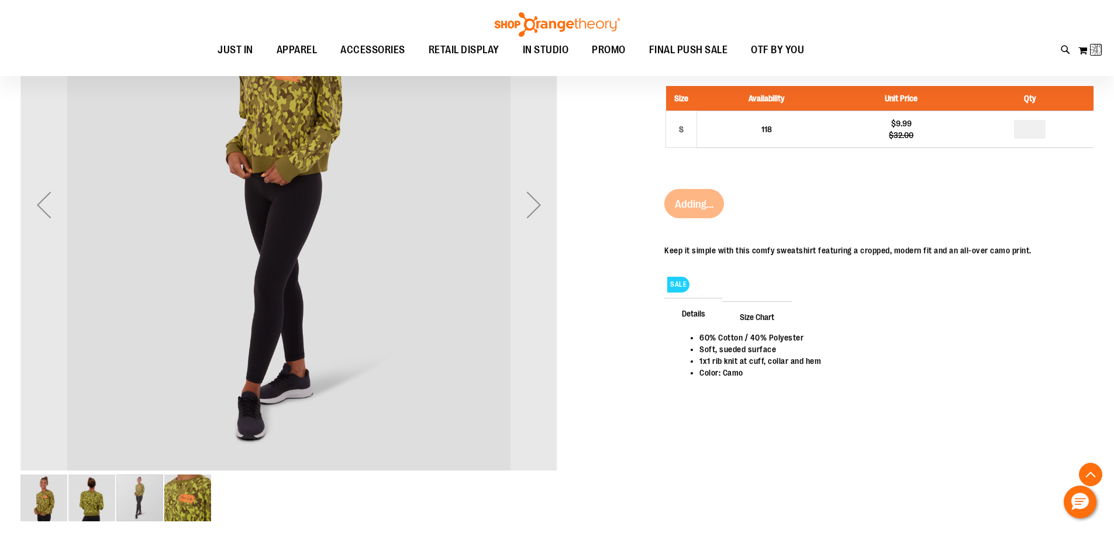
scroll to position [116, 0]
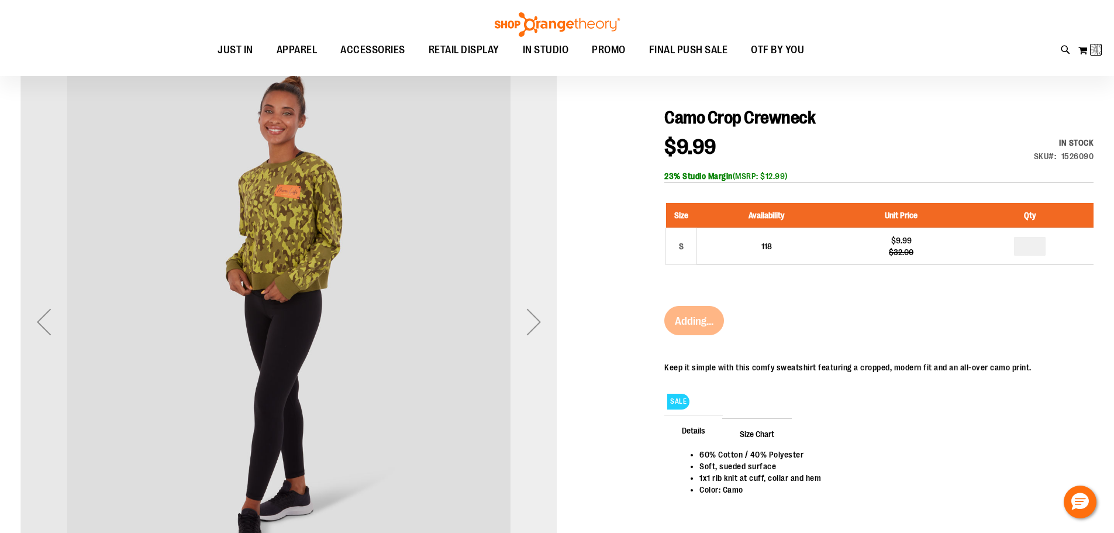
click at [531, 321] on div "Next" at bounding box center [534, 321] width 47 height 47
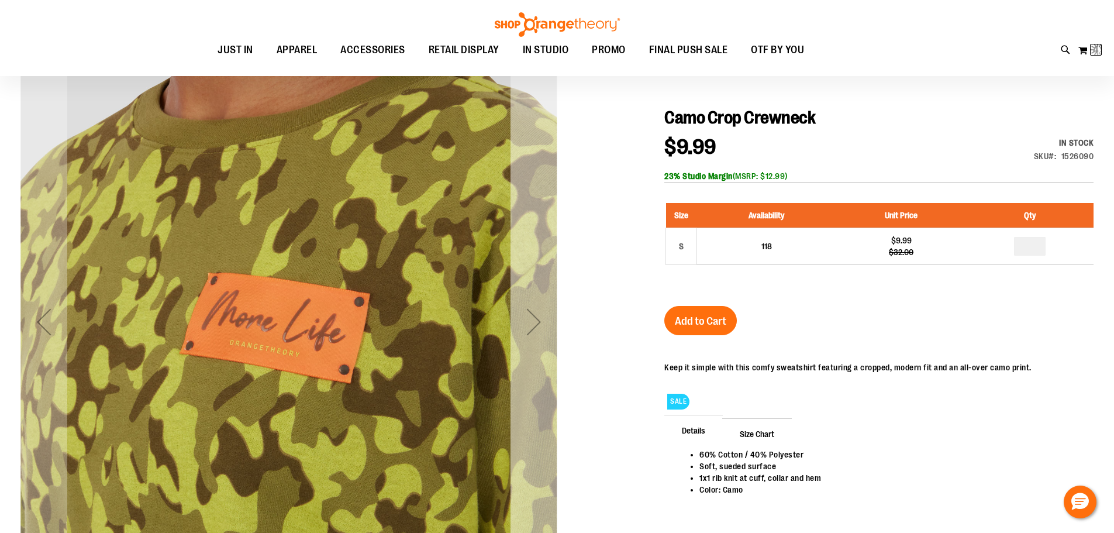
click at [531, 321] on div "Next" at bounding box center [534, 321] width 47 height 47
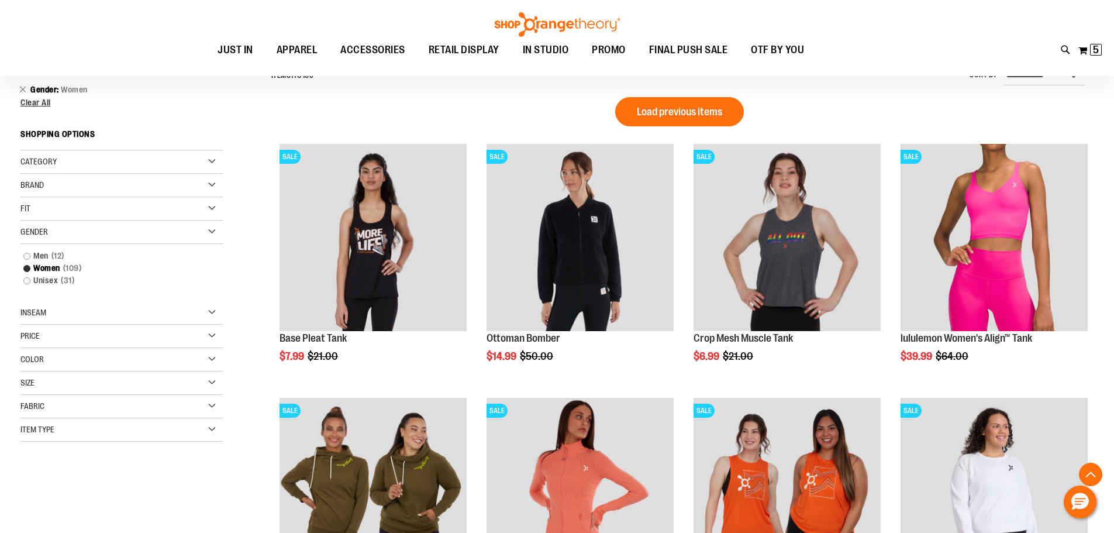
scroll to position [82, 0]
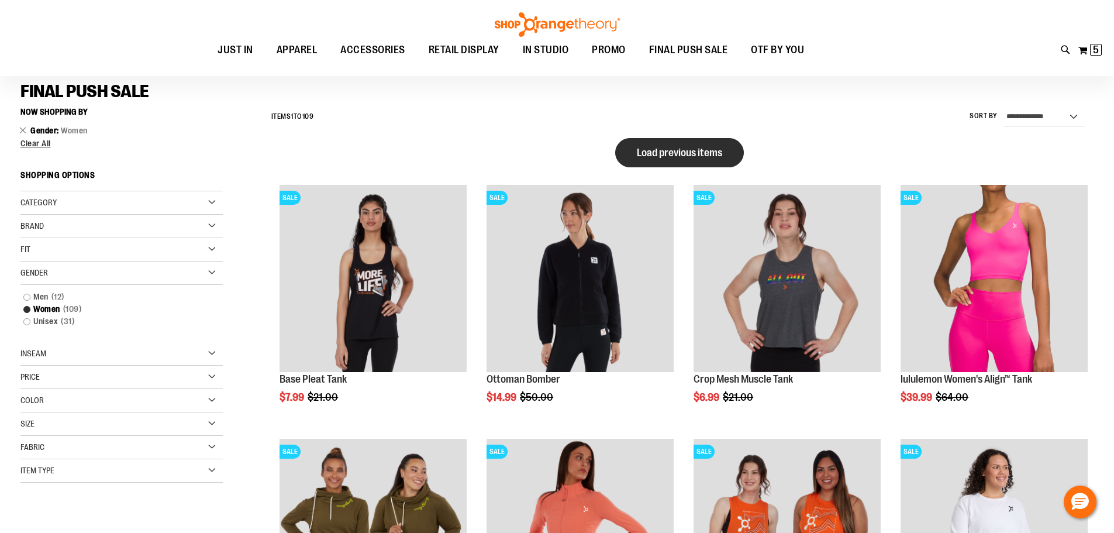
type input "**********"
click at [718, 153] on span "Load previous items" at bounding box center [679, 153] width 85 height 12
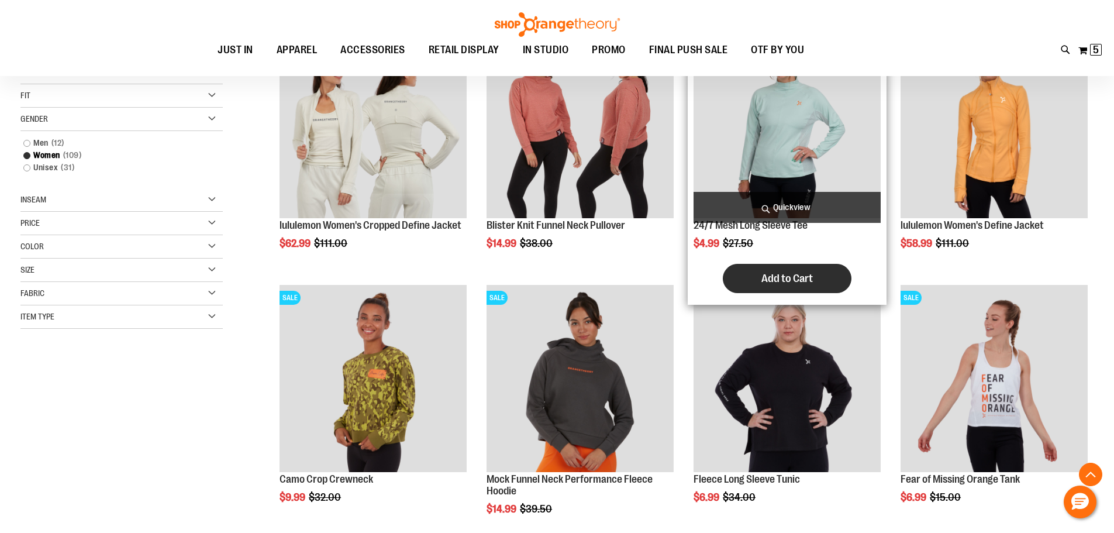
scroll to position [141, 0]
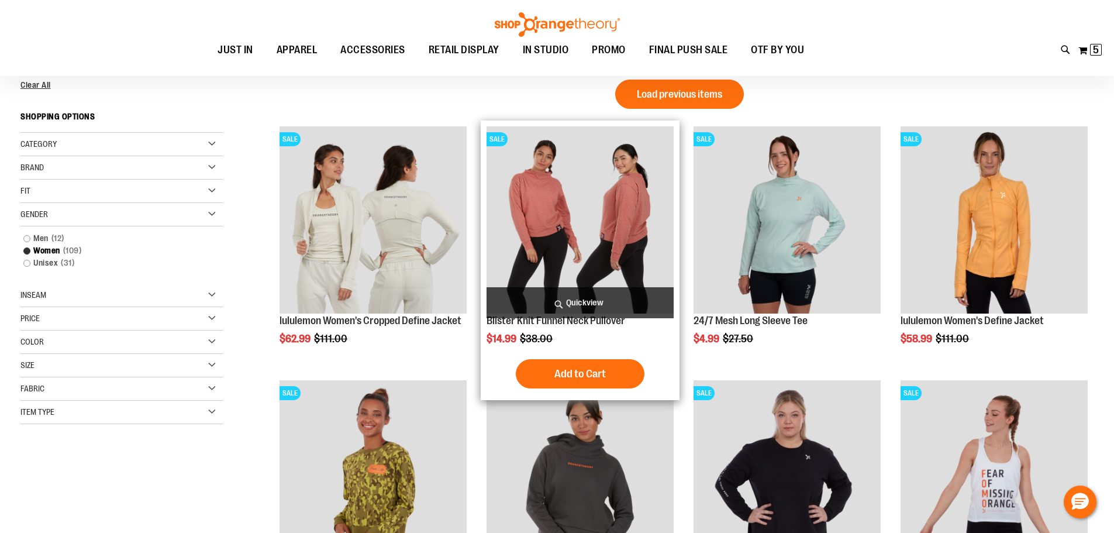
click at [577, 230] on img "product" at bounding box center [580, 219] width 187 height 187
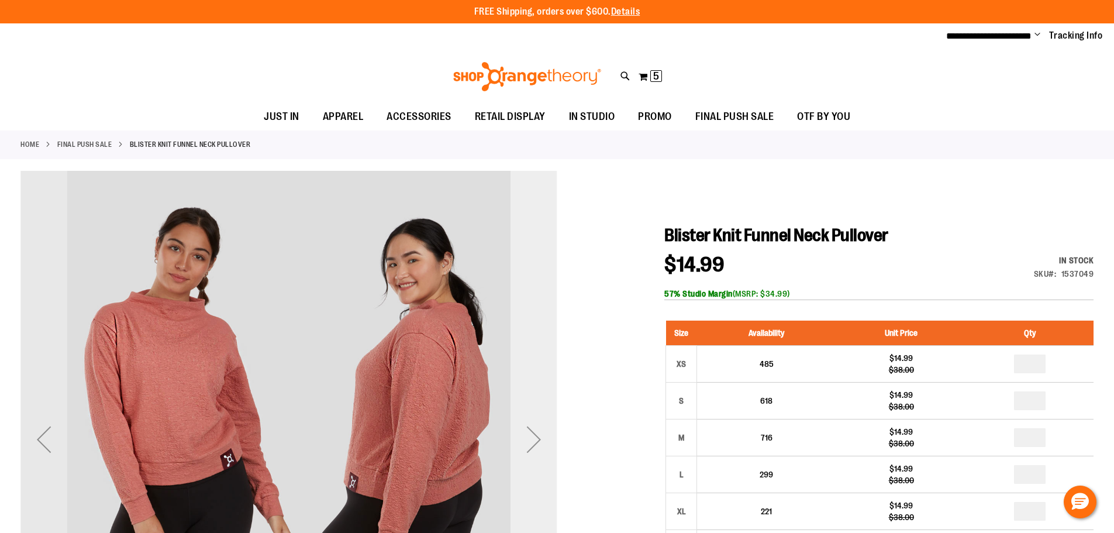
type input "**********"
click at [526, 450] on div "Next" at bounding box center [534, 439] width 47 height 47
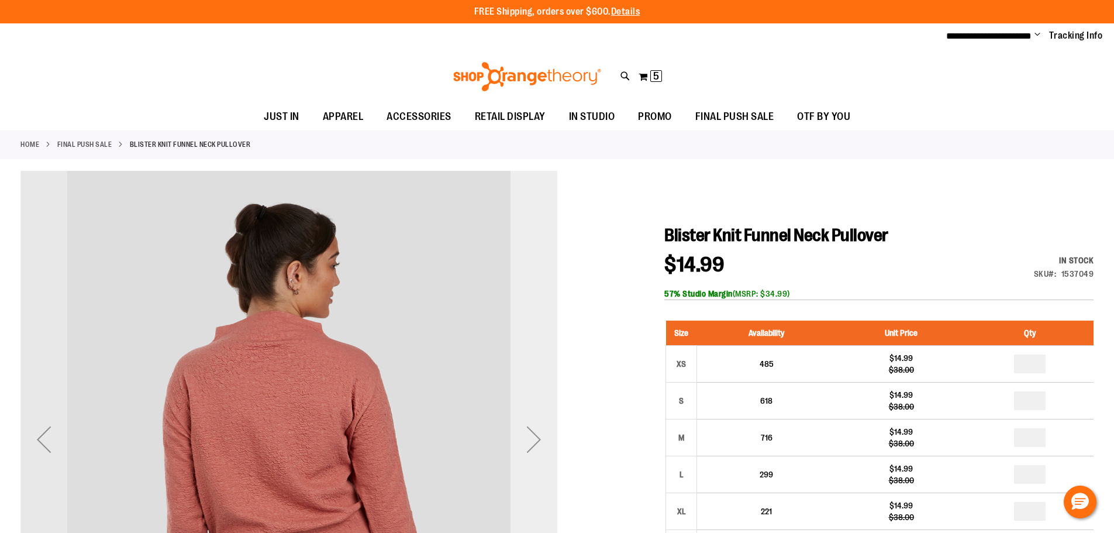
click at [526, 450] on div "Next" at bounding box center [534, 439] width 47 height 47
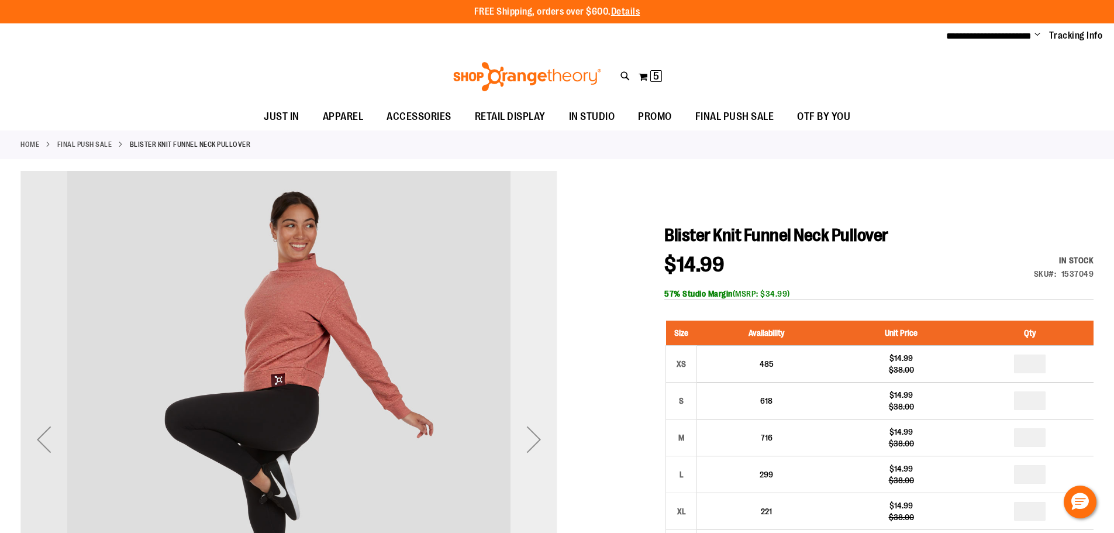
click at [526, 450] on div "Next" at bounding box center [534, 439] width 47 height 47
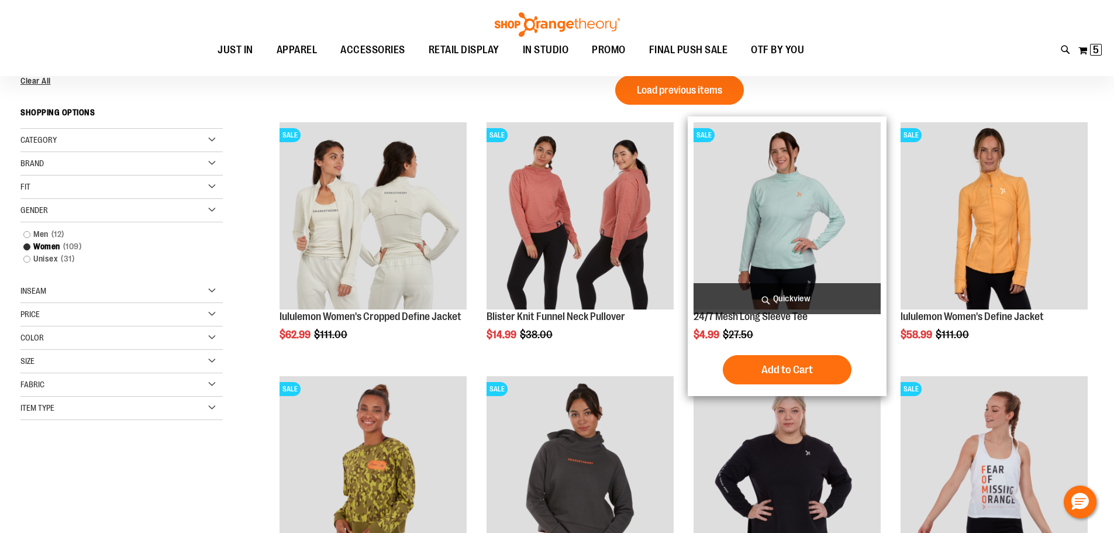
scroll to position [141, 0]
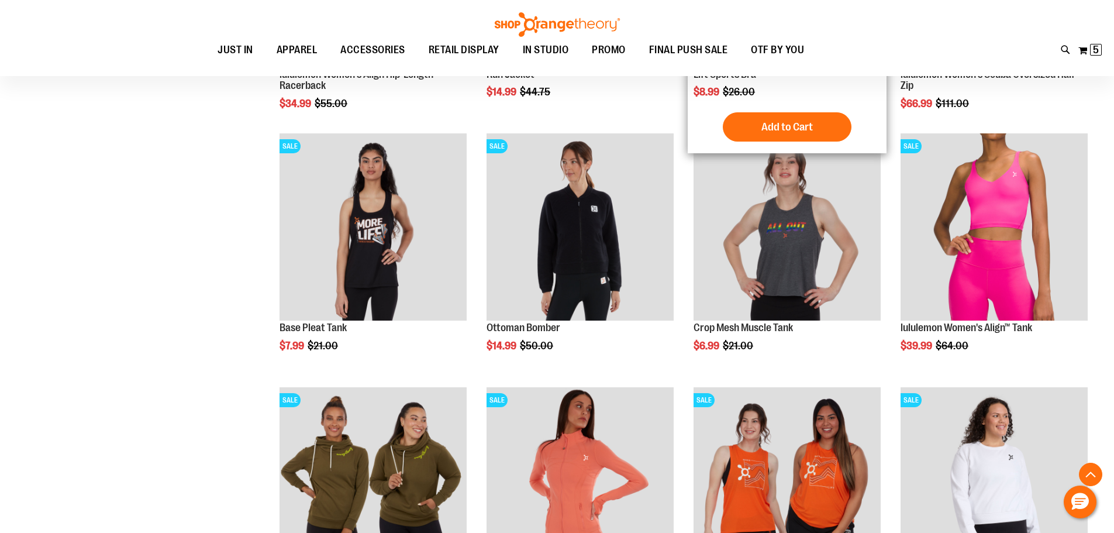
scroll to position [784, 0]
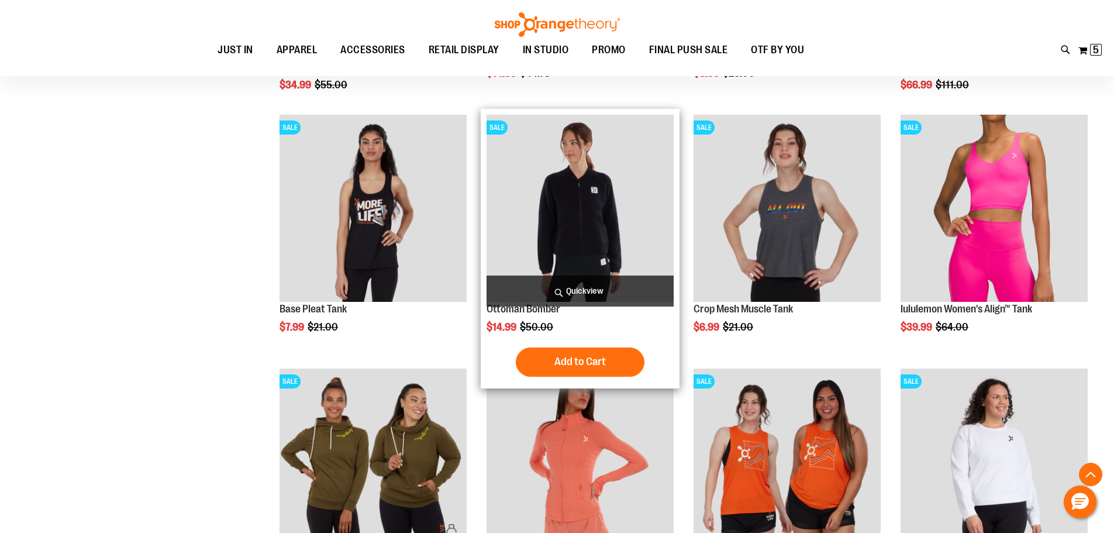
type input "**********"
click at [605, 206] on img "product" at bounding box center [580, 208] width 187 height 187
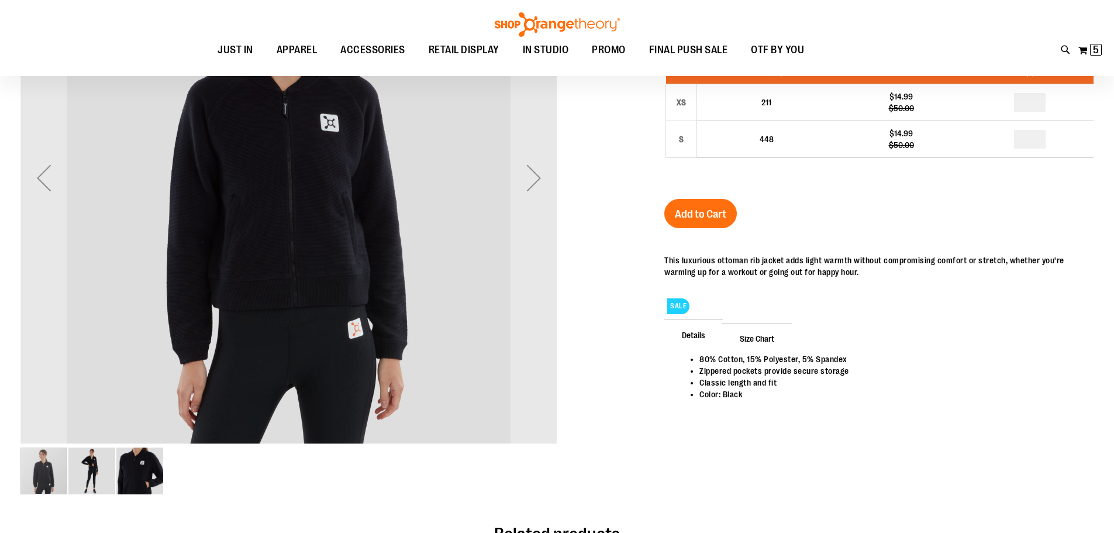
type input "**********"
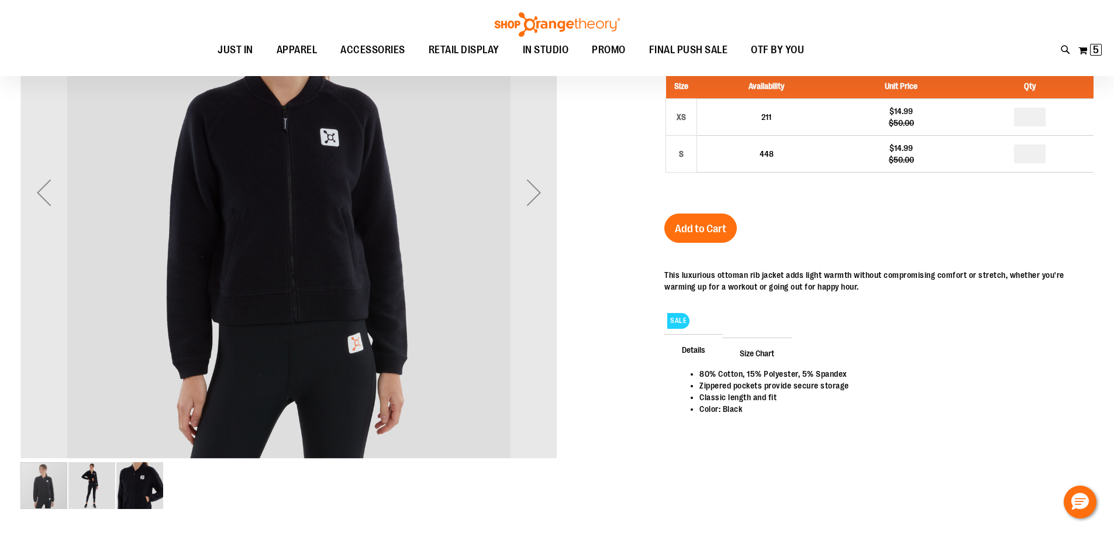
scroll to position [116, 0]
click at [537, 209] on div "Next" at bounding box center [534, 193] width 47 height 47
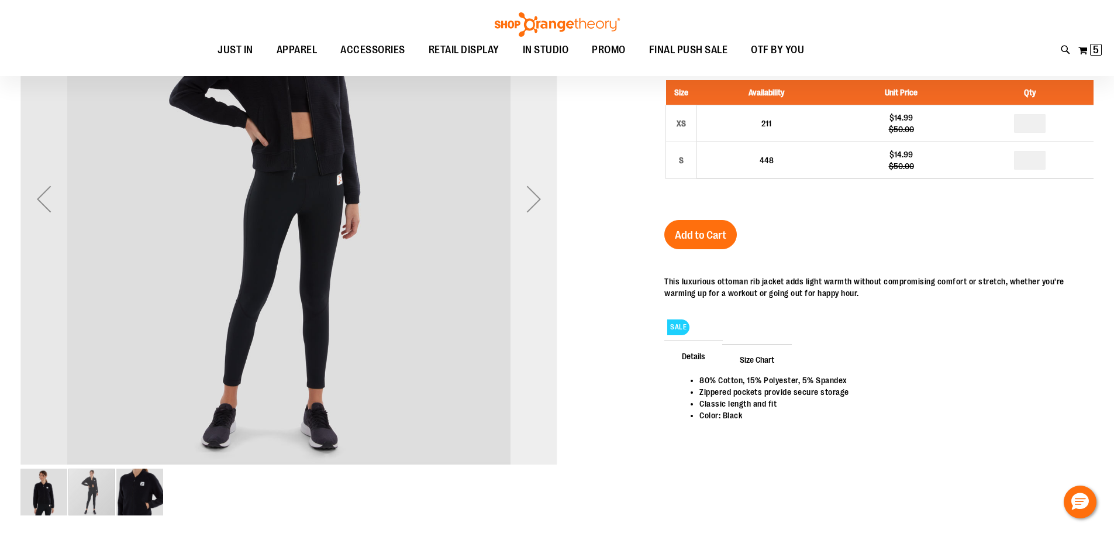
scroll to position [116, 0]
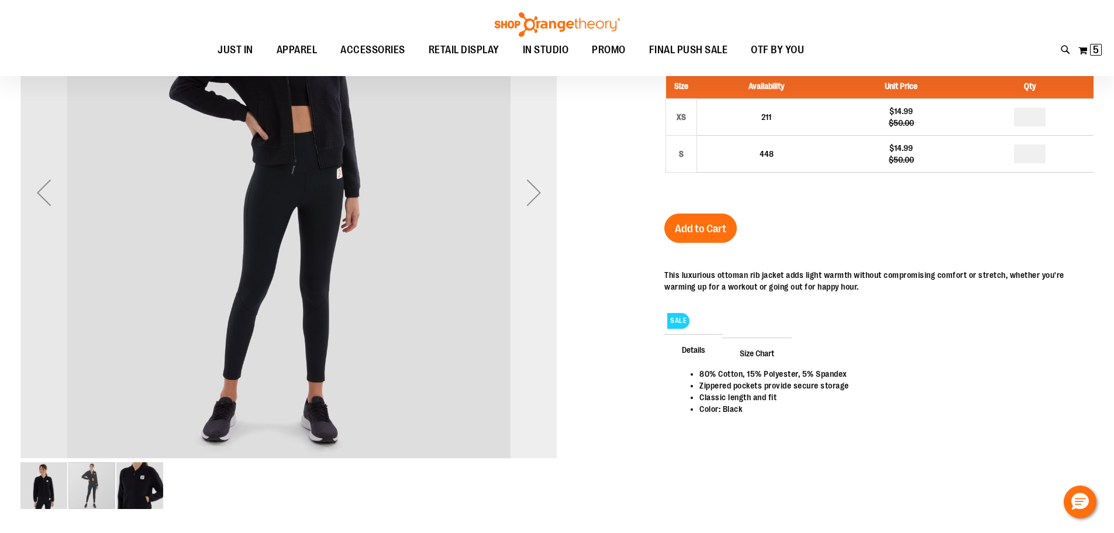
click at [535, 190] on div "Next" at bounding box center [534, 192] width 47 height 47
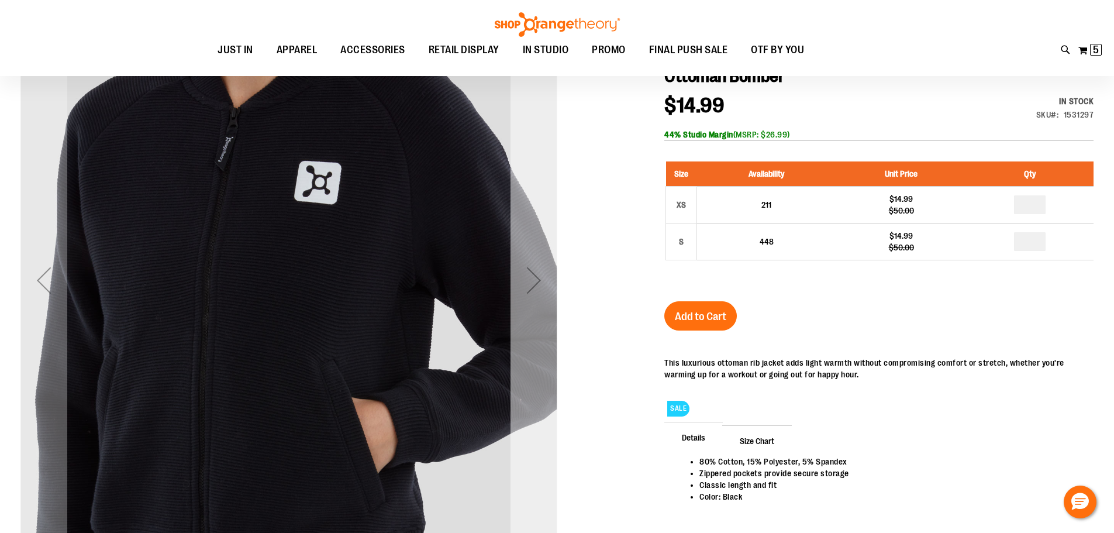
scroll to position [58, 0]
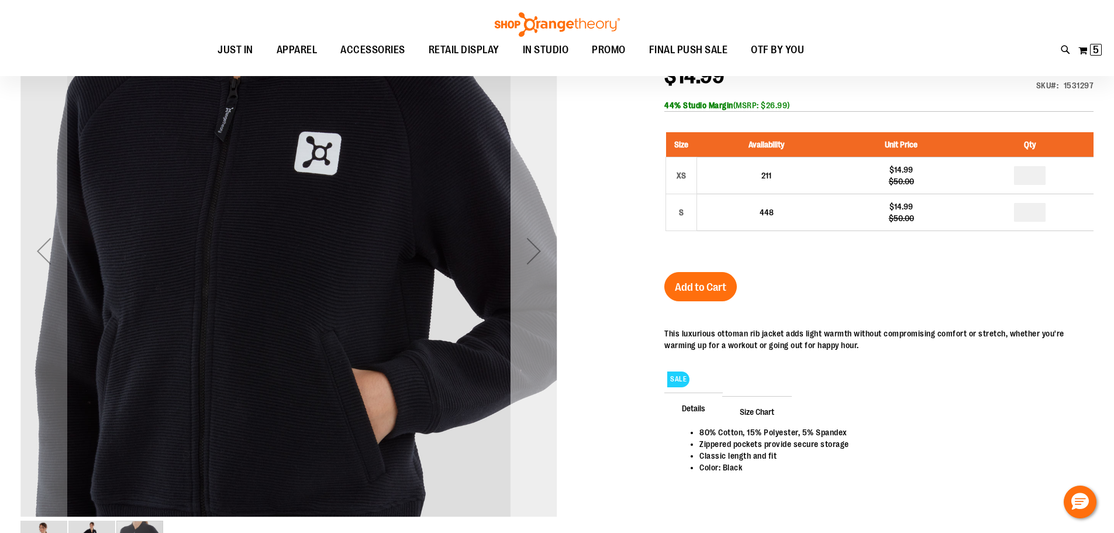
click at [530, 240] on div "Next" at bounding box center [534, 251] width 47 height 47
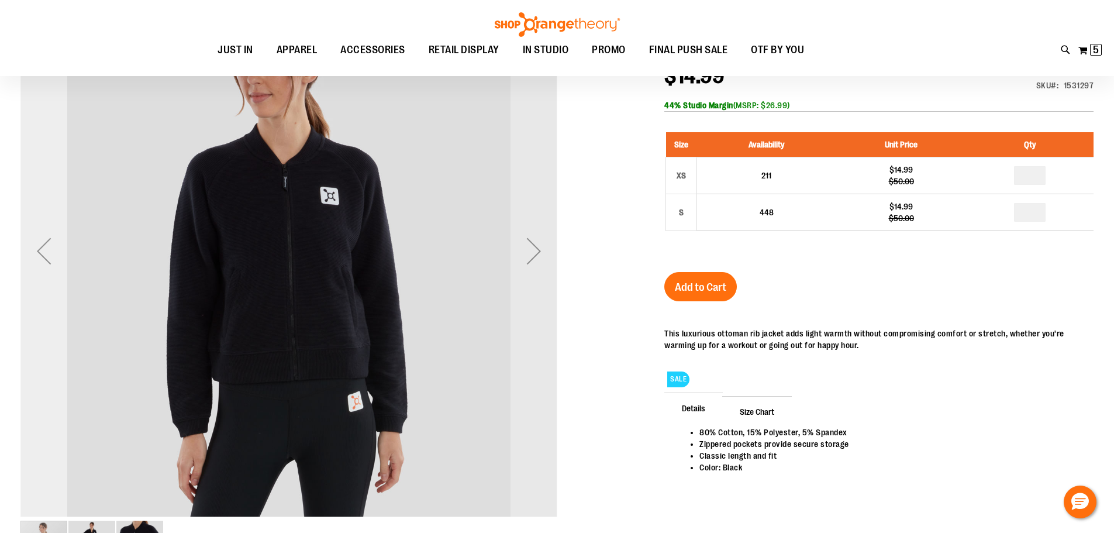
click at [43, 250] on div "Previous" at bounding box center [43, 251] width 47 height 47
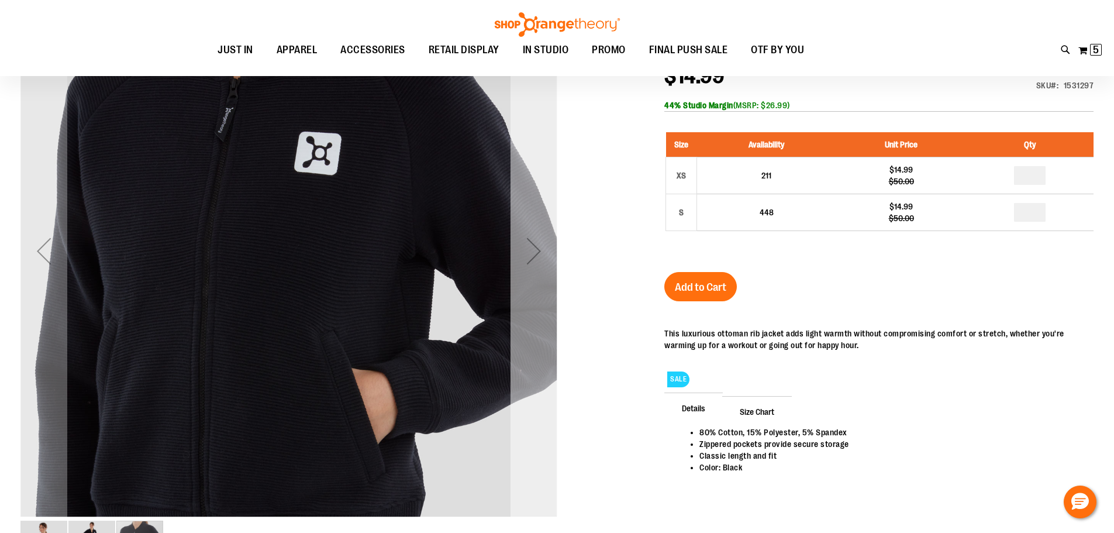
click at [538, 247] on div "Next" at bounding box center [534, 251] width 47 height 47
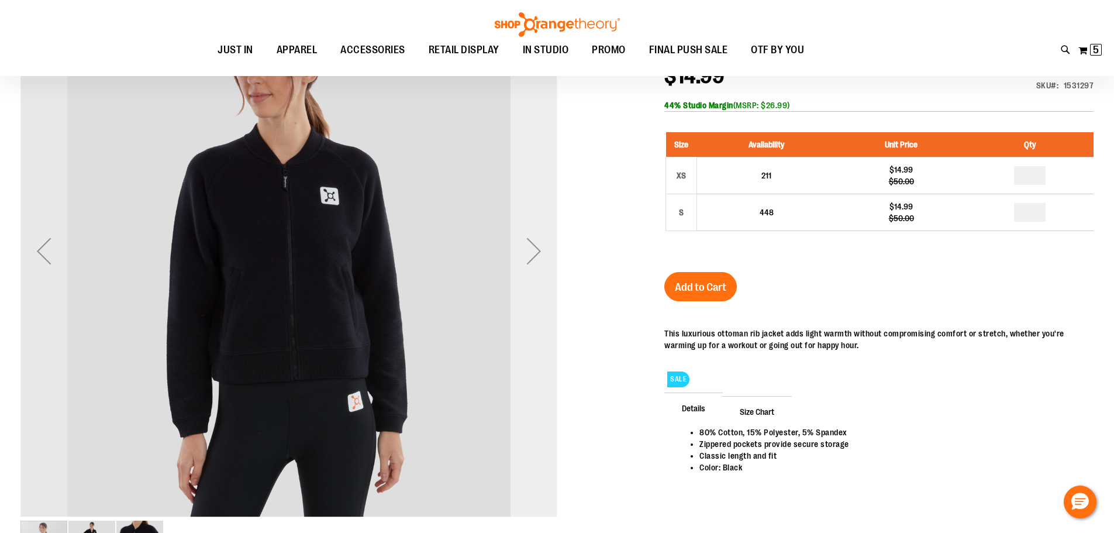
click at [522, 272] on div "Next" at bounding box center [534, 251] width 47 height 47
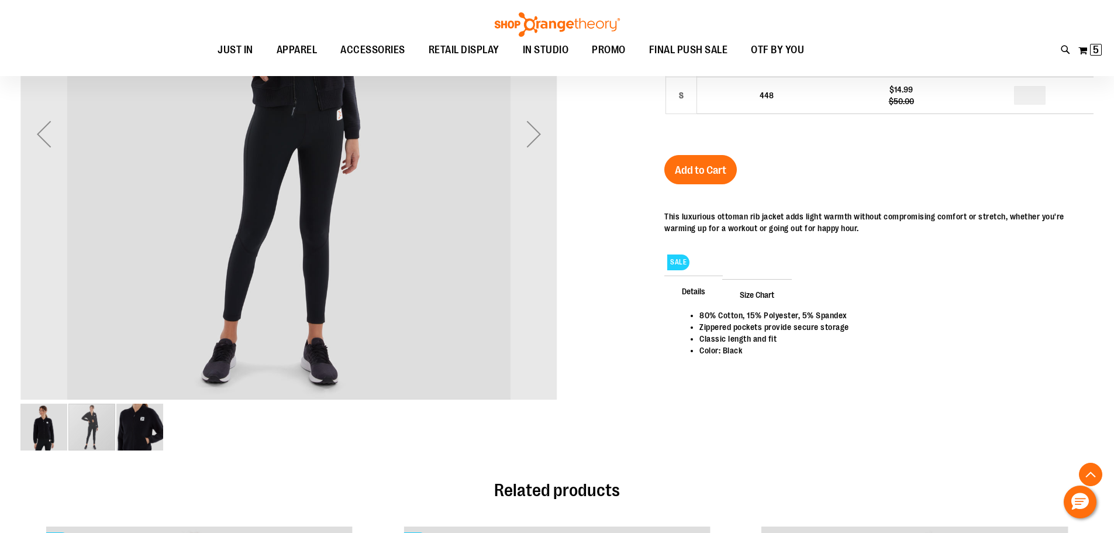
scroll to position [233, 0]
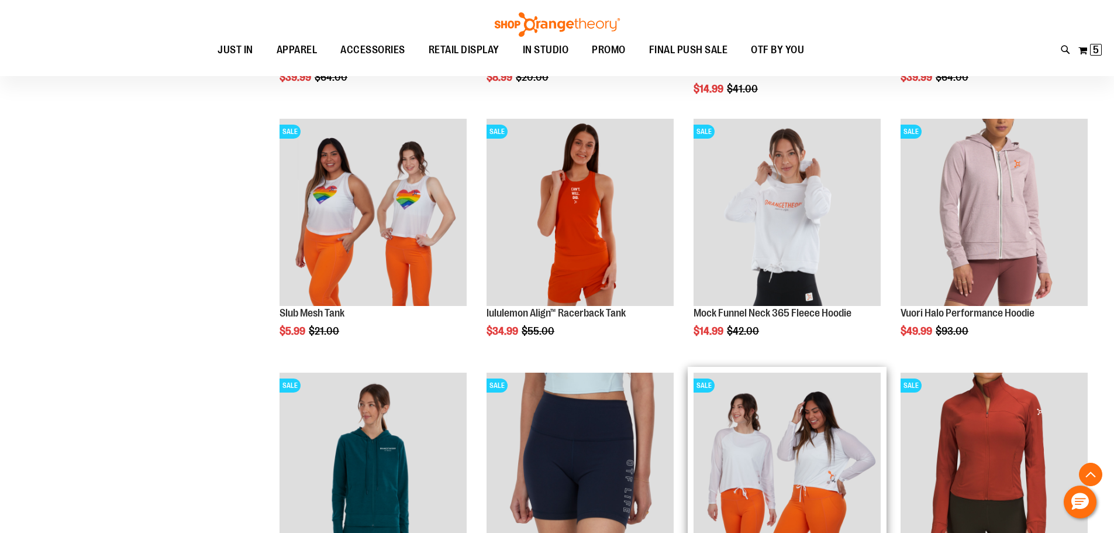
scroll to position [762, 0]
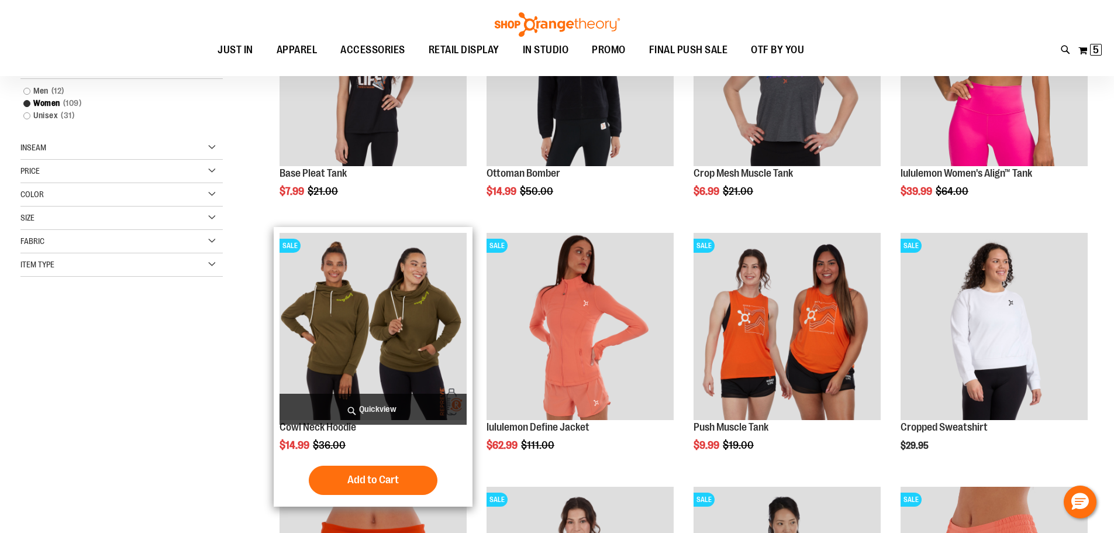
scroll to position [177, 0]
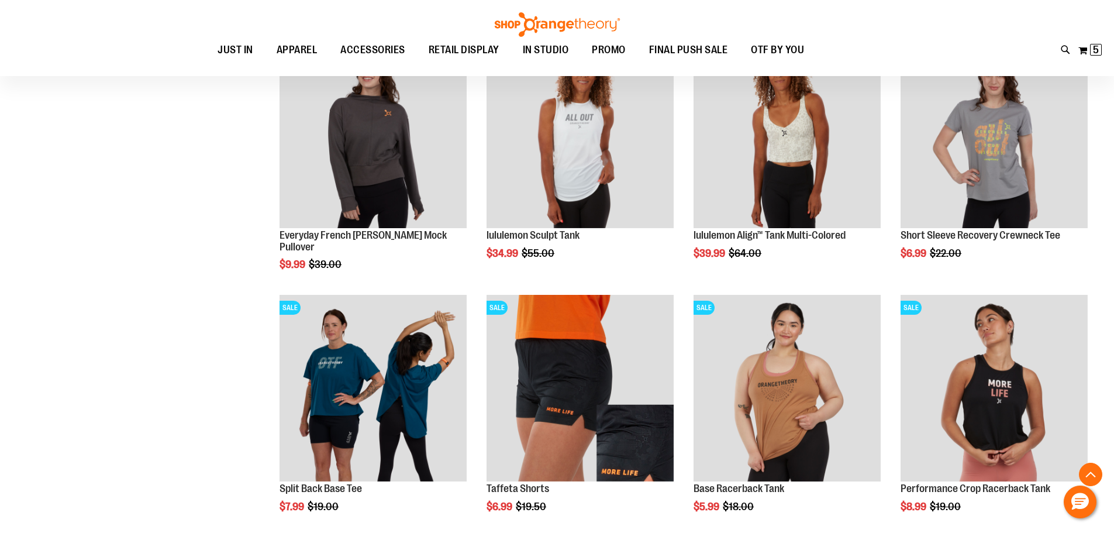
scroll to position [1932, 0]
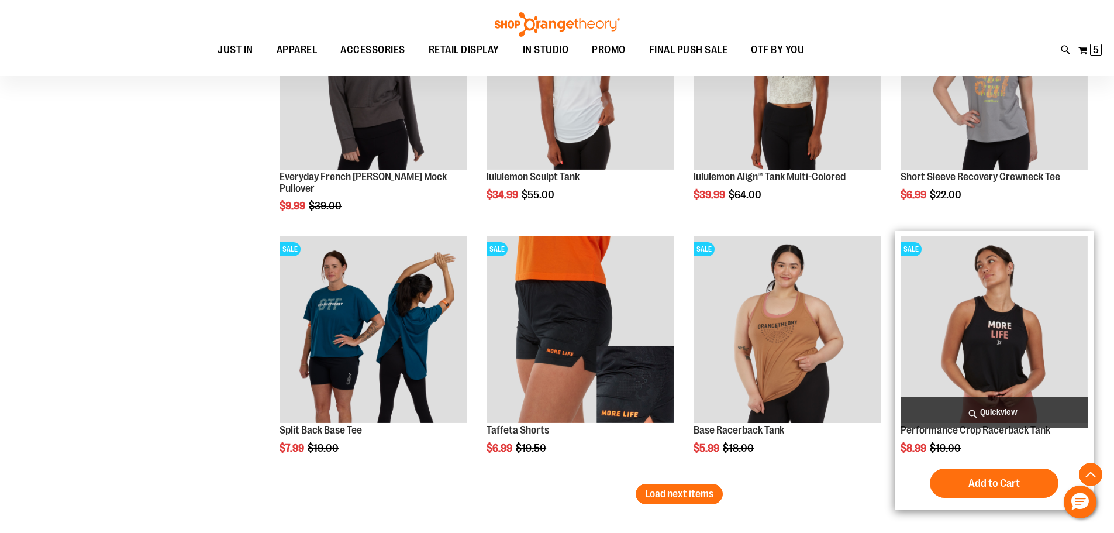
type input "**********"
click at [970, 321] on img "product" at bounding box center [994, 329] width 187 height 187
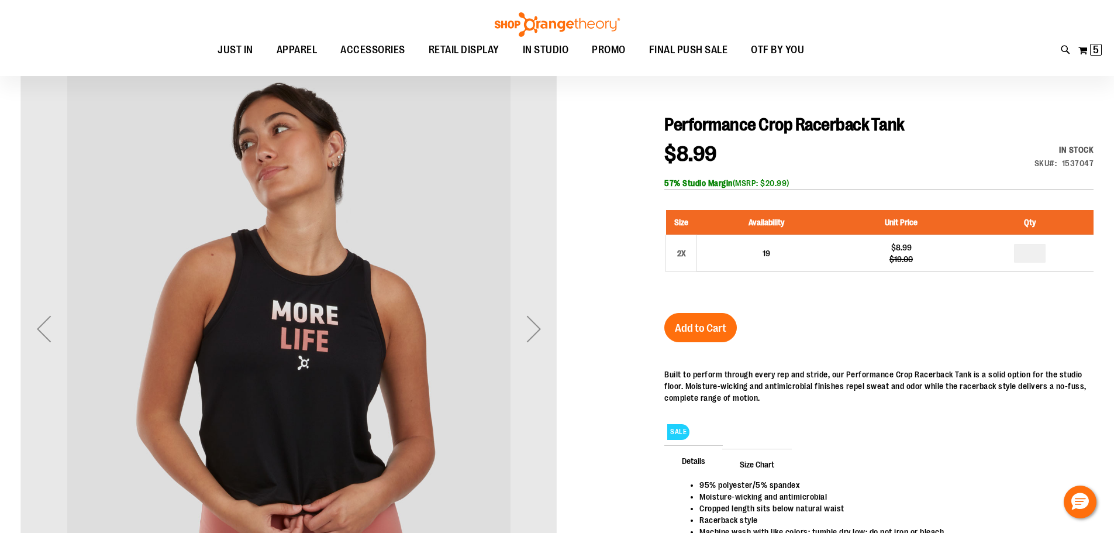
scroll to position [116, 0]
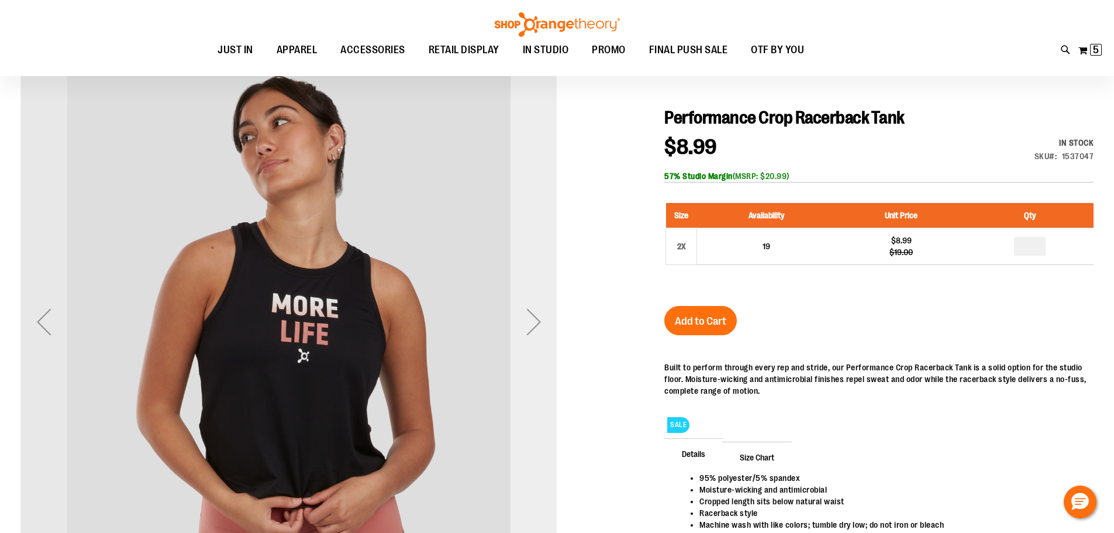
type input "**********"
click at [538, 314] on div "Next" at bounding box center [534, 321] width 47 height 47
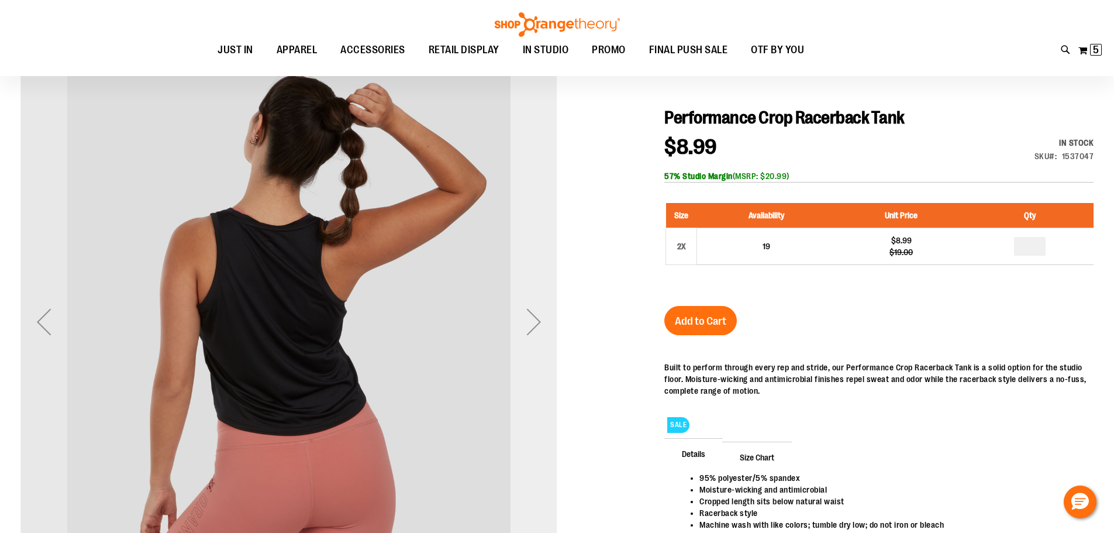
click at [542, 320] on div "Next" at bounding box center [534, 321] width 47 height 47
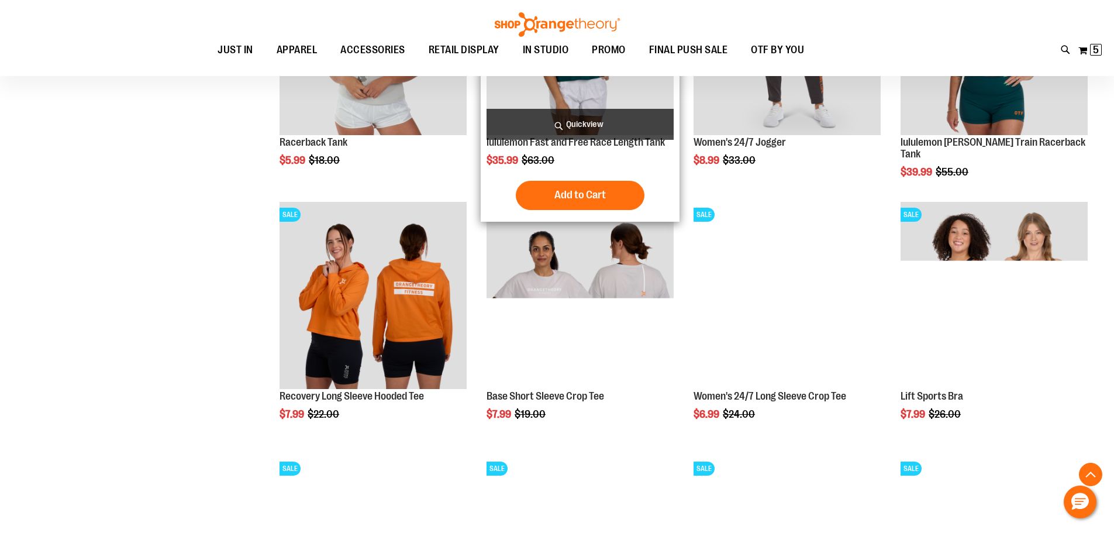
scroll to position [1111, 0]
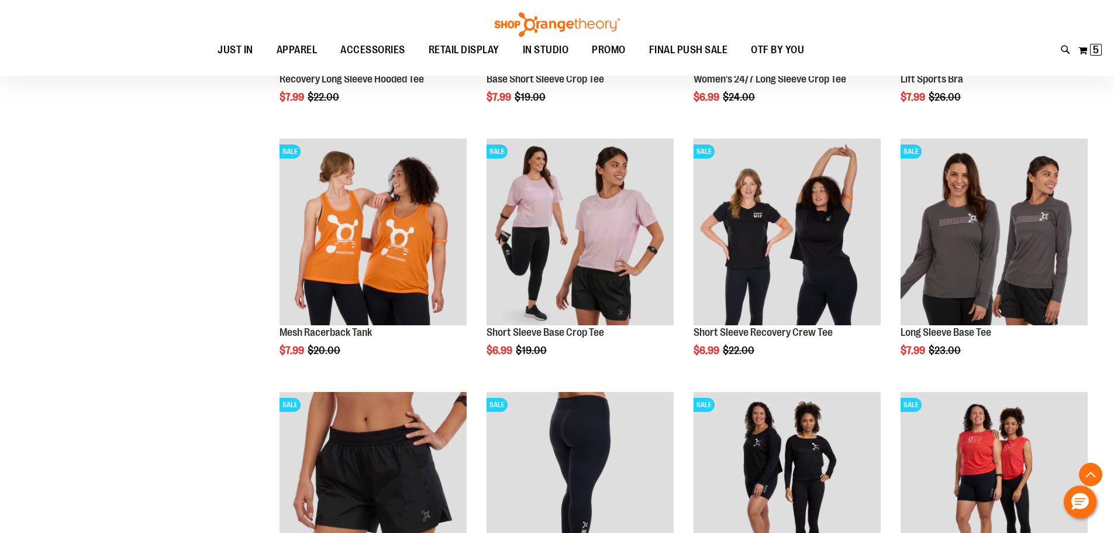
scroll to position [1345, 0]
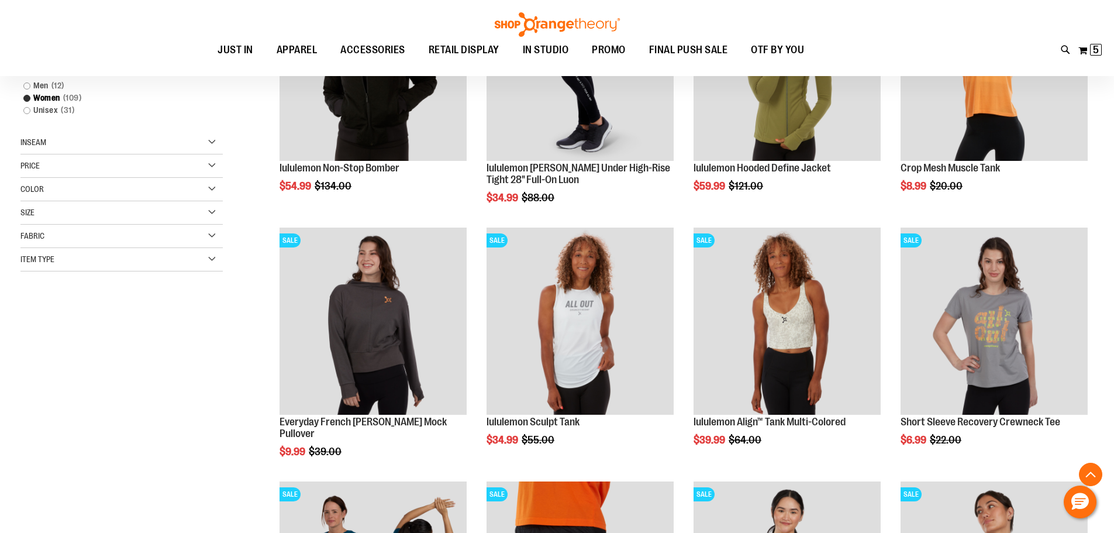
scroll to position [292, 0]
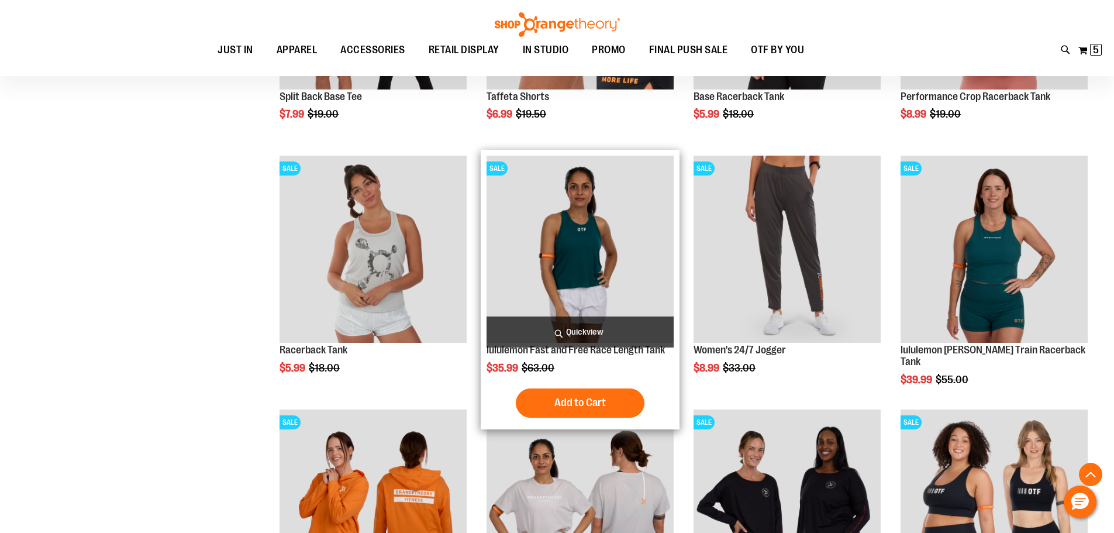
scroll to position [877, 0]
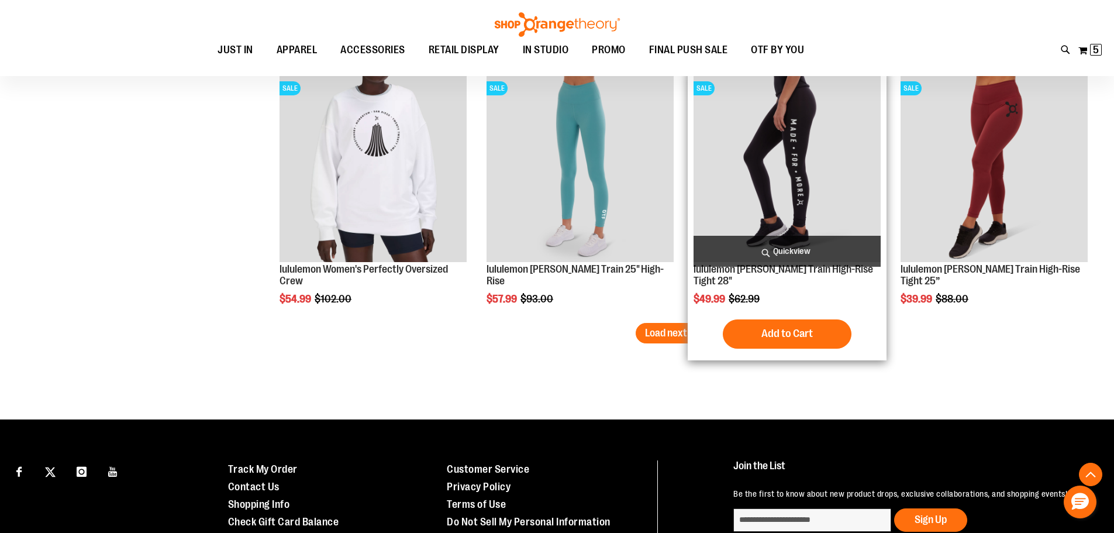
scroll to position [2222, 0]
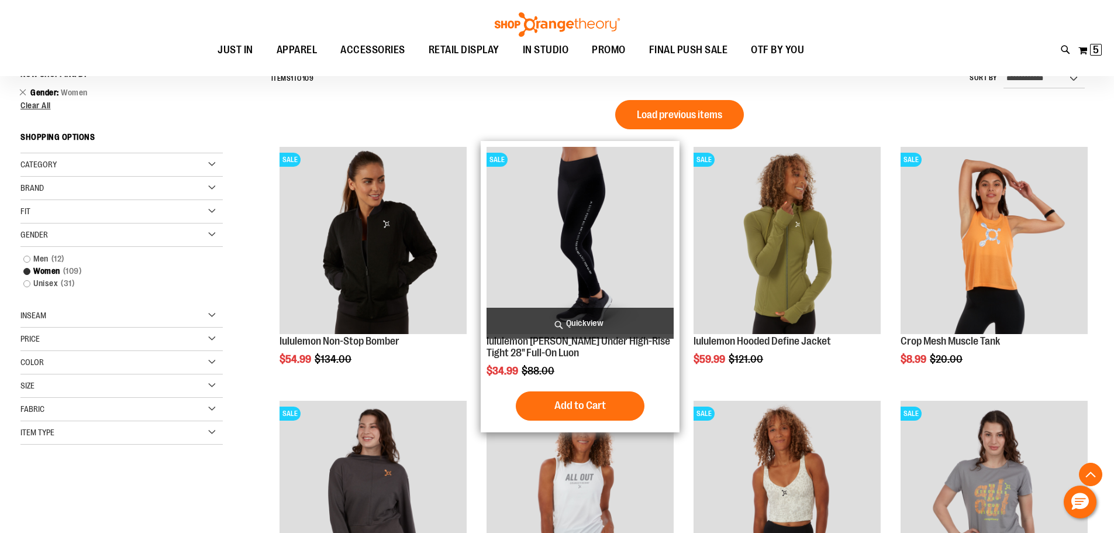
scroll to position [116, 0]
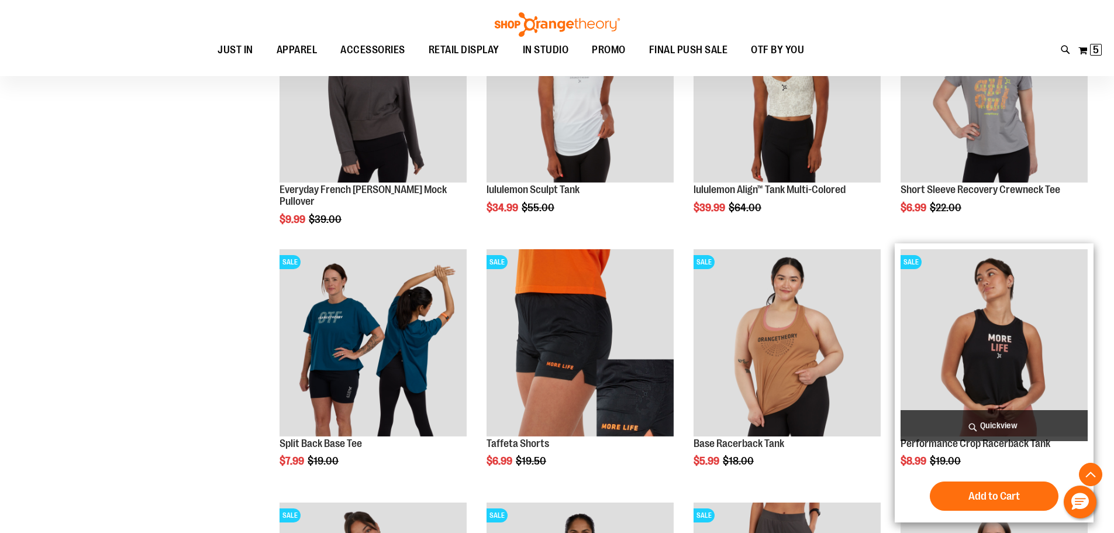
scroll to position [584, 0]
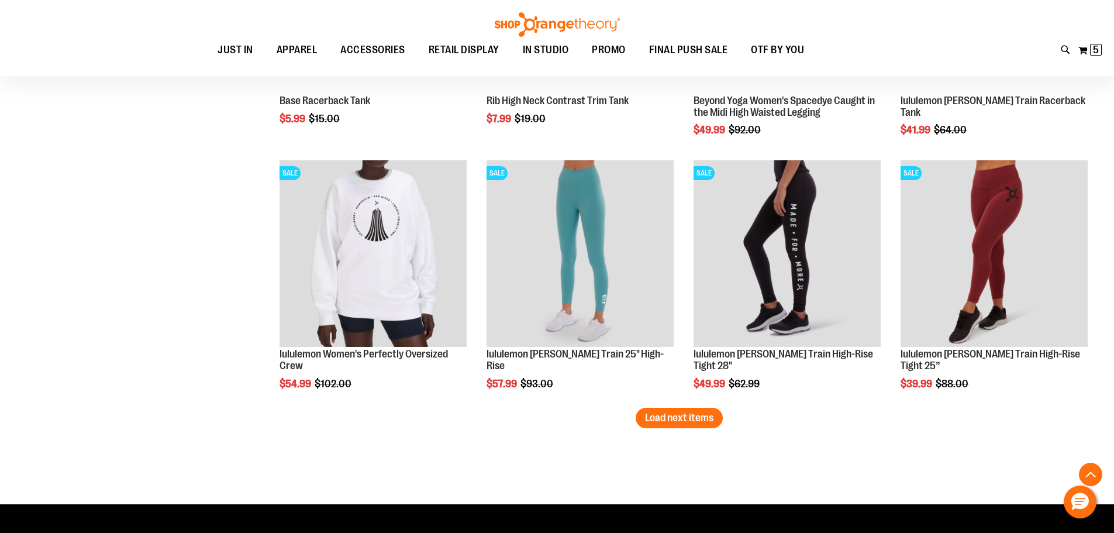
scroll to position [2164, 0]
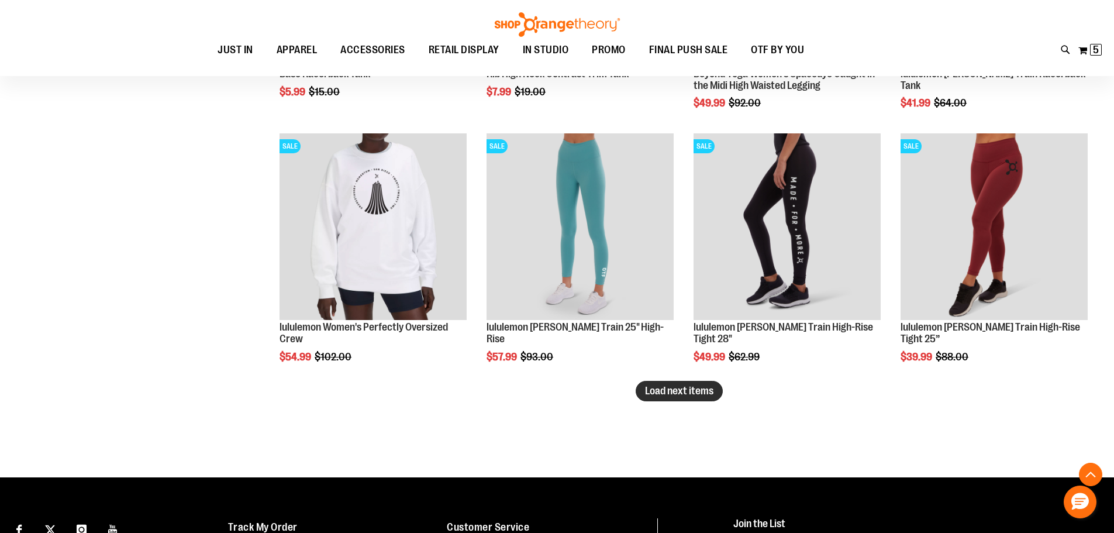
type input "**********"
click at [676, 383] on button "Load next items" at bounding box center [679, 391] width 87 height 20
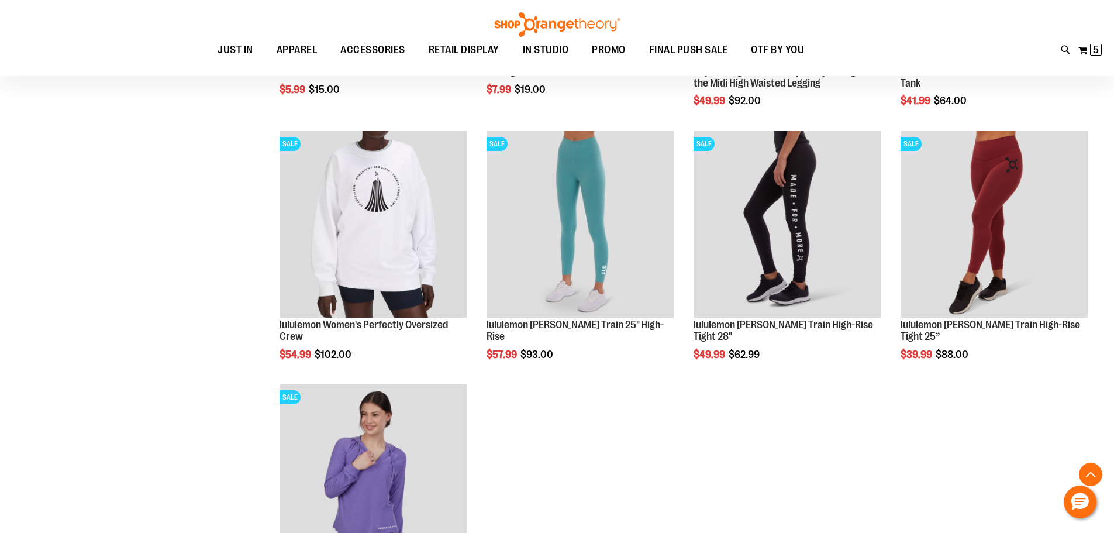
scroll to position [2164, 0]
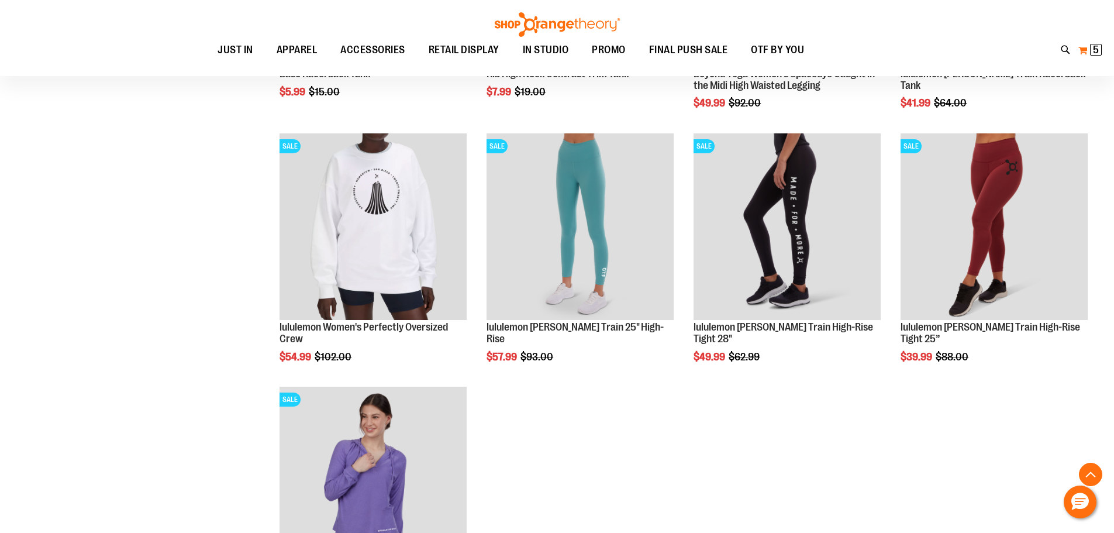
click at [1094, 49] on span "5" at bounding box center [1096, 50] width 6 height 12
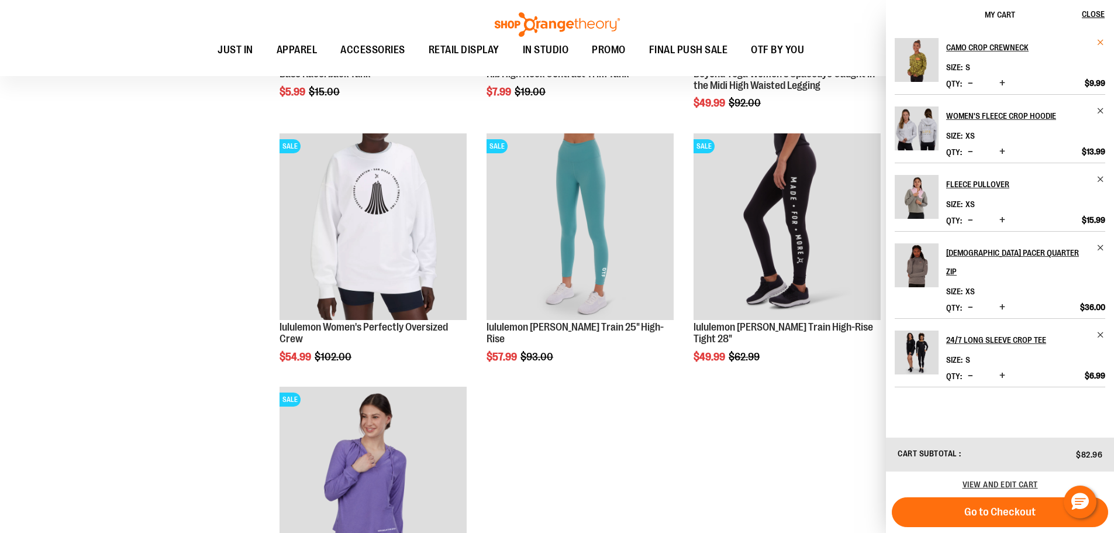
click at [1099, 42] on span "Remove item" at bounding box center [1101, 42] width 9 height 9
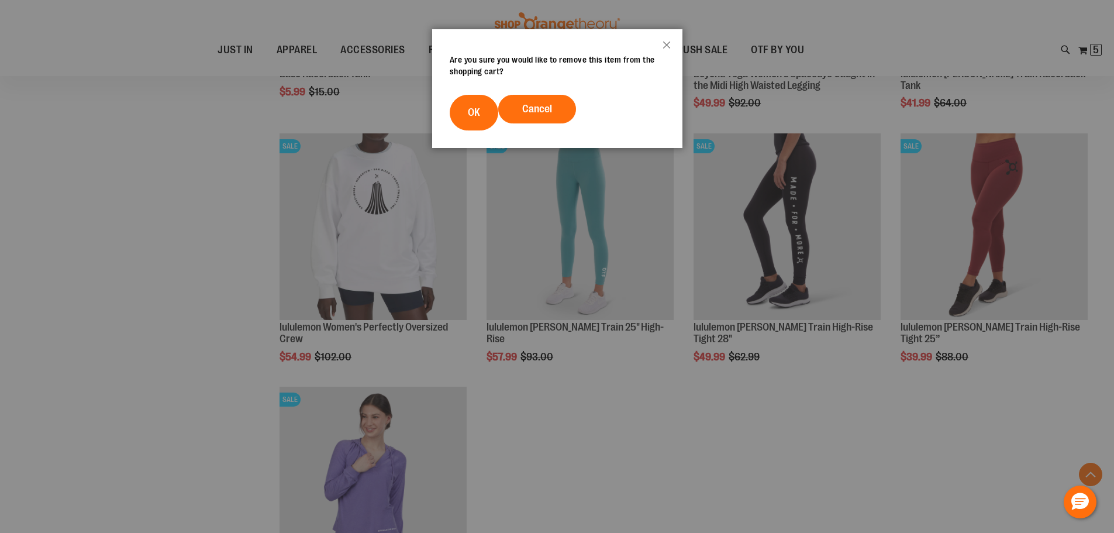
scroll to position [350, 0]
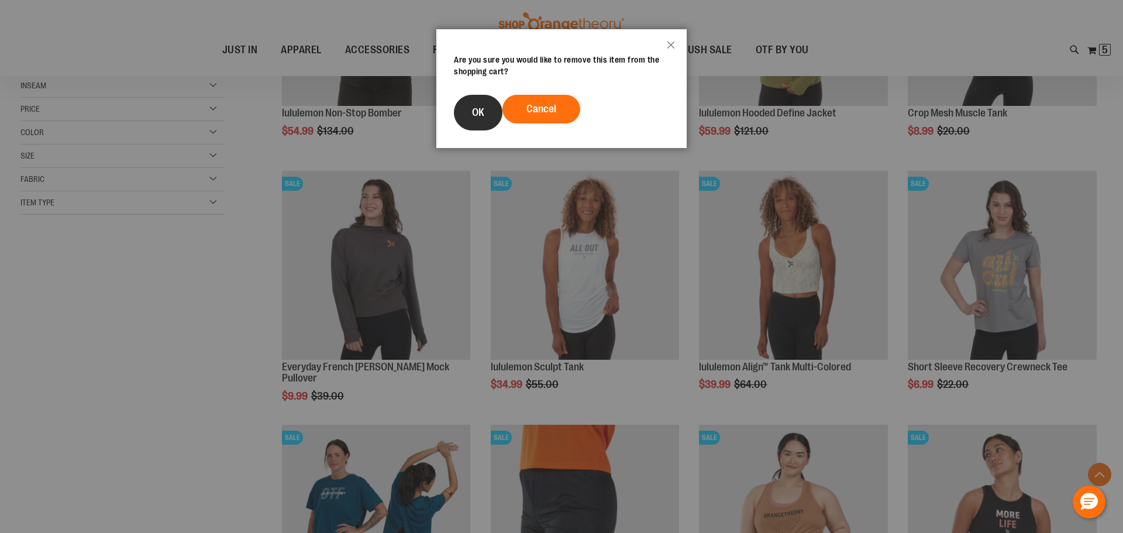
click at [484, 112] on button "OK" at bounding box center [478, 113] width 49 height 36
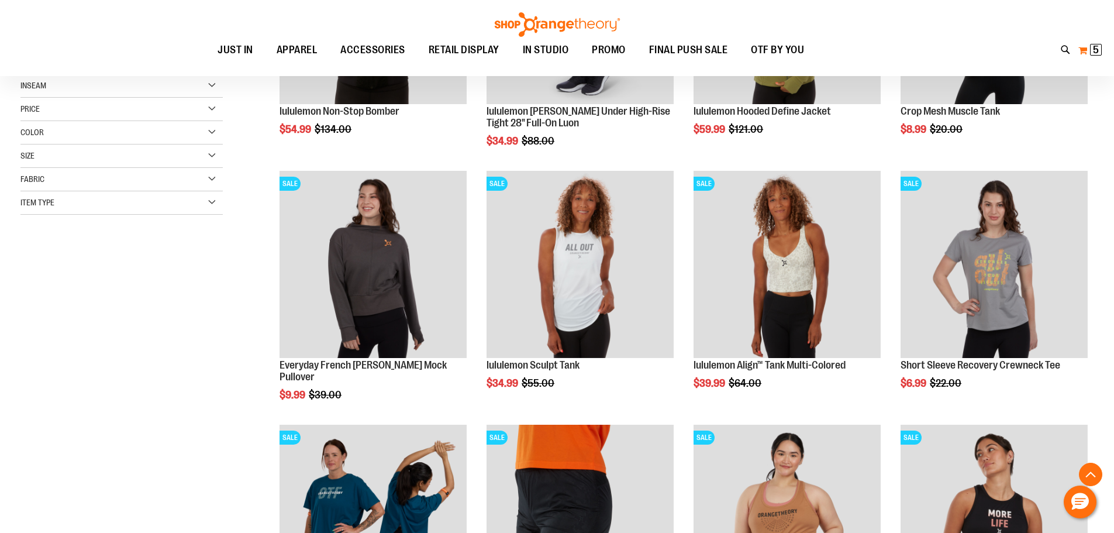
click at [1096, 49] on span "5" at bounding box center [1096, 50] width 6 height 12
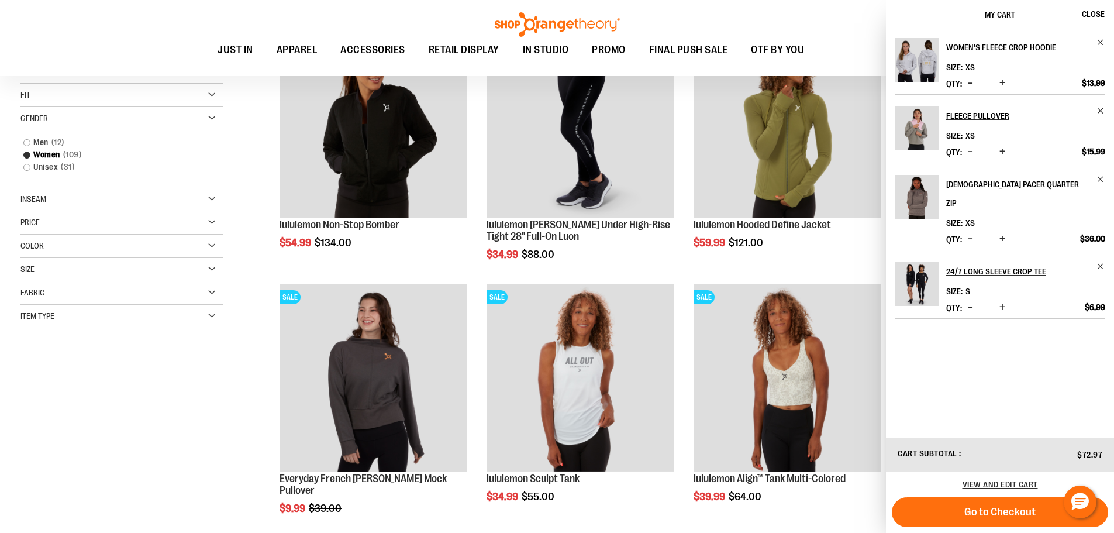
scroll to position [233, 0]
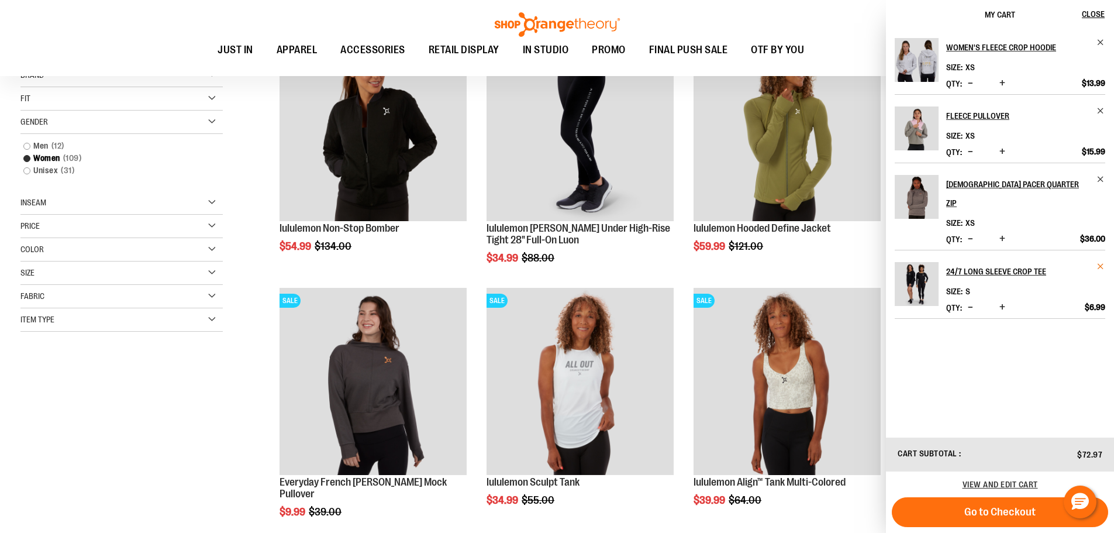
click at [1099, 262] on span "Remove item" at bounding box center [1101, 266] width 9 height 9
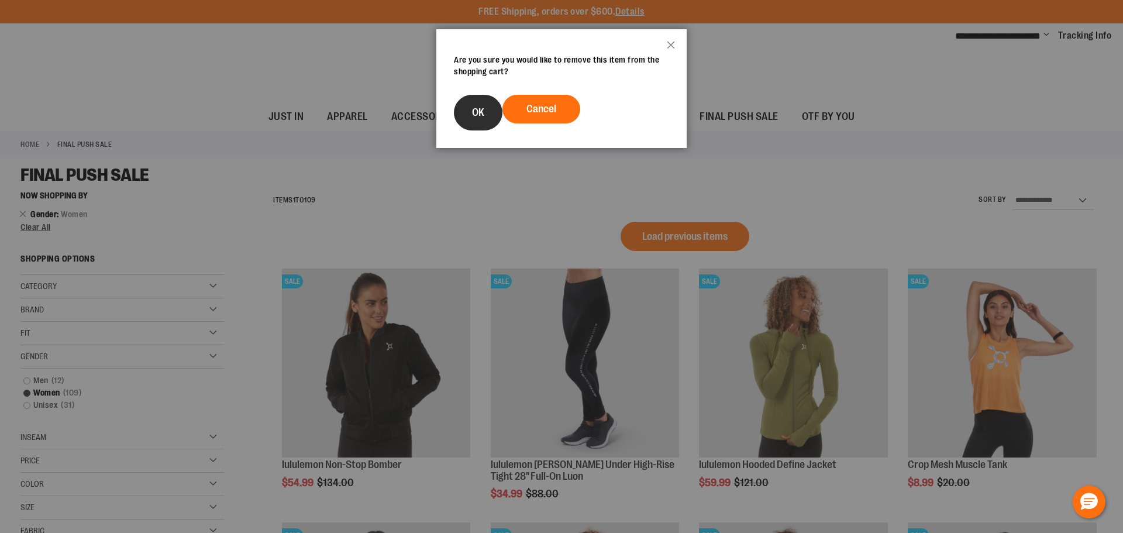
click at [481, 114] on span "OK" at bounding box center [478, 112] width 12 height 12
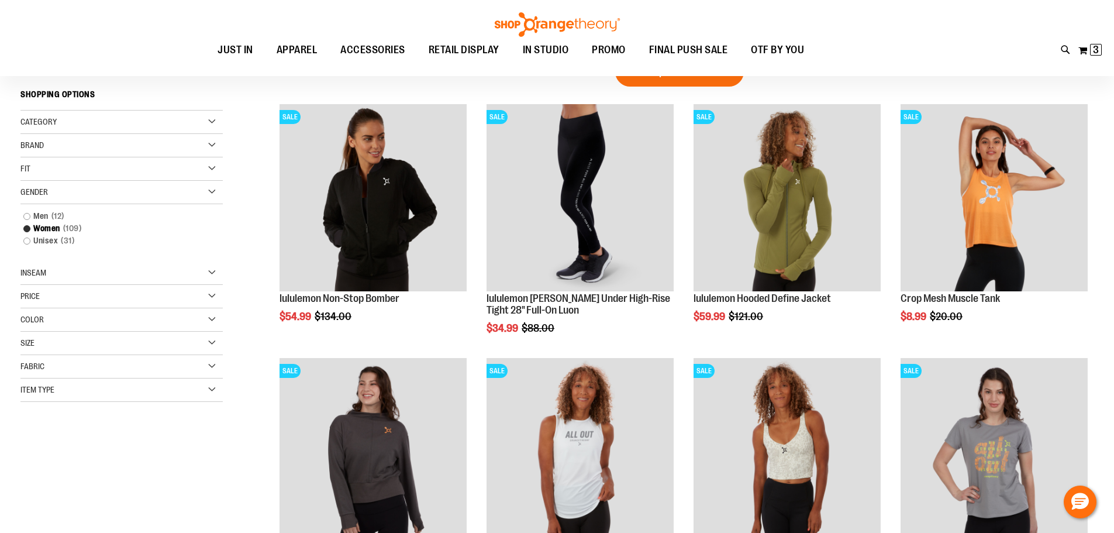
scroll to position [175, 0]
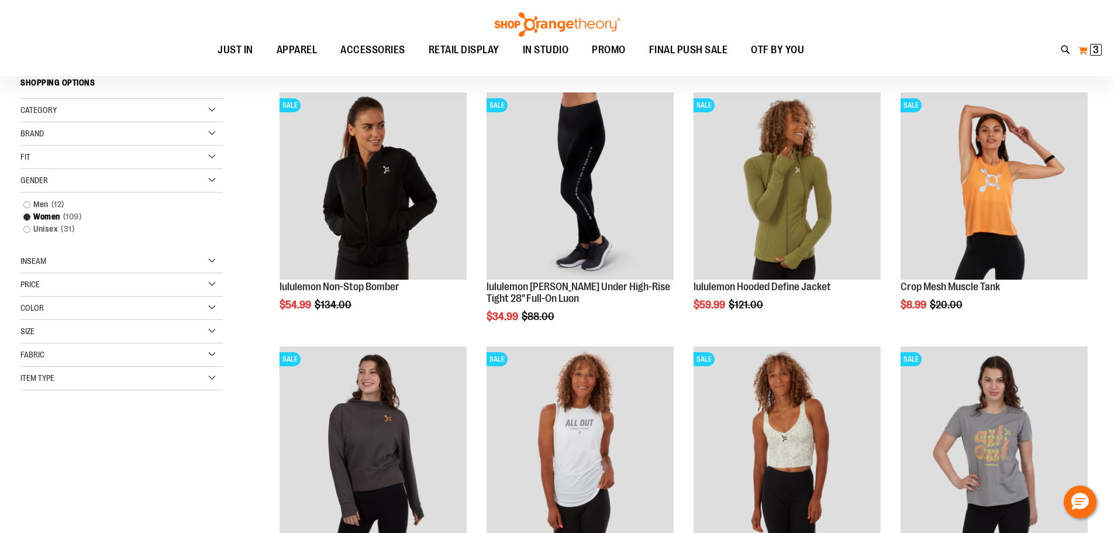
click at [1096, 53] on span "3" at bounding box center [1096, 50] width 6 height 12
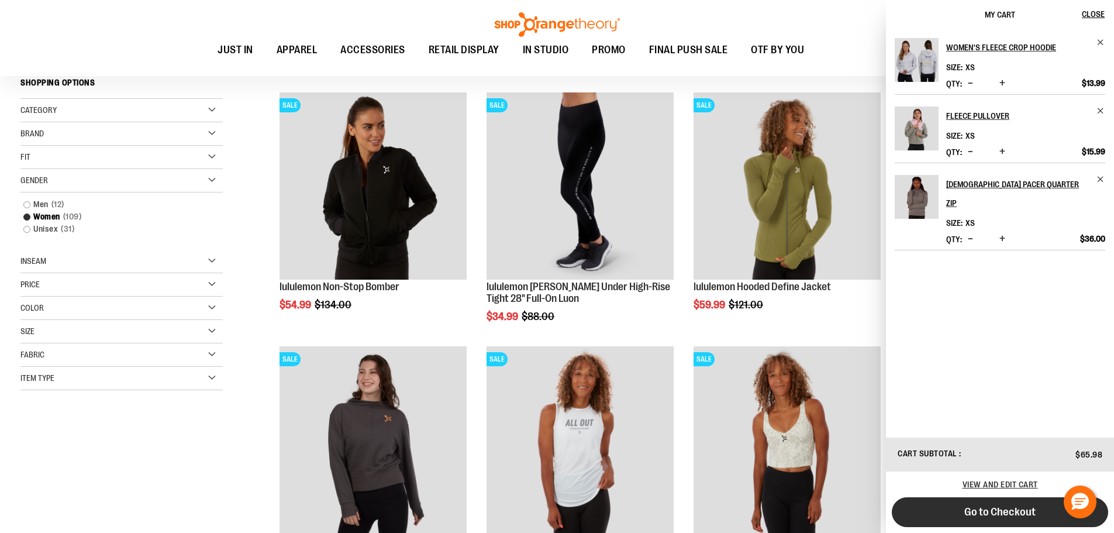
click at [966, 506] on span "Go to Checkout" at bounding box center [1000, 511] width 71 height 13
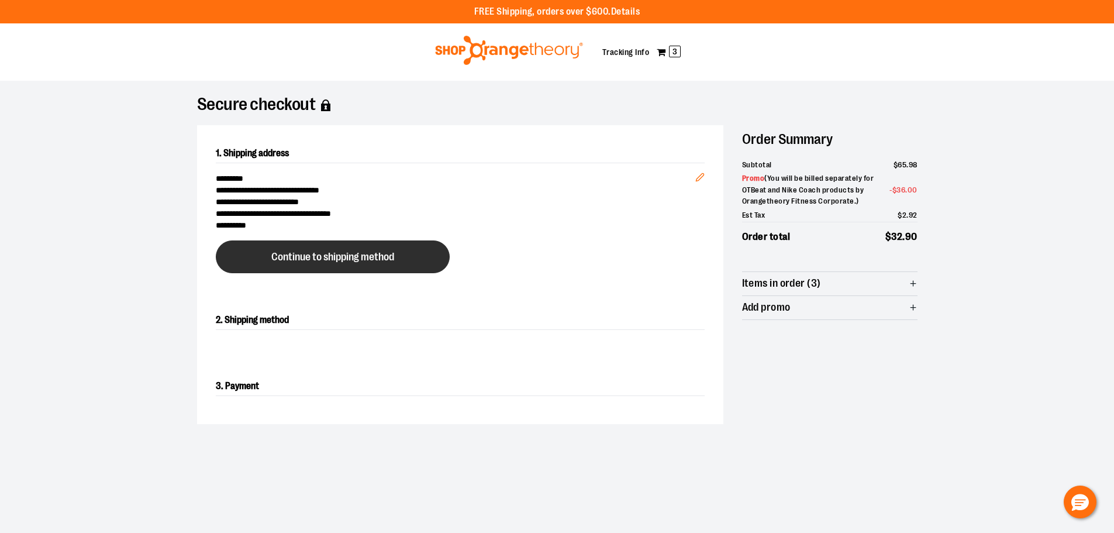
click at [352, 252] on span "Continue to shipping method" at bounding box center [332, 257] width 123 height 11
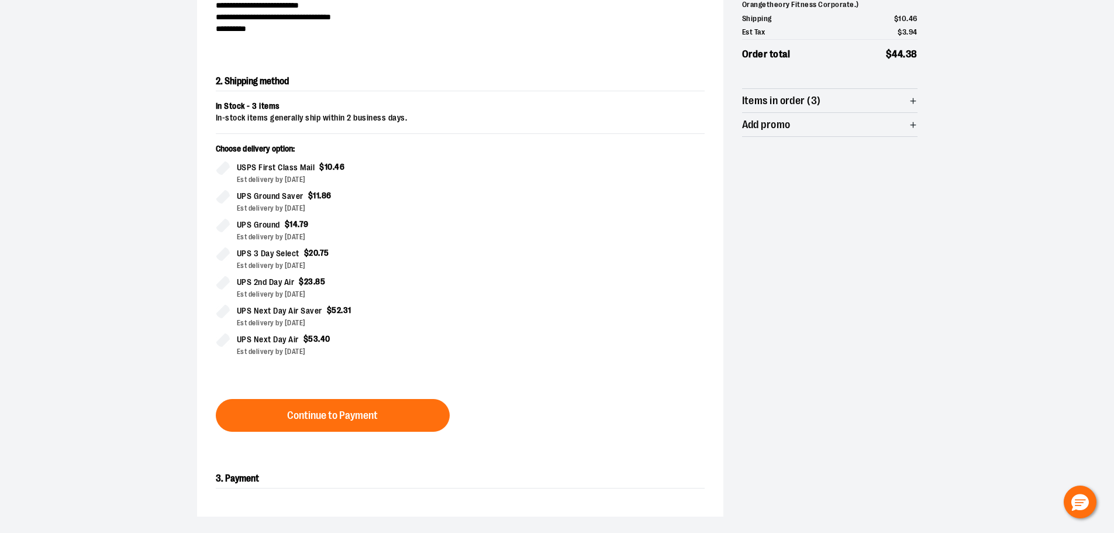
scroll to position [199, 0]
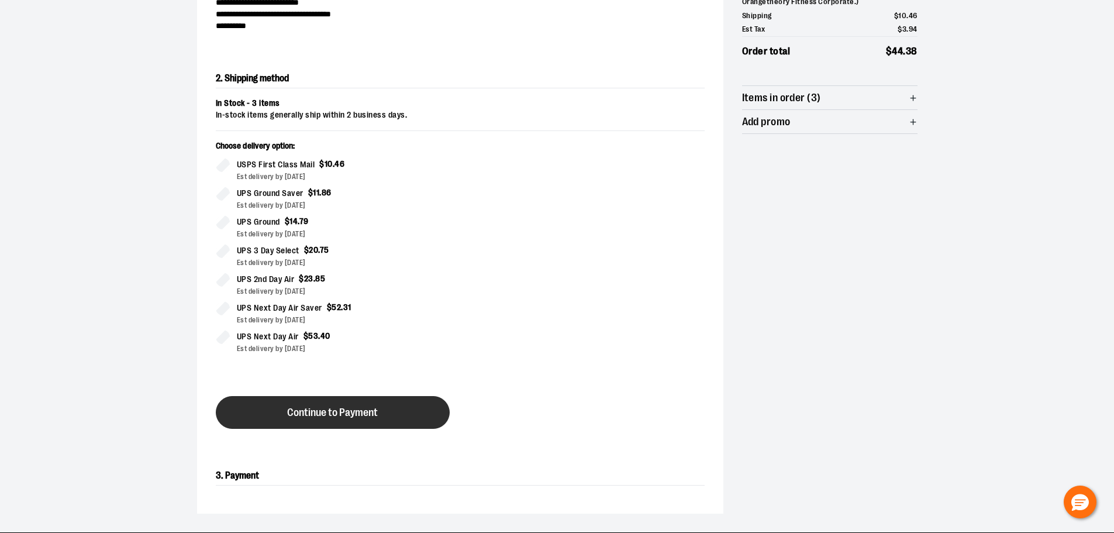
click at [369, 409] on span "Continue to Payment" at bounding box center [332, 412] width 91 height 11
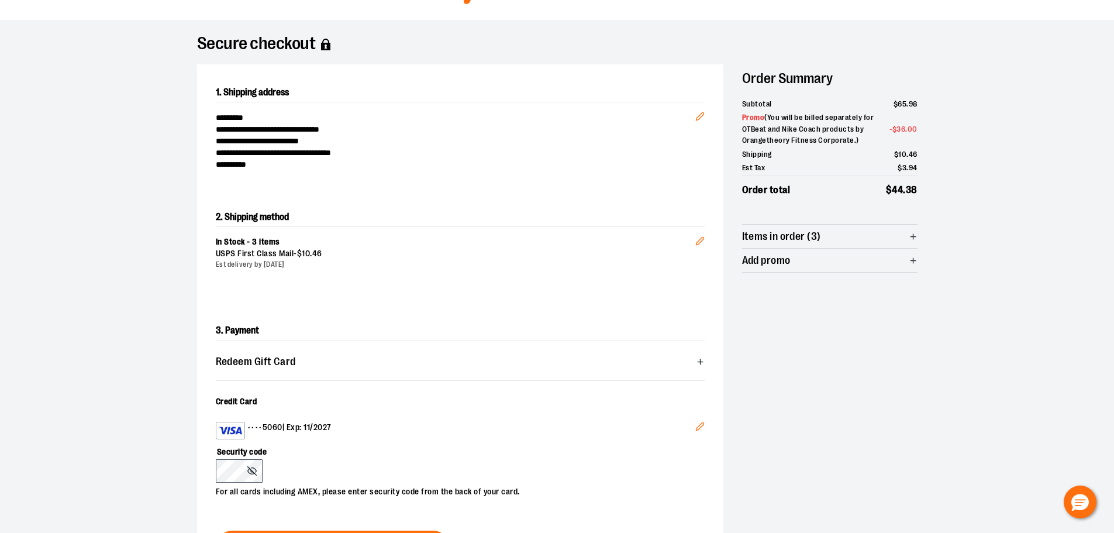
scroll to position [0, 0]
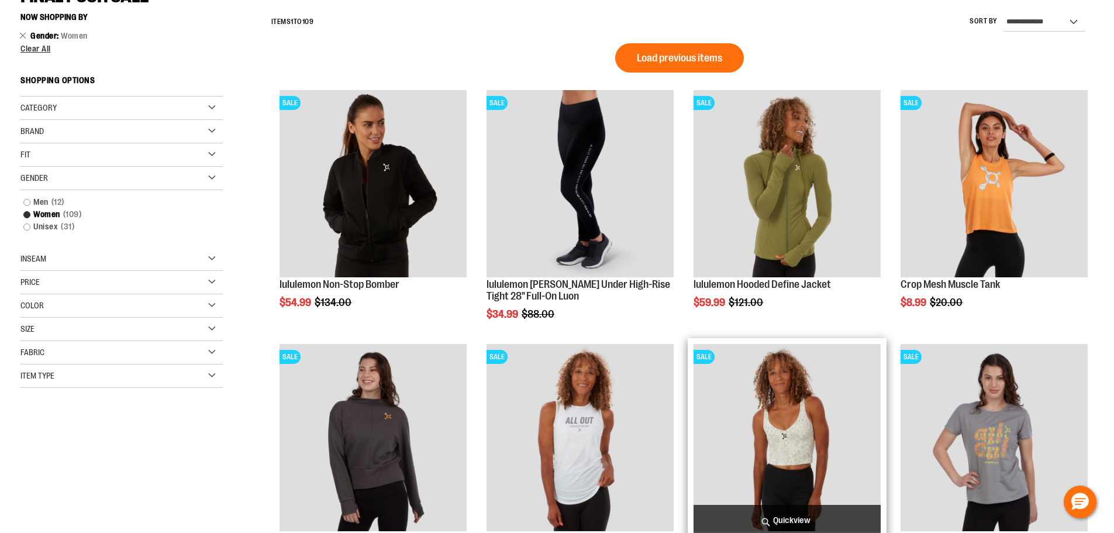
scroll to position [174, 0]
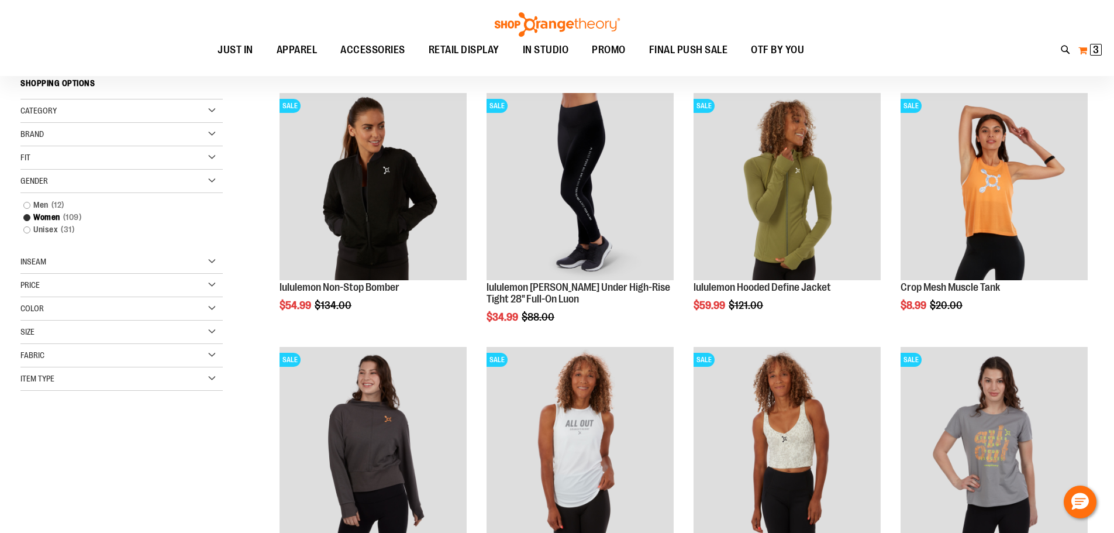
type input "**********"
click at [1087, 51] on button "My Cart 3 3 items" at bounding box center [1090, 50] width 25 height 19
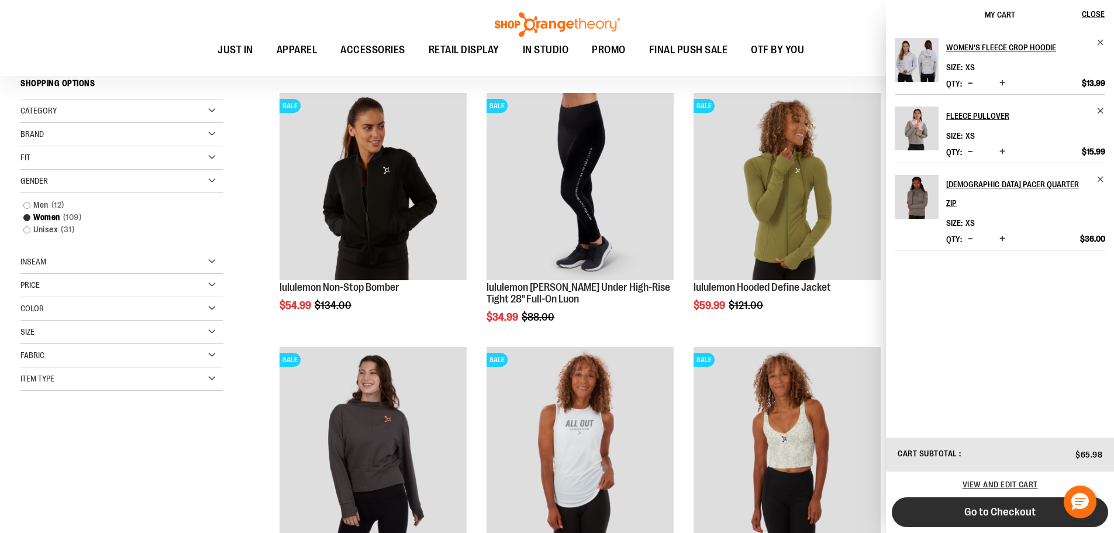
click at [1031, 508] on span "Go to Checkout" at bounding box center [1000, 511] width 71 height 13
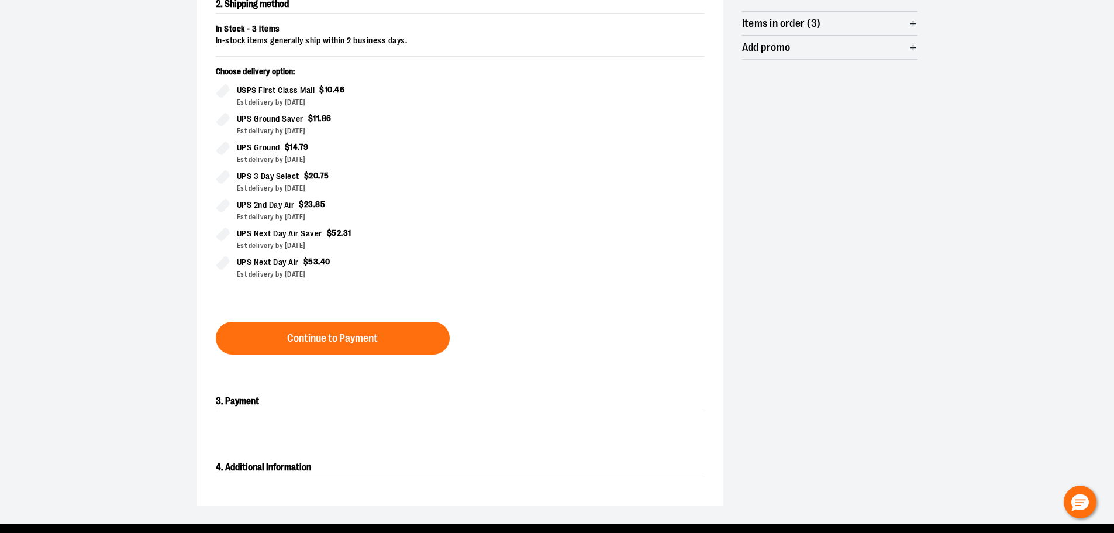
scroll to position [292, 0]
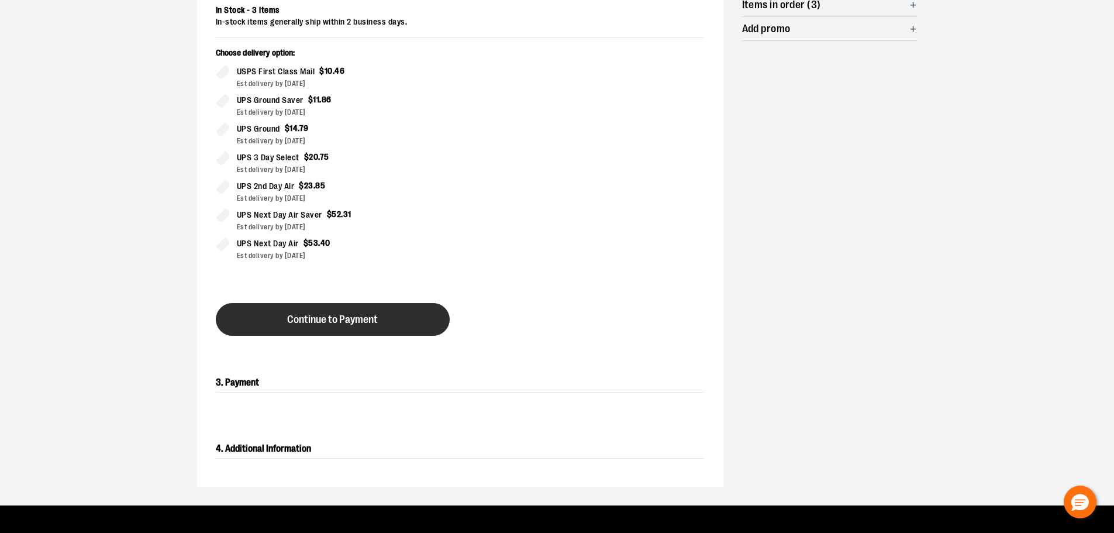
click at [342, 324] on span "Continue to Payment" at bounding box center [332, 319] width 91 height 11
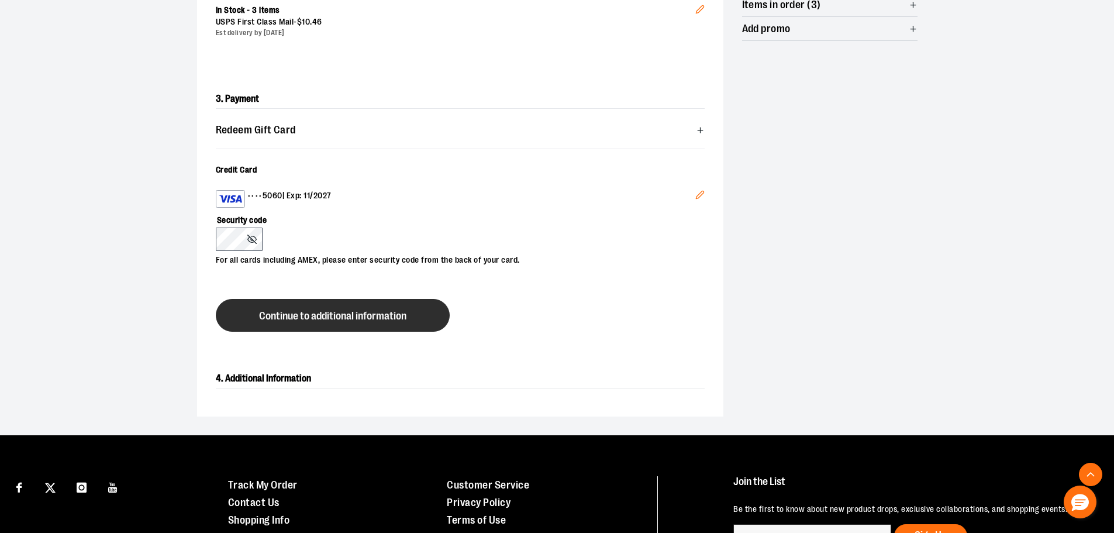
click at [294, 308] on button "Continue to additional information" at bounding box center [333, 315] width 234 height 33
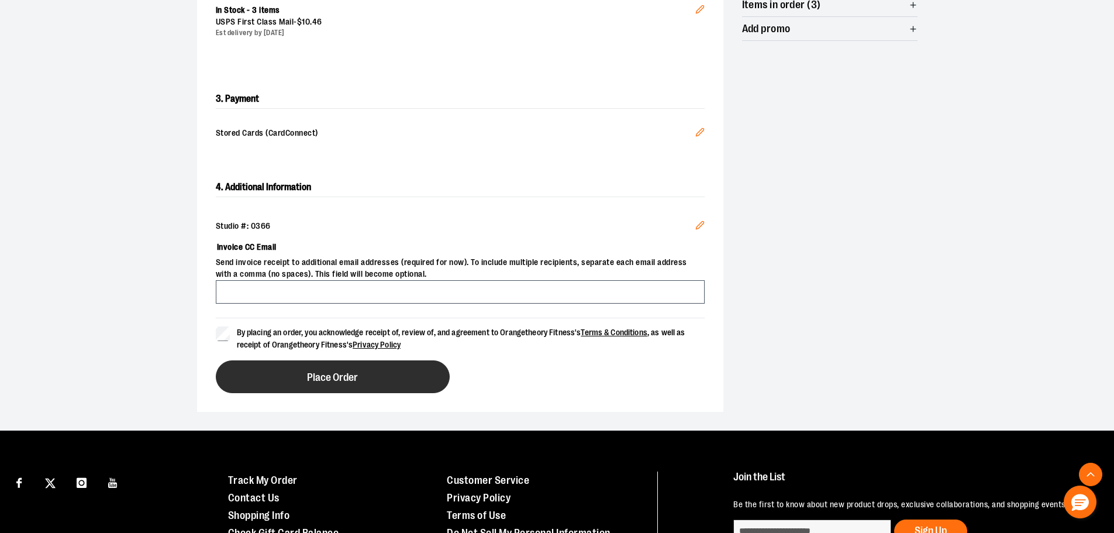
click at [267, 368] on button "Place Order" at bounding box center [333, 376] width 234 height 33
